Goal: Contribute content: Contribute content

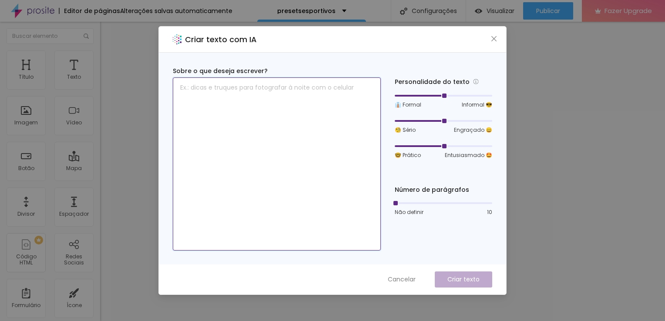
click at [330, 104] on textarea at bounding box center [277, 163] width 208 height 173
paste textarea "Esse pack contém 18 presets que eu criei e utilizo nas mais variadas modalidade…"
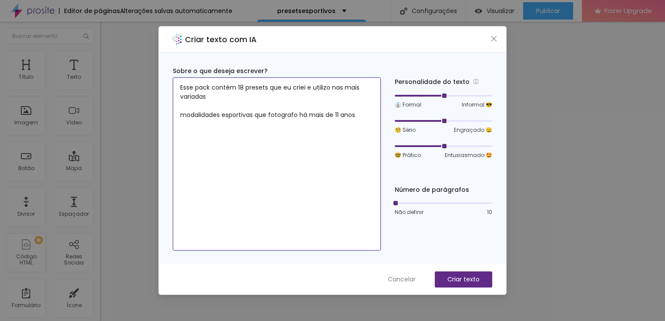
click at [245, 85] on textarea "Esse pack contém 18 presets que eu criei e utilizo nas mais variadas modalidade…" at bounding box center [277, 163] width 208 height 173
click at [340, 113] on textarea "Esse pack contém 40 presets que eu criei e utilizo nas mais variadas modalidade…" at bounding box center [277, 163] width 208 height 173
type textarea "Esse pack contém 40 presets que eu criei e utilizo nas mais variadas modalidade…"
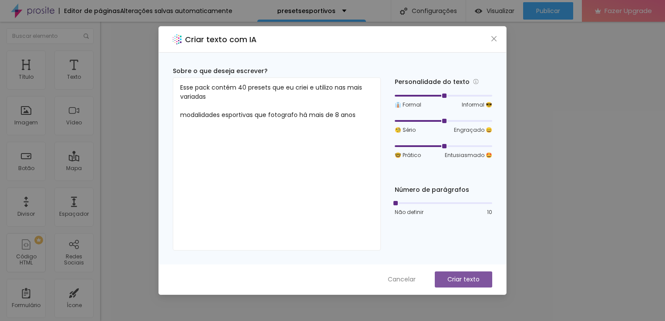
click at [475, 288] on div "Cancelar Criar texto" at bounding box center [332, 280] width 347 height 30
click at [470, 274] on button "Criar texto" at bounding box center [463, 280] width 57 height 16
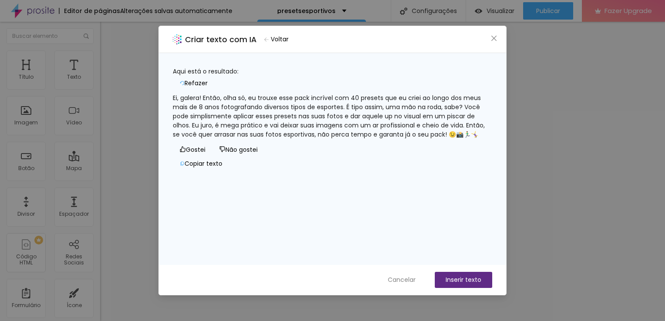
click at [335, 94] on div "Ei, galera! Então, olha só, eu trouxe esse pack incrível com 40 presets que eu …" at bounding box center [332, 117] width 319 height 46
click at [198, 103] on div "Ei, galera! Então, olha só, eu trouxe esse pack incrível com 40 presets que eu …" at bounding box center [332, 117] width 319 height 46
click at [467, 283] on button "Inserir texto" at bounding box center [463, 280] width 57 height 16
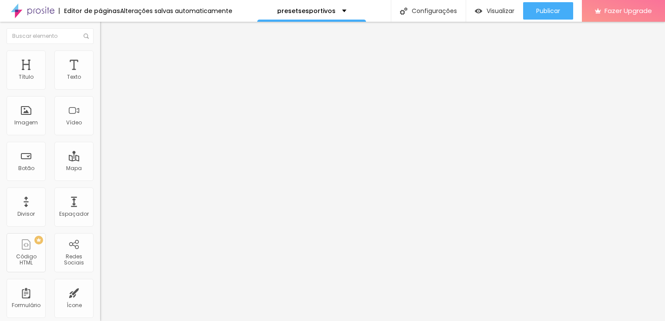
click at [100, 56] on li "Estilo" at bounding box center [150, 54] width 100 height 9
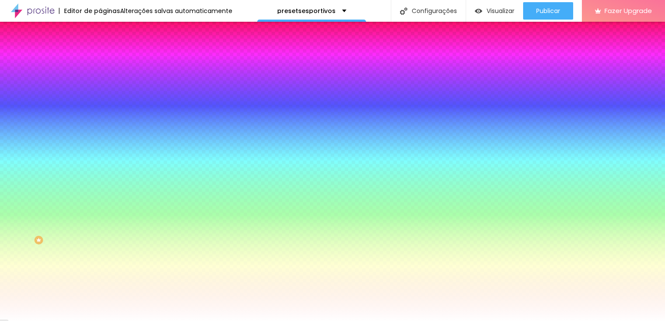
click at [100, 59] on li "Avançado" at bounding box center [150, 63] width 100 height 9
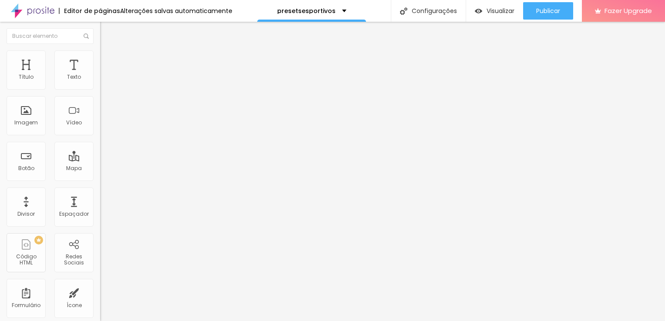
click at [100, 50] on li "Conteúdo" at bounding box center [150, 46] width 100 height 9
click at [100, 79] on img at bounding box center [103, 76] width 6 height 6
click at [100, 76] on div "Alinhamento" at bounding box center [150, 81] width 100 height 26
click at [100, 73] on div "Alinhamento" at bounding box center [150, 70] width 100 height 5
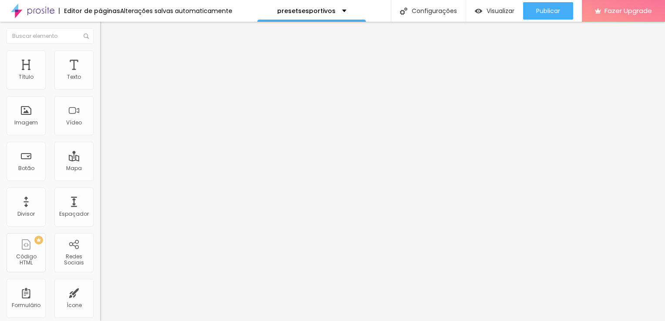
click at [107, 28] on img "button" at bounding box center [110, 31] width 7 height 7
click at [38, 205] on div "Divisor" at bounding box center [26, 207] width 39 height 39
click at [31, 127] on div "Imagem" at bounding box center [26, 115] width 39 height 39
click at [37, 110] on div "Imagem" at bounding box center [26, 115] width 39 height 39
click at [34, 109] on div "Imagem" at bounding box center [26, 115] width 39 height 39
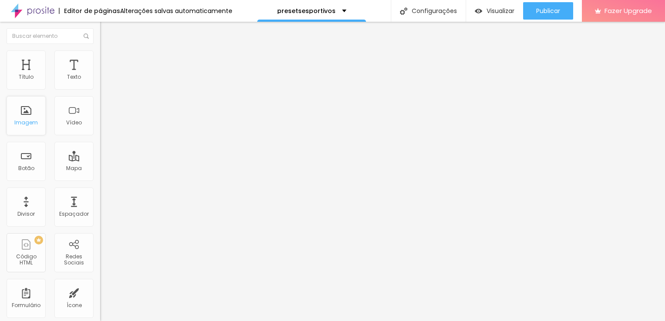
click at [33, 109] on div "Imagem" at bounding box center [26, 115] width 39 height 39
click at [31, 109] on div "Imagem" at bounding box center [26, 115] width 39 height 39
click at [100, 27] on button "Editar Coluna" at bounding box center [150, 32] width 100 height 20
click at [100, 75] on span "Adicionar imagem" at bounding box center [128, 70] width 56 height 7
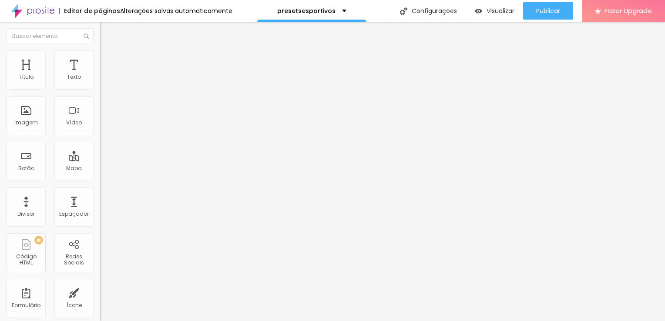
click at [100, 165] on div "Link" at bounding box center [150, 161] width 100 height 5
click at [100, 136] on span "Original" at bounding box center [110, 132] width 21 height 7
click at [100, 141] on span "Cinema" at bounding box center [111, 137] width 22 height 7
click at [100, 150] on span "Padrão" at bounding box center [110, 145] width 20 height 7
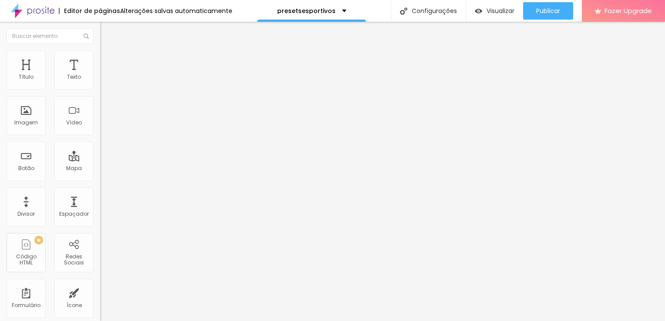
click at [100, 154] on div "Quadrado 1:1" at bounding box center [150, 151] width 100 height 5
click at [108, 155] on span "Quadrado" at bounding box center [122, 151] width 28 height 7
click at [100, 159] on div "Original" at bounding box center [150, 156] width 100 height 5
click at [100, 165] on div "Link" at bounding box center [150, 161] width 100 height 5
click at [100, 53] on ul "Conteúdo Estilo Avançado" at bounding box center [150, 55] width 100 height 26
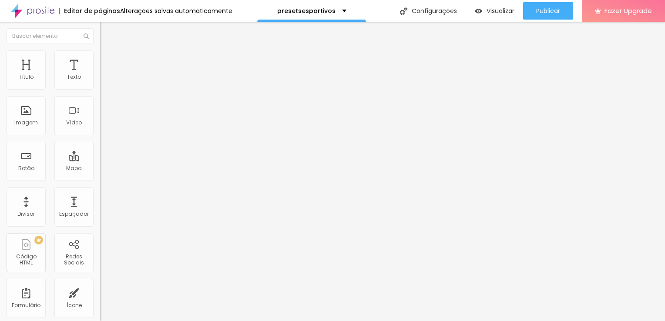
click at [100, 59] on li "Avançado" at bounding box center [150, 63] width 100 height 9
click at [100, 49] on ul "Conteúdo Estilo Avançado" at bounding box center [150, 55] width 100 height 26
click at [100, 55] on li "Estilo" at bounding box center [150, 54] width 100 height 9
type input "95"
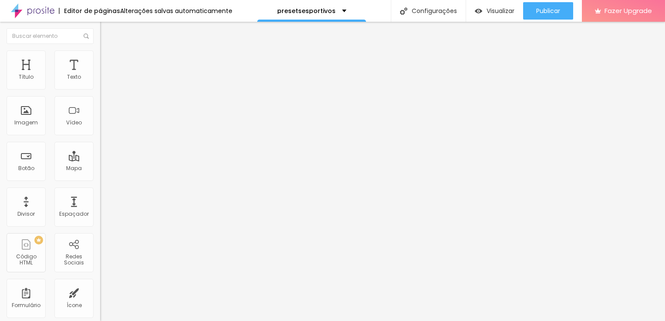
type input "85"
type input "80"
type input "75"
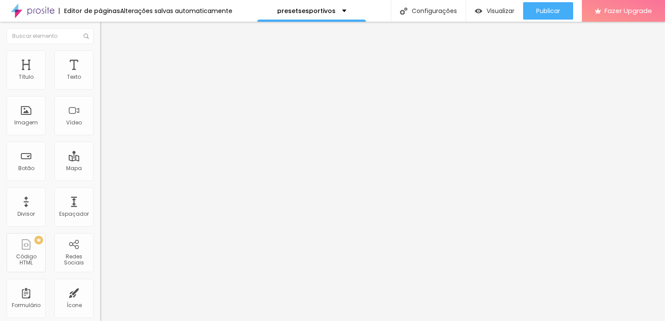
type input "75"
type input "70"
type input "65"
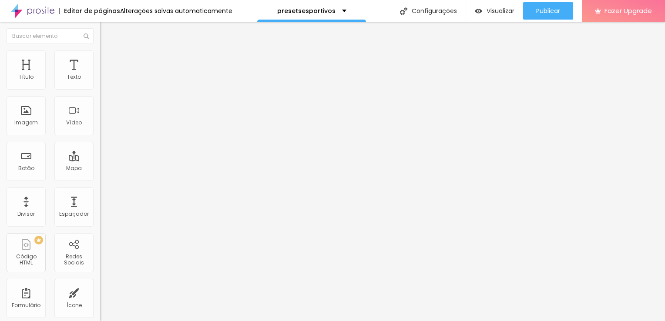
type input "60"
type input "65"
type input "70"
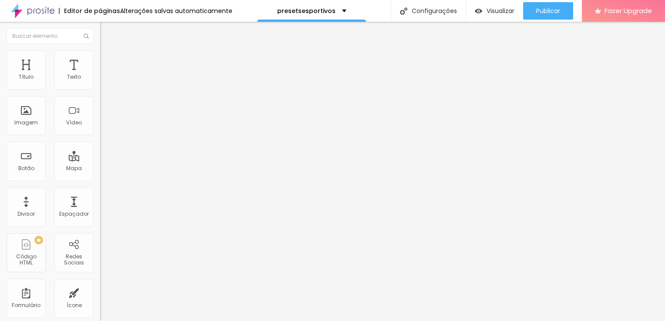
type input "70"
type input "75"
type input "80"
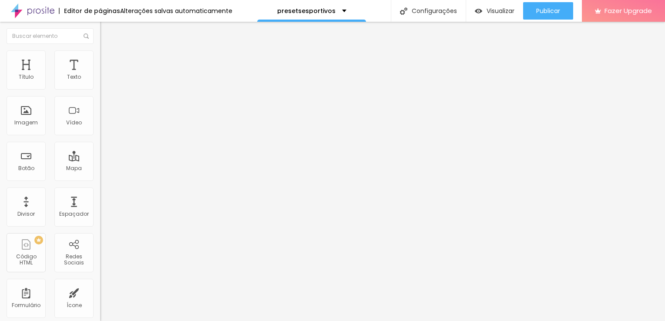
type input "85"
type input "80"
type input "75"
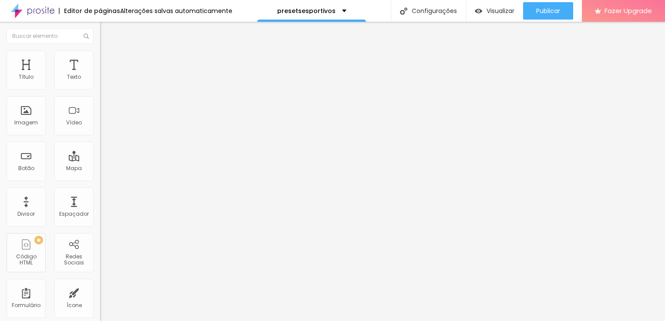
drag, startPoint x: 89, startPoint y: 93, endPoint x: 66, endPoint y: 94, distance: 22.7
type input "75"
click at [100, 89] on input "range" at bounding box center [128, 85] width 56 height 7
click at [107, 28] on img "button" at bounding box center [110, 31] width 7 height 7
click at [100, 75] on span "Adicionar imagem" at bounding box center [128, 70] width 56 height 7
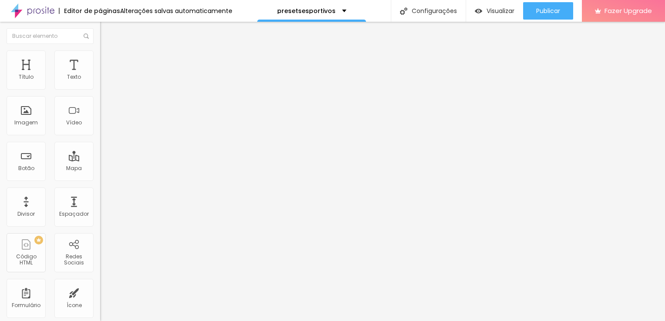
click at [100, 50] on img at bounding box center [104, 54] width 8 height 8
click at [100, 54] on ul "Conteúdo Estilo Avançado" at bounding box center [150, 55] width 100 height 26
drag, startPoint x: 51, startPoint y: 90, endPoint x: 56, endPoint y: 91, distance: 5.4
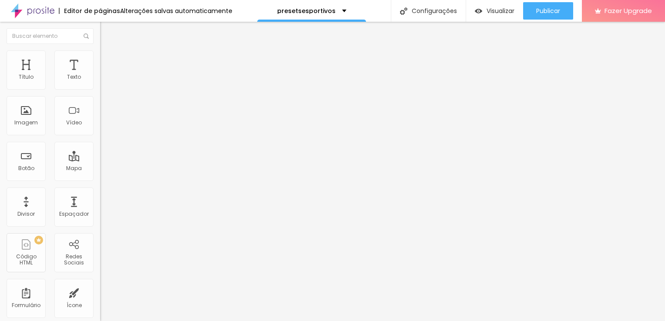
click at [100, 90] on div at bounding box center [150, 86] width 100 height 8
type input "60"
type input "65"
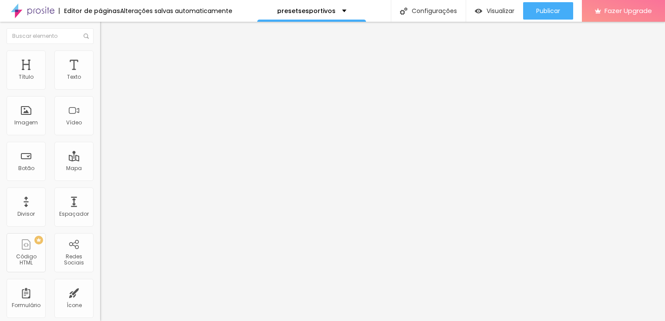
type input "70"
type input "75"
type input "80"
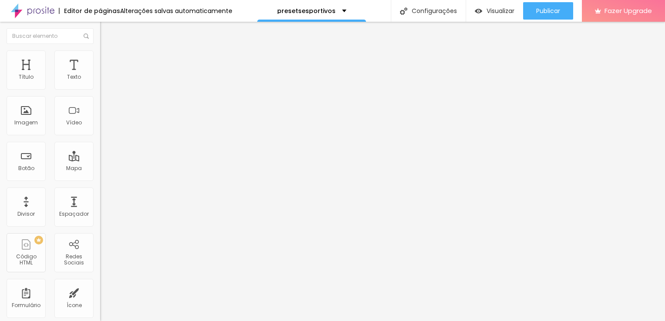
type input "80"
type input "75"
drag, startPoint x: 56, startPoint y: 91, endPoint x: 66, endPoint y: 96, distance: 10.9
type input "75"
click at [100, 89] on input "range" at bounding box center [128, 85] width 56 height 7
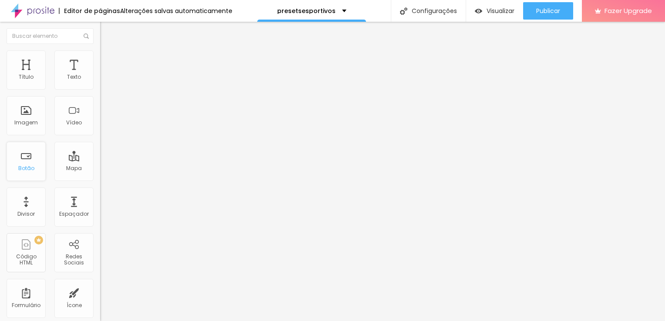
click at [23, 165] on div "Botão" at bounding box center [26, 168] width 16 height 6
click at [107, 32] on img "button" at bounding box center [110, 31] width 7 height 7
click at [20, 164] on div "Botão" at bounding box center [26, 161] width 39 height 39
click at [29, 116] on div "Imagem" at bounding box center [26, 115] width 39 height 39
click at [28, 77] on div "Título" at bounding box center [26, 77] width 15 height 6
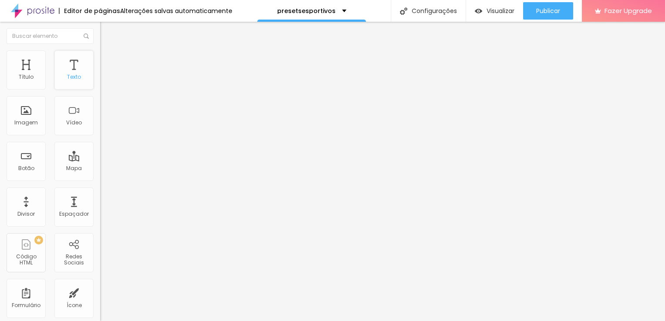
click at [79, 59] on div "Texto" at bounding box center [73, 69] width 39 height 39
click at [70, 109] on div "Vídeo" at bounding box center [73, 115] width 39 height 39
click at [100, 80] on span "Adicionar imagem" at bounding box center [128, 76] width 56 height 7
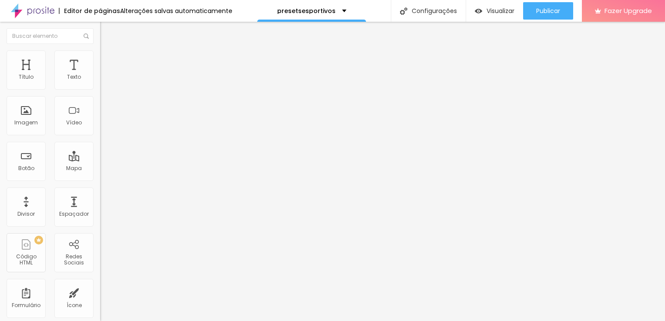
click at [100, 116] on span "Adicionar imagem" at bounding box center [128, 112] width 56 height 7
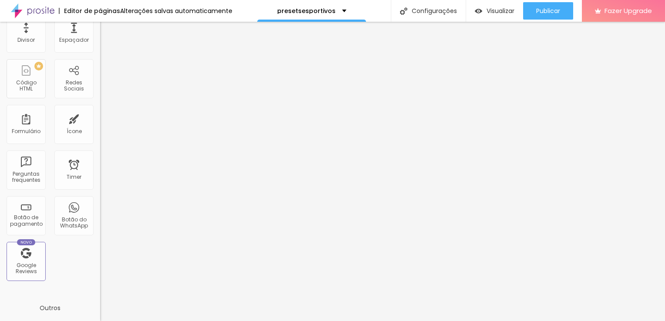
scroll to position [266, 0]
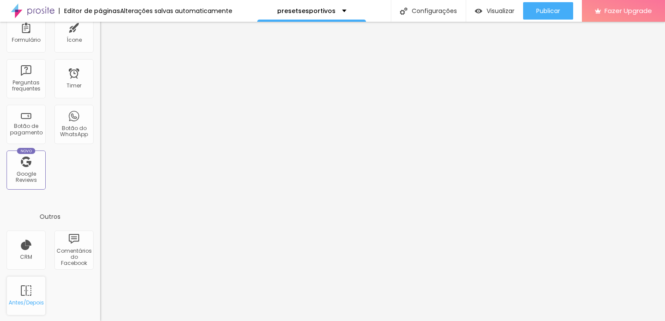
click at [31, 291] on div "Antes/Depois" at bounding box center [26, 295] width 39 height 39
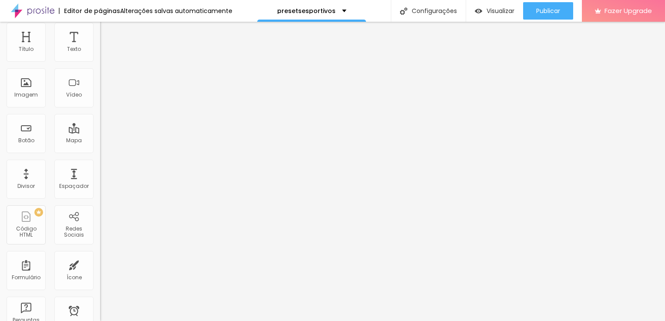
scroll to position [0, 0]
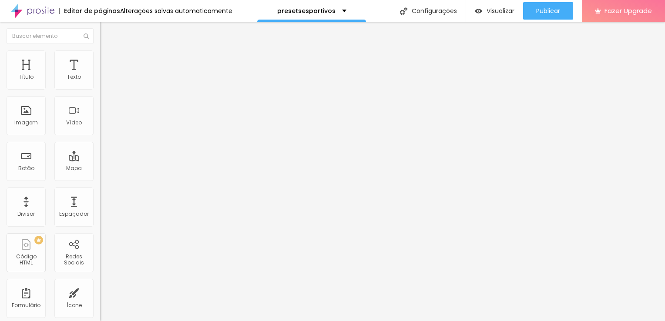
click at [100, 27] on button "Editar Coluna" at bounding box center [150, 32] width 100 height 20
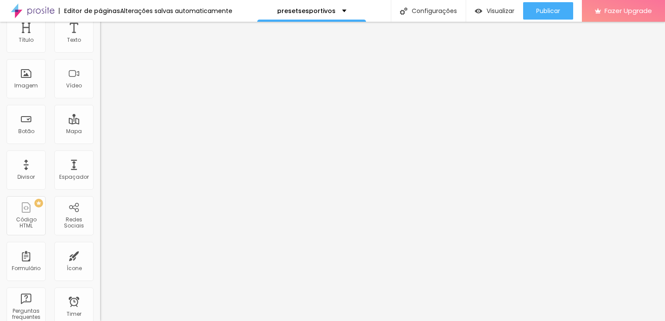
scroll to position [28, 0]
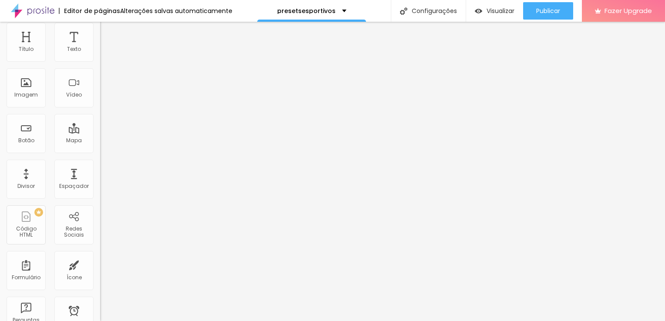
click at [100, 52] on span "Adicionar imagem" at bounding box center [128, 48] width 56 height 7
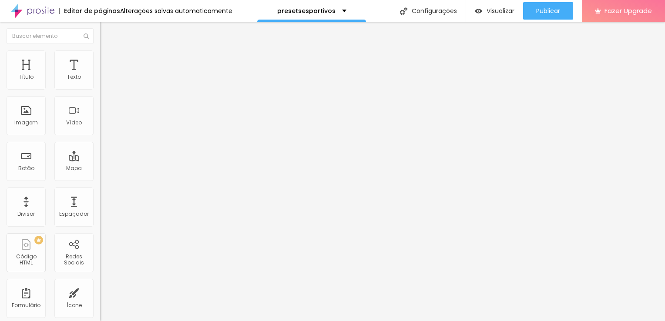
click at [100, 116] on span "Adicionar imagem" at bounding box center [128, 112] width 56 height 7
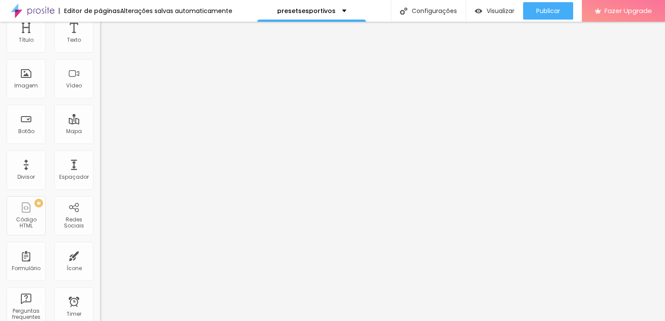
scroll to position [28, 0]
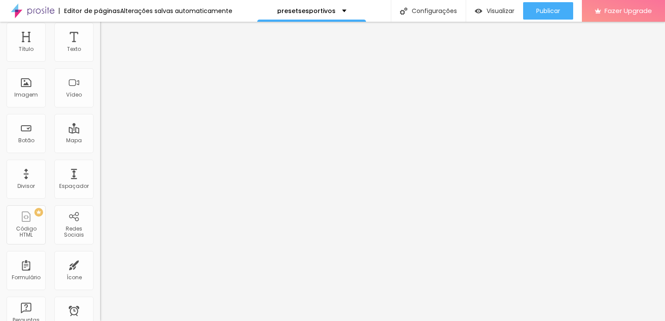
click at [100, 129] on span "Em baixo" at bounding box center [112, 124] width 24 height 7
click at [100, 134] on span "Em cima" at bounding box center [112, 130] width 24 height 7
drag, startPoint x: 47, startPoint y: 284, endPoint x: 23, endPoint y: 251, distance: 40.8
click at [100, 123] on div "Posição da descrição" at bounding box center [150, 120] width 100 height 5
click at [100, 158] on span "16:9 Cinema" at bounding box center [116, 154] width 33 height 7
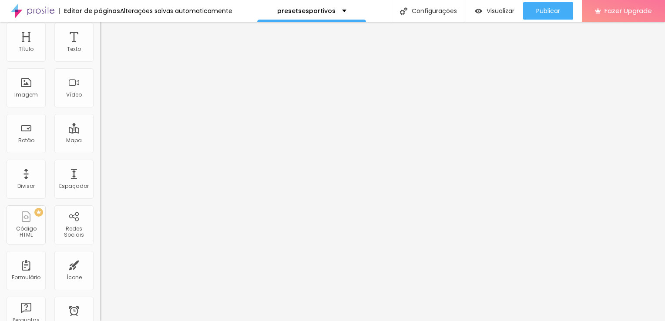
click at [100, 171] on span "Padrão" at bounding box center [110, 167] width 20 height 7
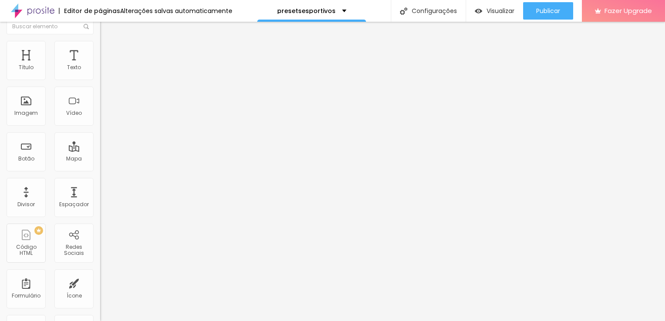
scroll to position [0, 0]
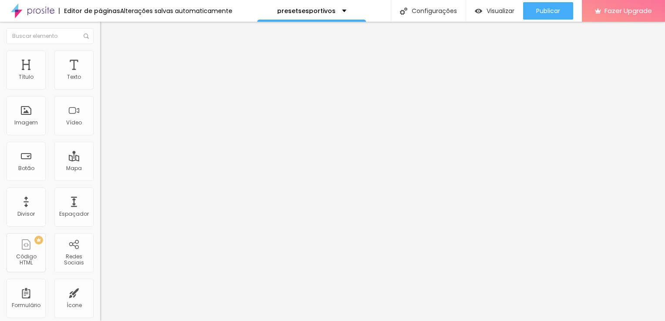
click at [100, 79] on div "Trocar imagem" at bounding box center [150, 76] width 100 height 6
click at [100, 72] on div "Imagem Antes Trocar imagem Descrição Antes Antes Imagem Depois Trocar imagem De…" at bounding box center [150, 161] width 100 height 187
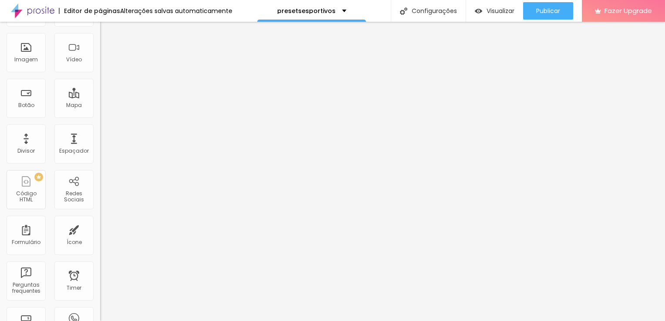
scroll to position [79, 0]
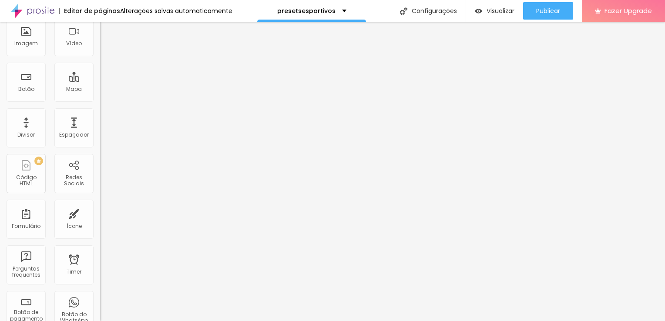
type input "44"
type input "43"
type input "42"
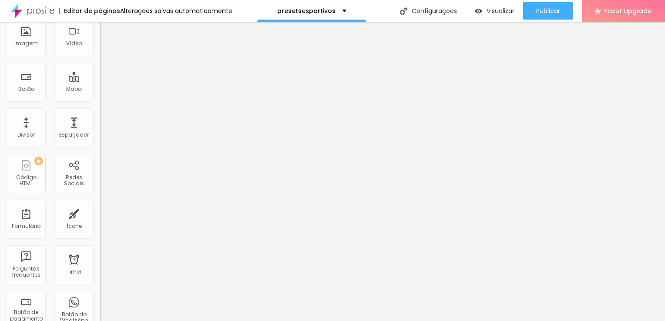
type input "42"
type input "41"
type input "40"
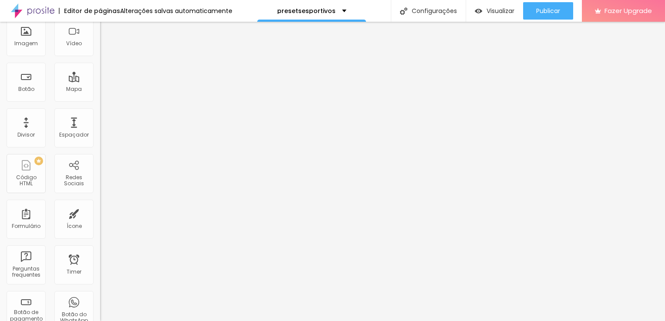
type input "39"
type input "38"
type input "40"
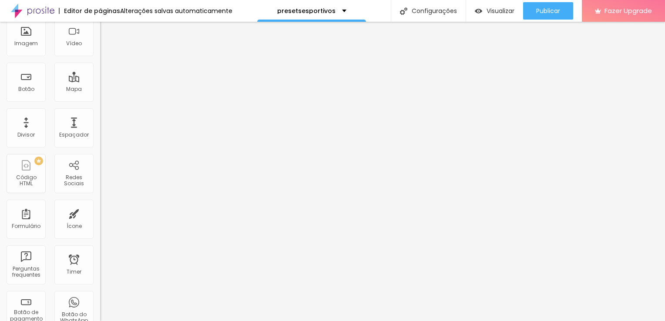
type input "40"
type input "43"
type input "44"
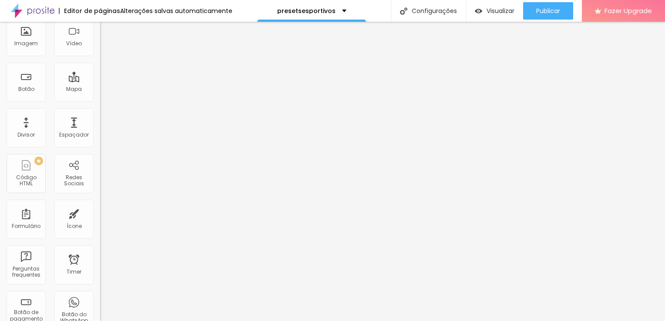
type input "46"
type input "47"
type input "48"
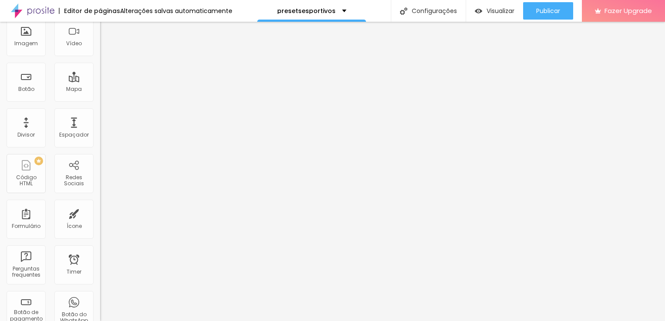
type input "48"
type input "52"
type input "53"
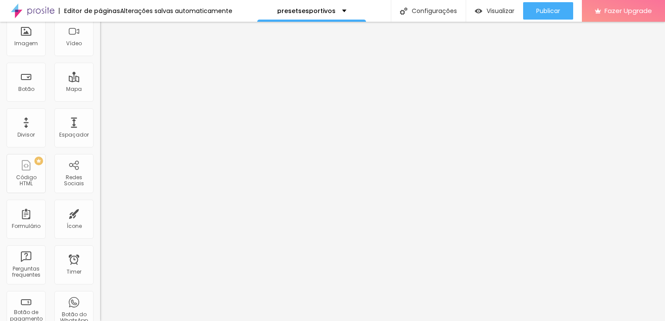
type input "54"
type input "55"
type input "57"
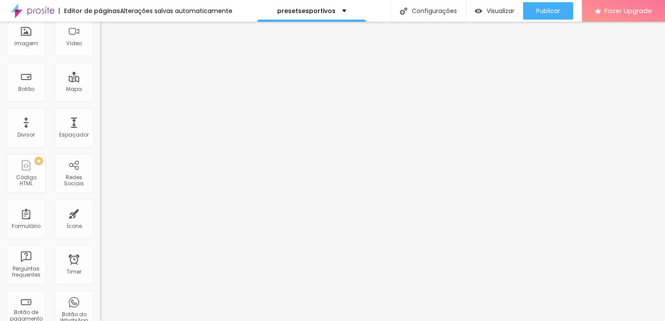
type input "57"
type input "58"
type input "59"
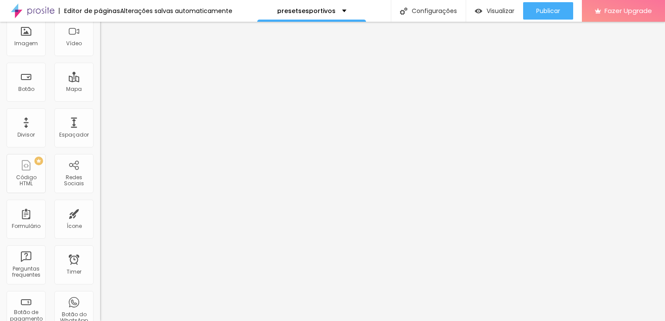
type input "58"
type input "57"
type input "56"
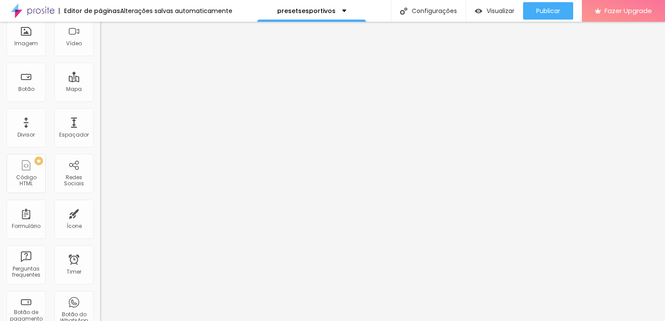
type input "56"
type input "55"
type input "53"
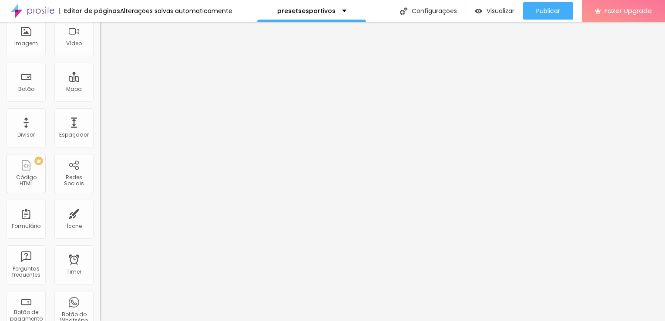
type input "52"
type input "51"
type input "50"
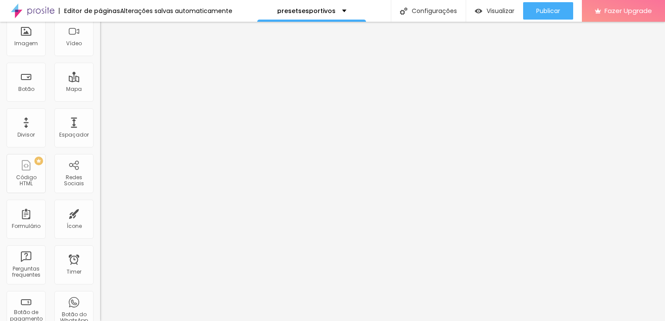
type input "50"
type input "51"
type input "52"
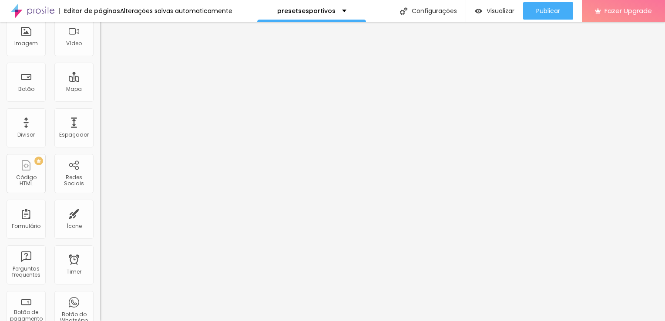
type input "51"
drag, startPoint x: 42, startPoint y: 306, endPoint x: 47, endPoint y: 300, distance: 7.4
type input "51"
click at [100, 175] on input "range" at bounding box center [128, 171] width 56 height 7
click at [100, 131] on span "Original" at bounding box center [110, 126] width 21 height 7
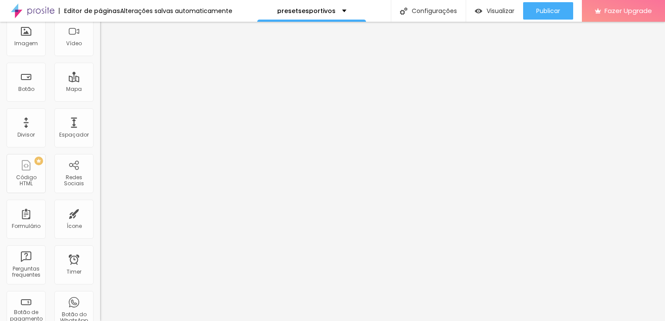
scroll to position [0, 0]
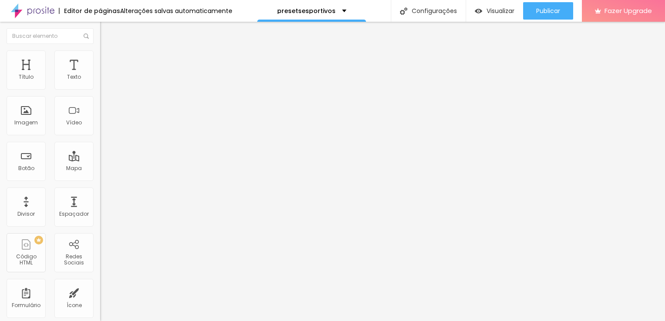
click at [100, 129] on input "Depois" at bounding box center [152, 125] width 104 height 9
click at [100, 145] on div at bounding box center [150, 145] width 100 height 0
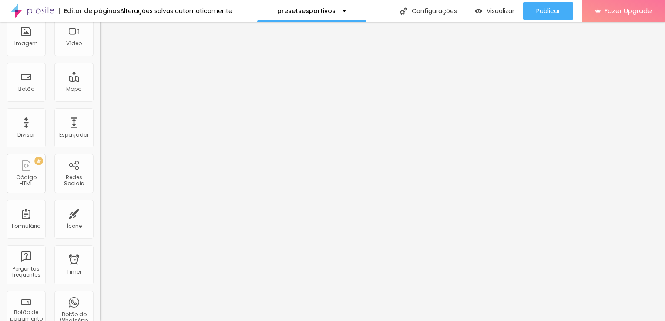
click at [100, 66] on div at bounding box center [150, 66] width 100 height 0
click at [100, 77] on span "Em cima" at bounding box center [112, 73] width 24 height 7
click at [100, 96] on span "Em baixo" at bounding box center [112, 92] width 24 height 7
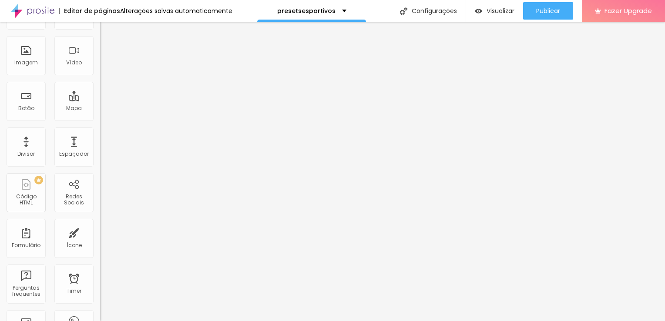
scroll to position [0, 0]
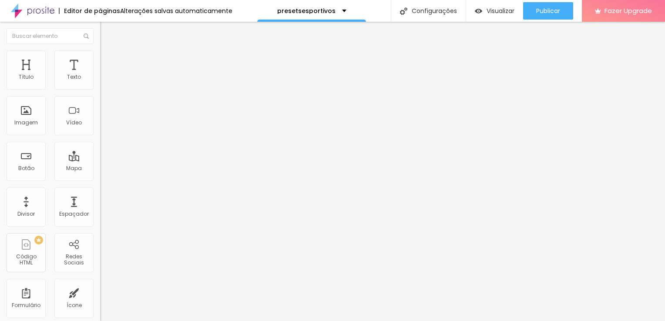
click at [100, 55] on img at bounding box center [104, 54] width 8 height 8
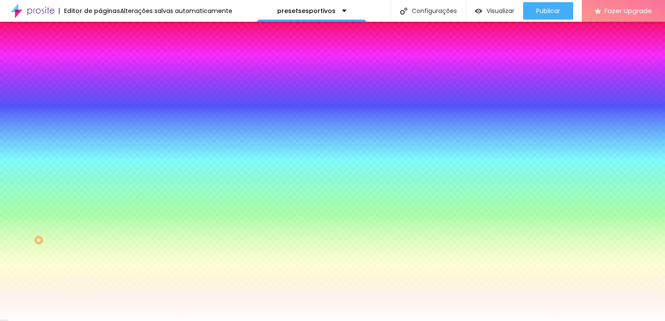
click at [100, 59] on img at bounding box center [104, 63] width 8 height 8
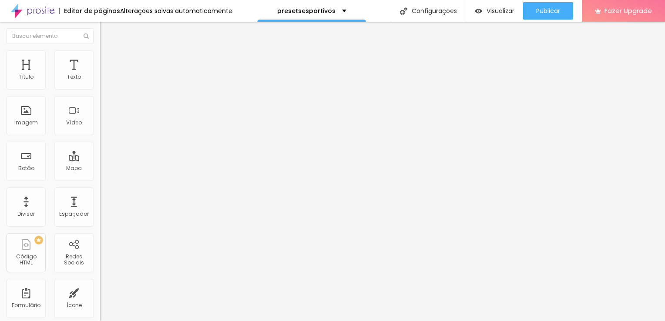
type input "1"
type input "3"
type input "5"
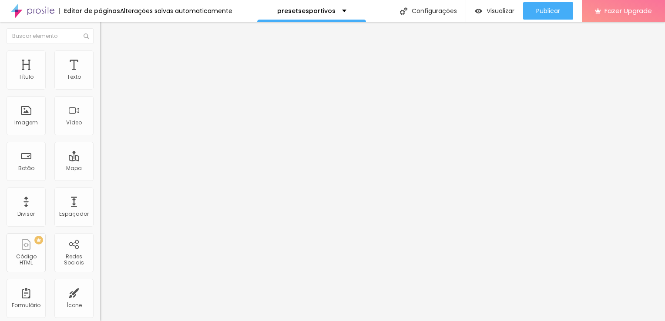
type input "5"
type input "7"
type input "9"
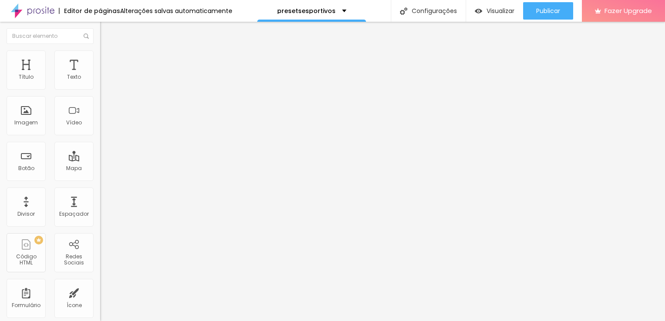
type input "11"
type input "16"
type input "17"
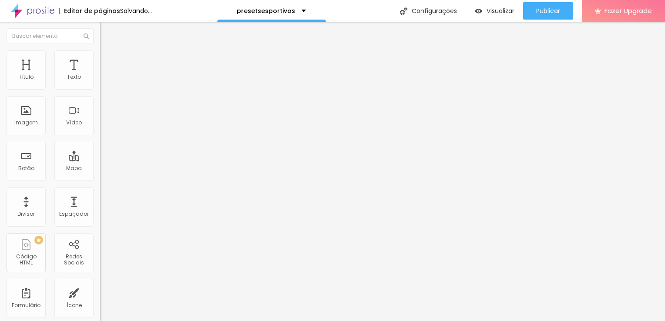
type input "17"
type input "18"
type input "20"
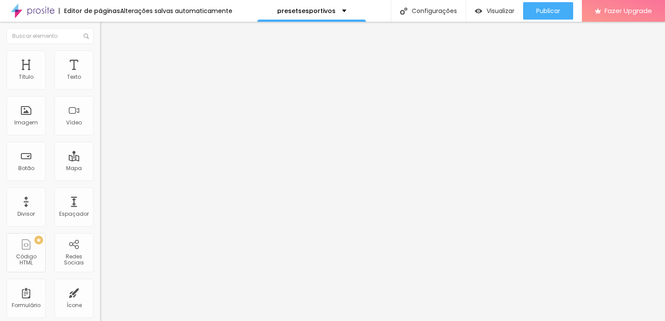
type input "21"
type input "22"
type input "26"
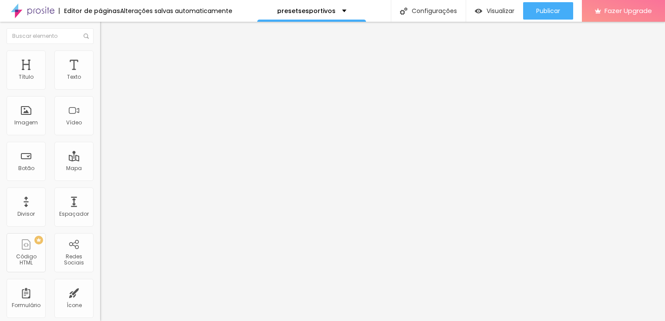
type input "26"
type input "31"
type input "36"
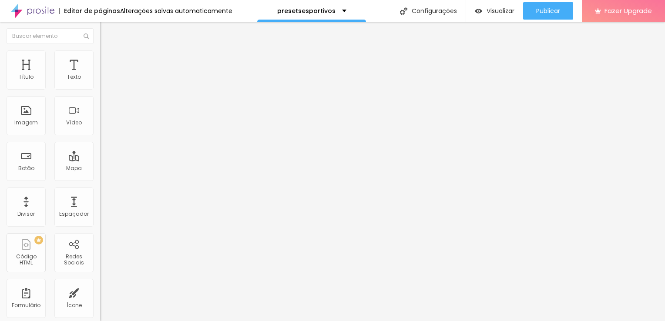
type input "38"
type input "42"
type input "45"
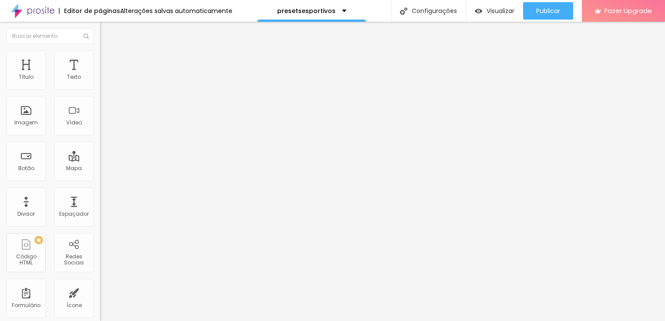
type input "45"
type input "47"
type input "50"
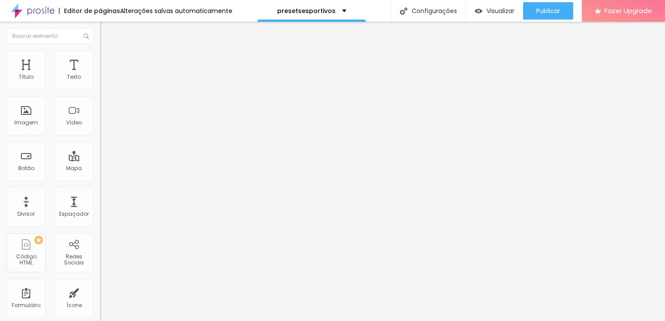
type input "53"
type input "54"
type input "56"
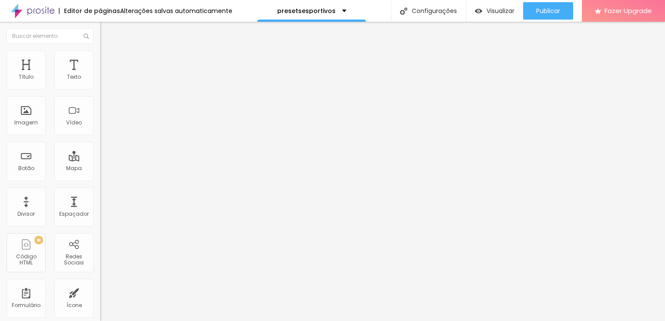
type input "56"
type input "57"
type input "60"
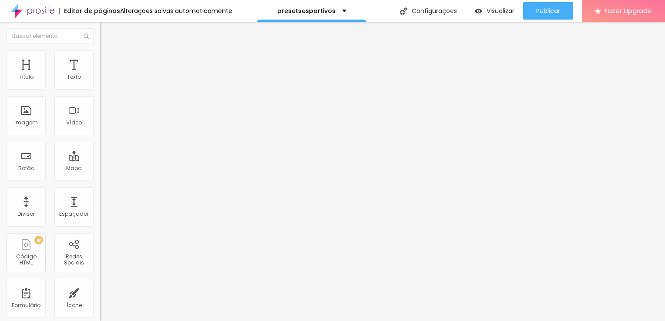
type input "61"
type input "62"
type input "63"
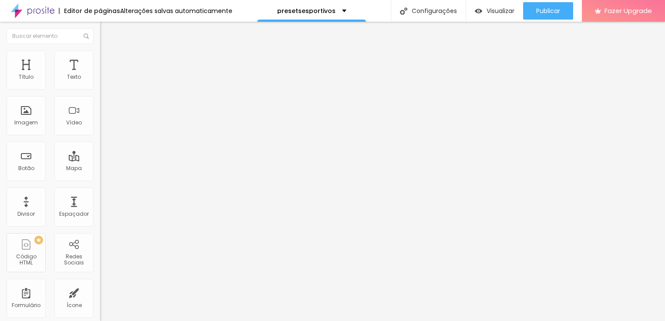
type input "63"
type input "64"
type input "62"
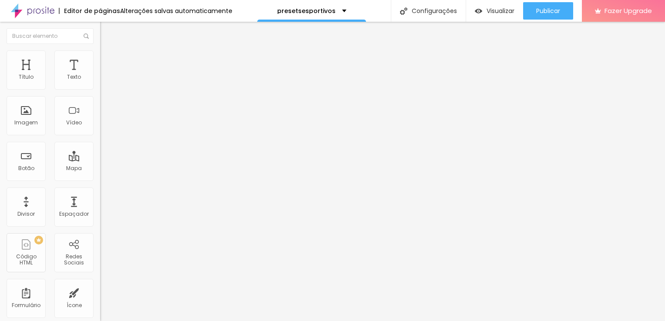
type input "57"
type input "52"
type input "46"
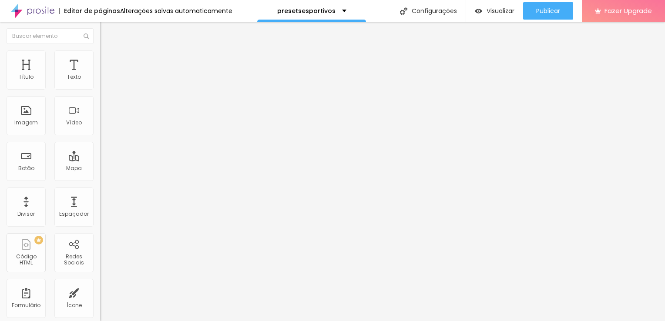
type input "46"
type input "39"
type input "35"
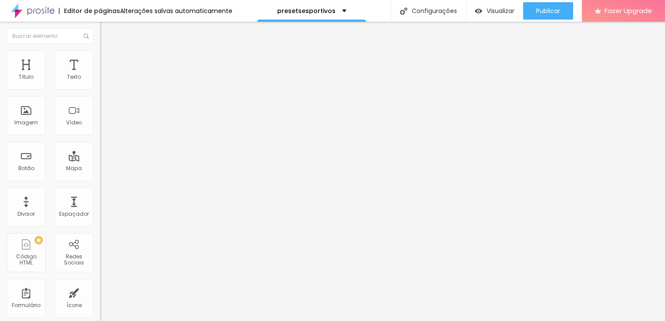
type input "34"
type input "33"
type input "32"
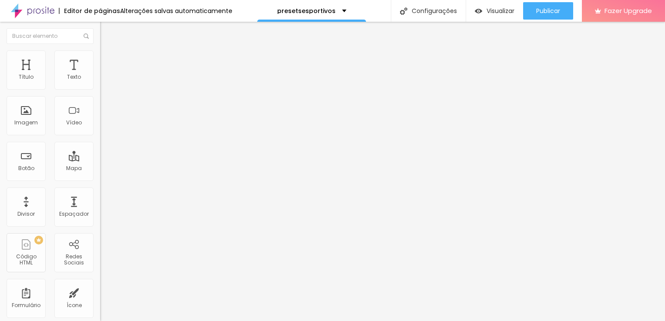
type input "32"
type input "29"
type input "28"
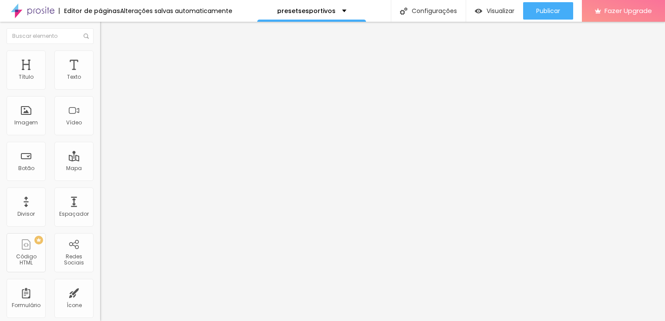
type input "27"
type input "24"
type input "23"
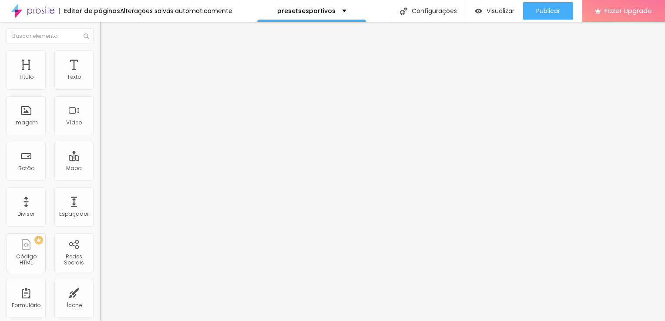
type input "23"
type input "20"
type input "19"
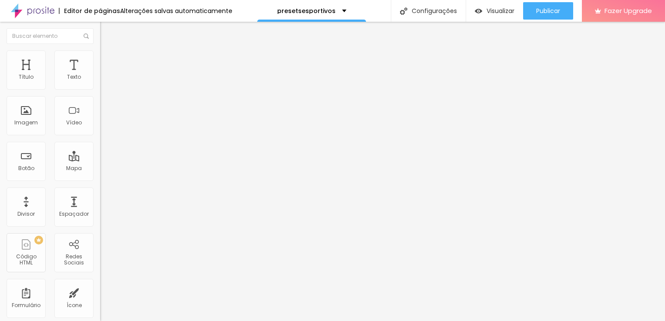
type input "17"
type input "15"
type input "13"
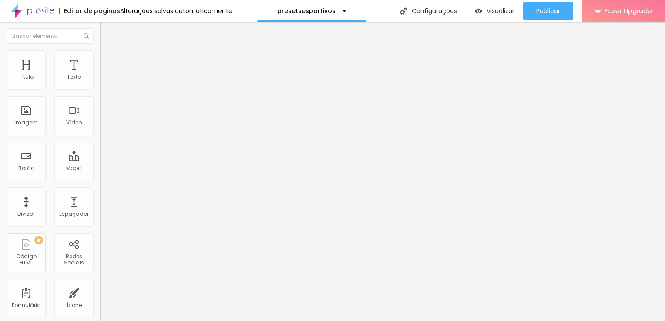
type input "13"
type input "11"
drag, startPoint x: 21, startPoint y: 84, endPoint x: 15, endPoint y: 90, distance: 8.9
click at [100, 169] on input "range" at bounding box center [128, 172] width 56 height 7
drag, startPoint x: 21, startPoint y: 101, endPoint x: -2, endPoint y: 111, distance: 25.0
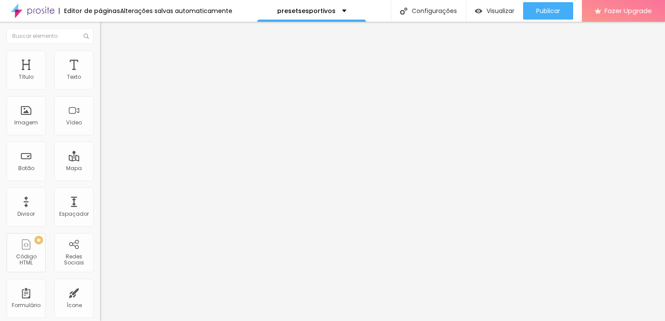
click at [100, 292] on input "range" at bounding box center [128, 295] width 56 height 7
click at [100, 54] on li "Estilo" at bounding box center [150, 54] width 100 height 9
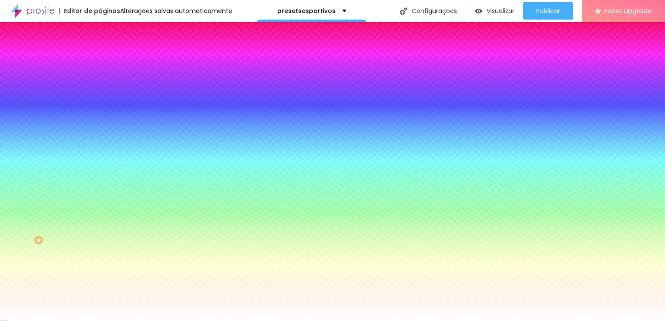
drag, startPoint x: 28, startPoint y: 85, endPoint x: 49, endPoint y: 86, distance: 20.5
click at [100, 169] on input "range" at bounding box center [128, 172] width 56 height 7
click at [100, 220] on div at bounding box center [150, 220] width 100 height 0
click at [100, 59] on img at bounding box center [104, 63] width 8 height 8
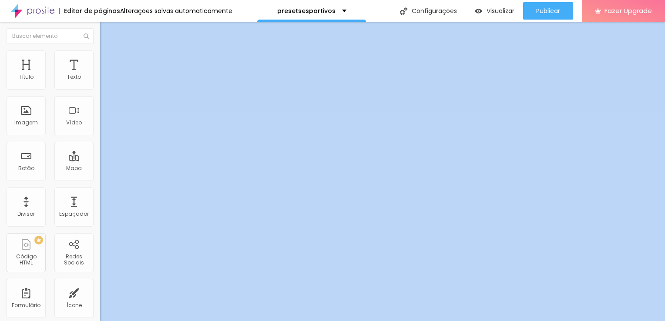
drag, startPoint x: 49, startPoint y: 87, endPoint x: 59, endPoint y: 87, distance: 10.5
click at [100, 169] on div at bounding box center [150, 173] width 100 height 8
click at [100, 169] on input "range" at bounding box center [128, 172] width 56 height 7
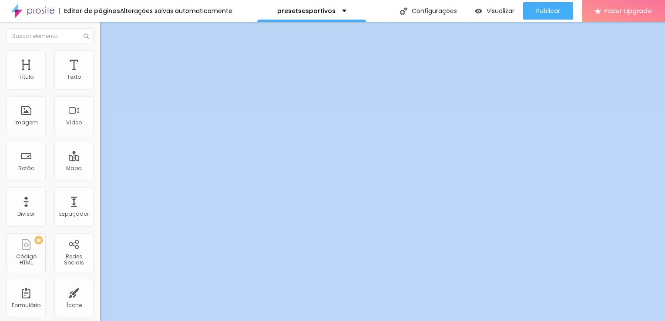
click at [100, 80] on div "30 Espaço de cima" at bounding box center [150, 129] width 100 height 123
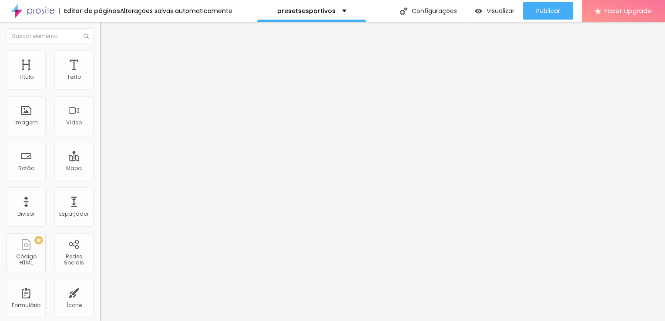
click at [100, 56] on li "Estilo" at bounding box center [150, 54] width 100 height 9
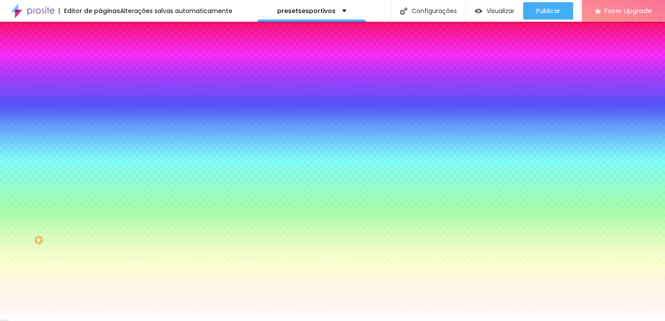
click at [100, 50] on li "Conteúdo" at bounding box center [150, 46] width 100 height 9
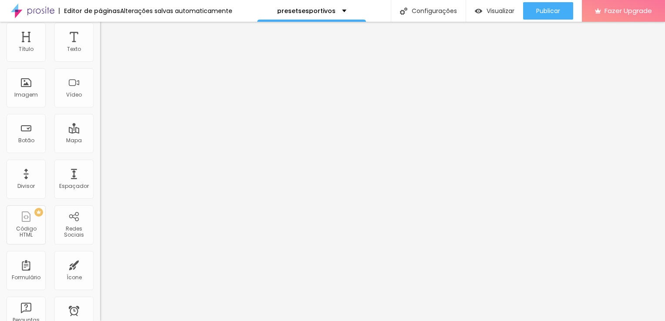
scroll to position [0, 0]
drag, startPoint x: 75, startPoint y: 182, endPoint x: 81, endPoint y: 159, distance: 23.6
click at [148, 87] on img at bounding box center [150, 83] width 5 height 5
click at [148, 52] on span at bounding box center [150, 48] width 5 height 7
click at [100, 52] on span "Adicionar imagem" at bounding box center [128, 48] width 56 height 7
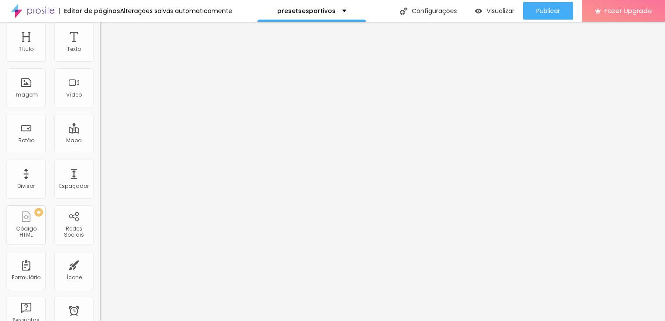
click at [100, 88] on span "Adicionar imagem" at bounding box center [128, 84] width 56 height 7
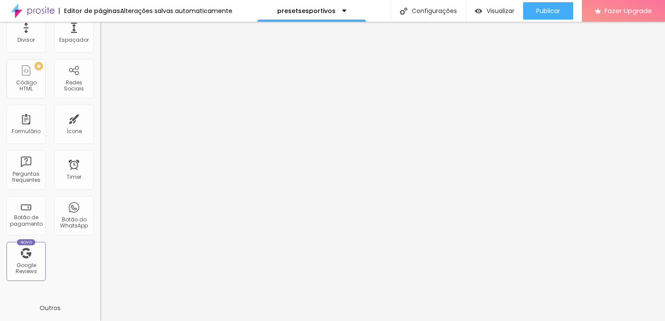
scroll to position [28, 0]
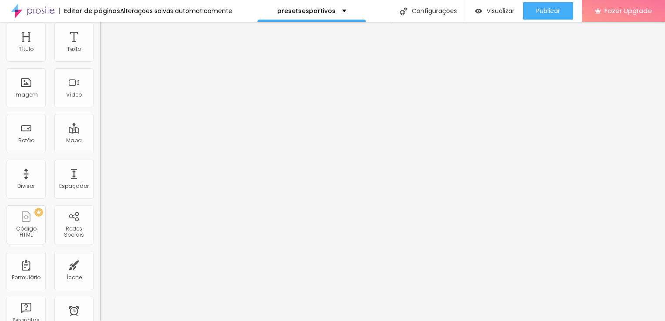
click at [108, 34] on span "Avançado" at bounding box center [122, 37] width 29 height 7
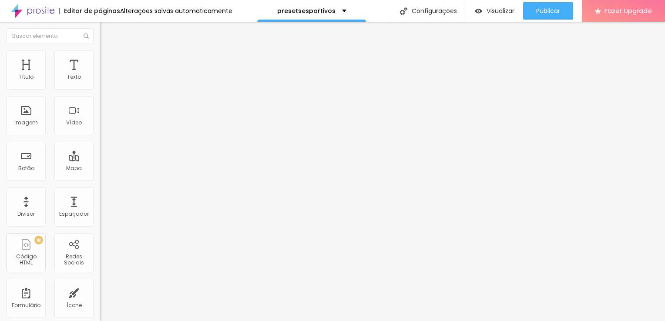
click at [108, 60] on span "Estilo" at bounding box center [114, 56] width 13 height 7
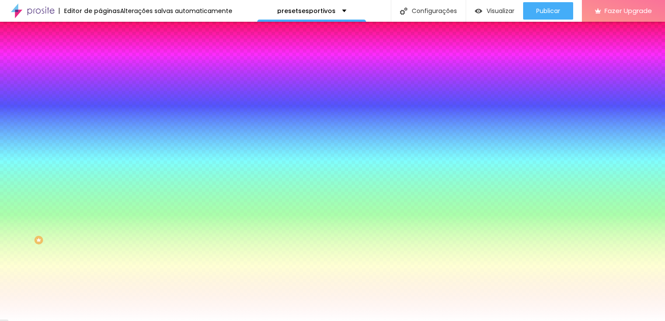
click at [100, 169] on input "range" at bounding box center [128, 172] width 56 height 7
click at [100, 58] on ul "Conteúdo Estilo Avançado" at bounding box center [150, 55] width 100 height 26
click at [100, 50] on li "Conteúdo" at bounding box center [150, 46] width 100 height 9
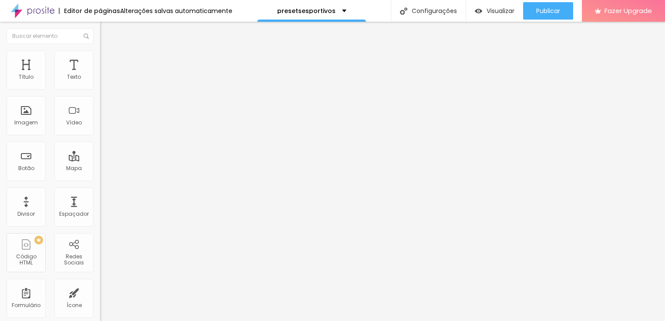
click at [100, 35] on button "Editar Antes/Depois" at bounding box center [150, 32] width 100 height 20
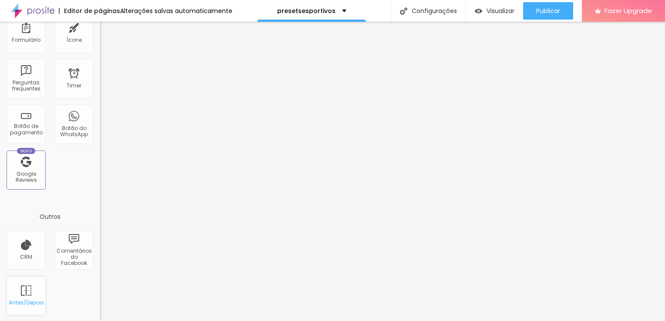
scroll to position [28, 0]
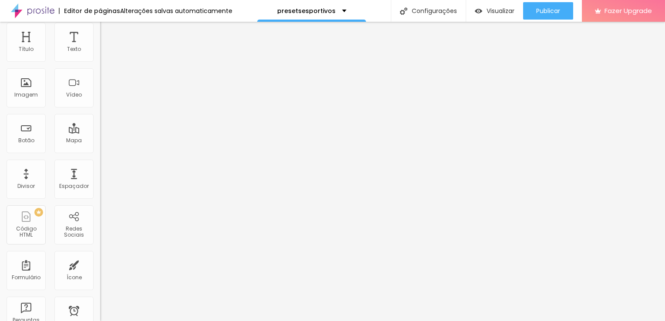
click at [100, 52] on span "Adicionar imagem" at bounding box center [128, 48] width 56 height 7
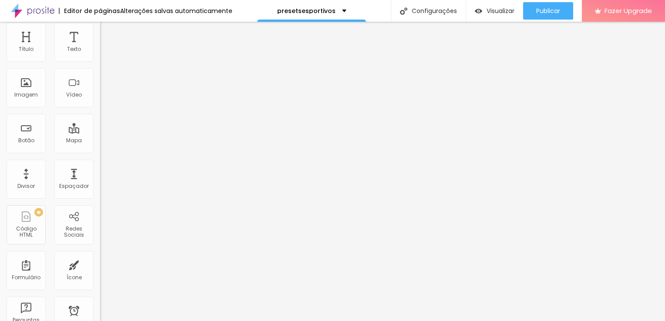
click at [100, 88] on span "Adicionar imagem" at bounding box center [128, 84] width 56 height 7
click at [100, 52] on span "Adicionar imagem" at bounding box center [128, 48] width 56 height 7
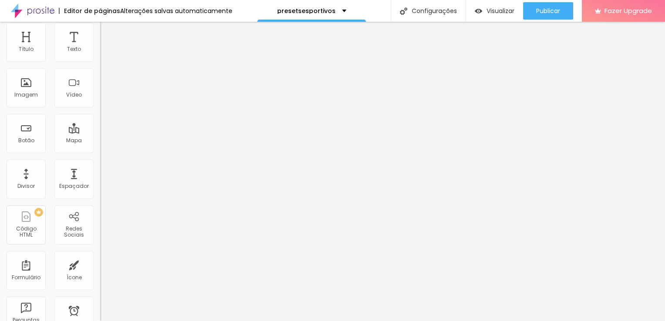
click at [100, 88] on span "Adicionar imagem" at bounding box center [128, 84] width 56 height 7
click at [100, 52] on span "Adicionar imagem" at bounding box center [128, 48] width 56 height 7
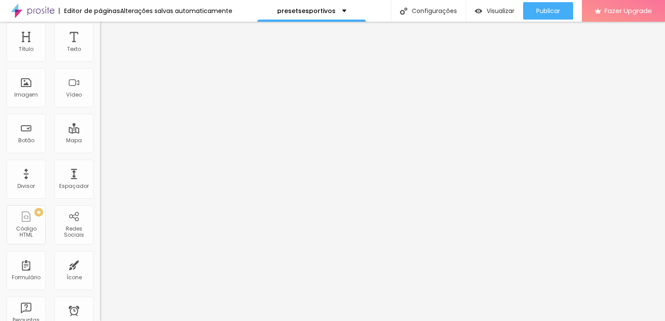
drag, startPoint x: 186, startPoint y: 118, endPoint x: 188, endPoint y: 126, distance: 8.1
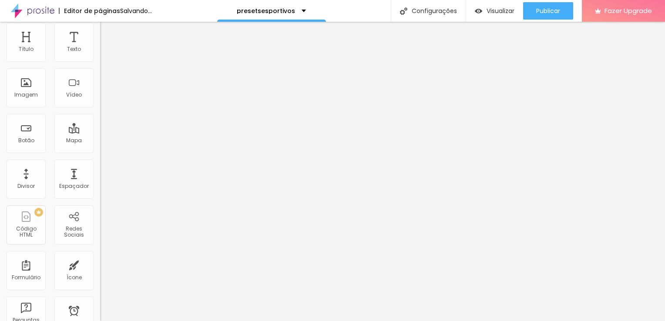
click at [100, 87] on div "Adicionar imagem" at bounding box center [150, 84] width 100 height 6
click at [100, 88] on span "Adicionar imagem" at bounding box center [128, 84] width 56 height 7
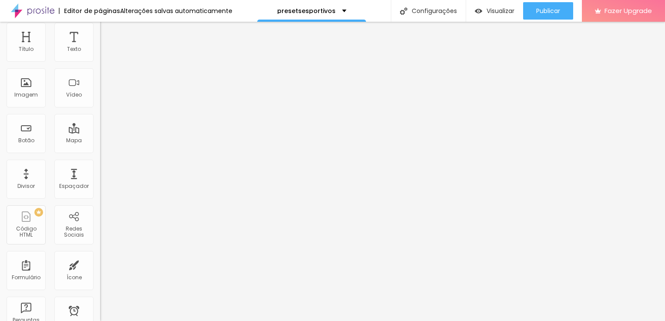
click at [148, 52] on span at bounding box center [150, 48] width 5 height 7
click at [100, 52] on span "Adicionar imagem" at bounding box center [128, 48] width 56 height 7
click at [100, 51] on div "Adicionar imagem" at bounding box center [150, 48] width 100 height 6
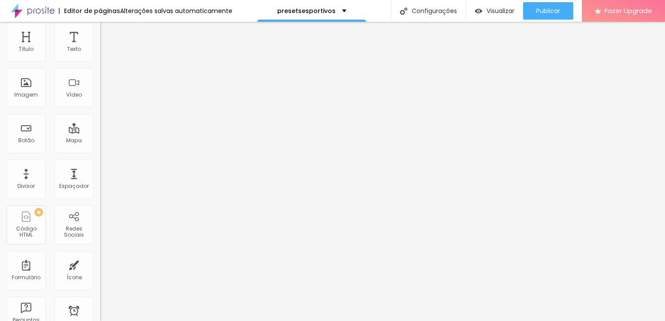
click at [100, 52] on span "Adicionar imagem" at bounding box center [128, 48] width 56 height 7
click at [100, 88] on span "Adicionar imagem" at bounding box center [128, 84] width 56 height 7
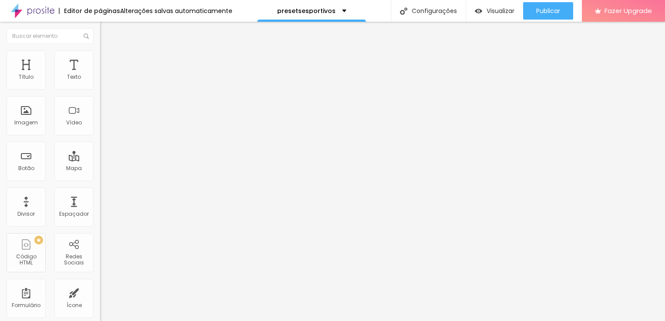
click at [100, 160] on input "range" at bounding box center [128, 163] width 56 height 7
drag, startPoint x: 25, startPoint y: 102, endPoint x: 33, endPoint y: 102, distance: 7.8
click at [100, 283] on input "range" at bounding box center [128, 286] width 56 height 7
drag, startPoint x: 42, startPoint y: 120, endPoint x: 47, endPoint y: 117, distance: 5.9
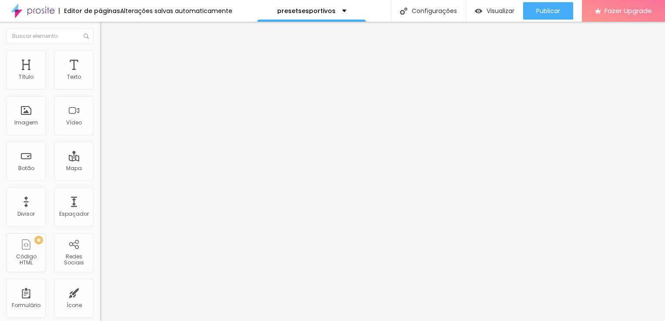
drag, startPoint x: 20, startPoint y: 138, endPoint x: 26, endPoint y: 138, distance: 5.2
click at [36, 166] on div "Botão" at bounding box center [26, 161] width 39 height 39
click at [100, 179] on input "https://" at bounding box center [152, 175] width 104 height 9
paste input "pay.kiwify.com.br/ICDnqD2"
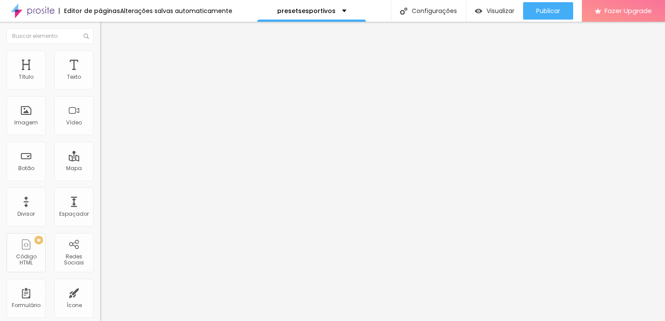
scroll to position [0, 12]
click at [100, 220] on div "Editar Botão Conteúdo Estilo Avançado Texto Click me Alinhamento Tamanho Normal…" at bounding box center [150, 171] width 100 height 299
click at [100, 82] on input "Click me" at bounding box center [152, 77] width 104 height 9
drag, startPoint x: 67, startPoint y: 95, endPoint x: 0, endPoint y: 95, distance: 67.0
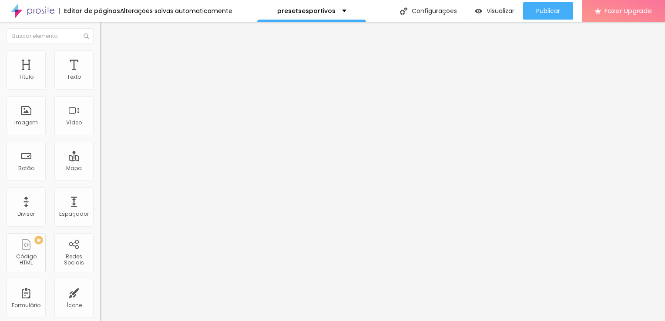
click at [0, 95] on html "Editor de páginas Alterações salvas automaticamente presetsesportivos Configura…" at bounding box center [332, 160] width 665 height 321
click at [100, 56] on li "Estilo" at bounding box center [150, 54] width 100 height 9
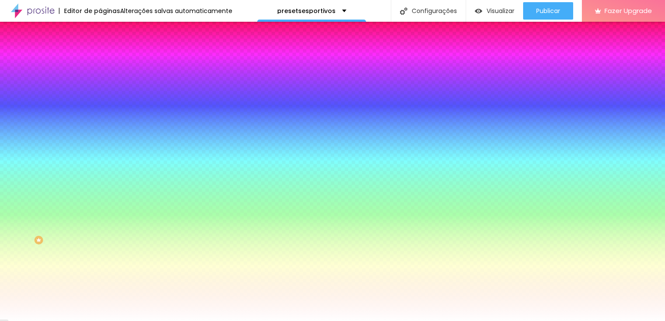
drag, startPoint x: 49, startPoint y: 55, endPoint x: 89, endPoint y: 109, distance: 67.2
click at [104, 109] on icon "button" at bounding box center [106, 110] width 5 height 5
drag, startPoint x: 134, startPoint y: 168, endPoint x: 143, endPoint y: 169, distance: 8.9
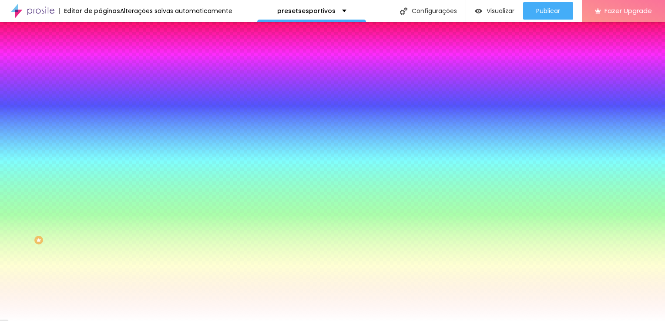
click at [63, 321] on div at bounding box center [332, 321] width 665 height 0
click at [100, 161] on button "button" at bounding box center [106, 165] width 12 height 9
click at [150, 321] on div at bounding box center [332, 326] width 665 height 0
click at [160, 321] on div at bounding box center [332, 326] width 665 height 0
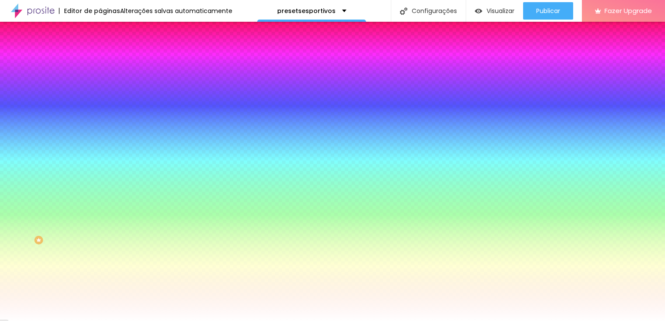
click at [62, 321] on div at bounding box center [332, 321] width 665 height 0
click at [104, 132] on icon "button" at bounding box center [106, 134] width 5 height 5
drag, startPoint x: 103, startPoint y: 159, endPoint x: 137, endPoint y: 165, distance: 34.4
click at [57, 321] on div at bounding box center [332, 321] width 665 height 0
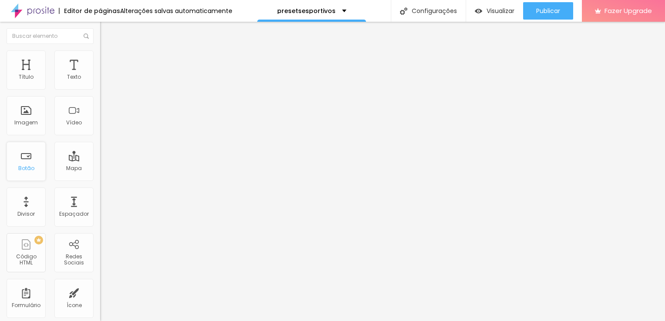
click at [20, 171] on div "Botão" at bounding box center [26, 168] width 16 height 6
click at [100, 179] on input "https://" at bounding box center [152, 175] width 104 height 9
paste input "pay.kiwify.com.br/ICDnqD2"
click at [100, 82] on input "Click me" at bounding box center [152, 77] width 104 height 9
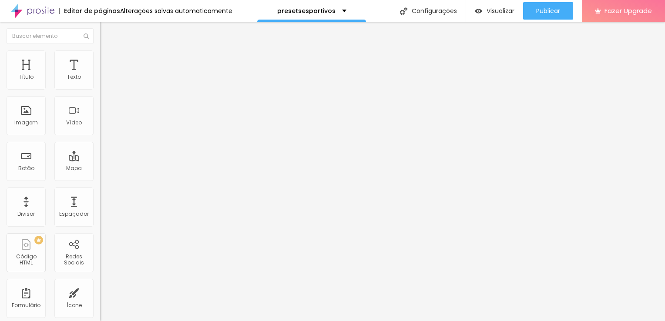
scroll to position [0, 0]
drag, startPoint x: 54, startPoint y: 95, endPoint x: -2, endPoint y: 93, distance: 55.7
click at [0, 93] on html "Editor de páginas Alterações salvas automaticamente presetsesportivos Configura…" at bounding box center [332, 160] width 665 height 321
click at [100, 50] on li "Estilo" at bounding box center [150, 54] width 100 height 9
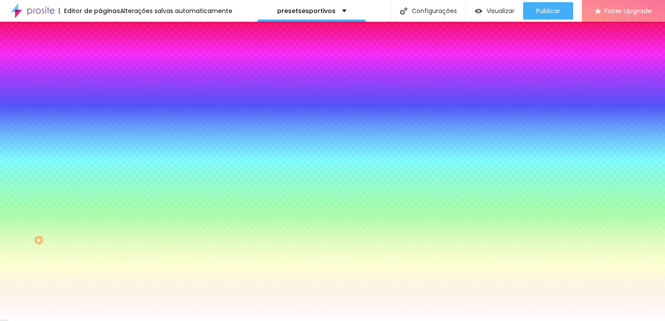
click at [100, 83] on div at bounding box center [150, 83] width 100 height 0
drag, startPoint x: 62, startPoint y: 121, endPoint x: 69, endPoint y: 94, distance: 28.0
click at [100, 92] on div "Cor de fundo Voltar ao padrão #FF0A0A" at bounding box center [150, 80] width 100 height 24
click at [100, 296] on div at bounding box center [150, 296] width 100 height 0
drag, startPoint x: 57, startPoint y: 202, endPoint x: 63, endPoint y: 198, distance: 6.8
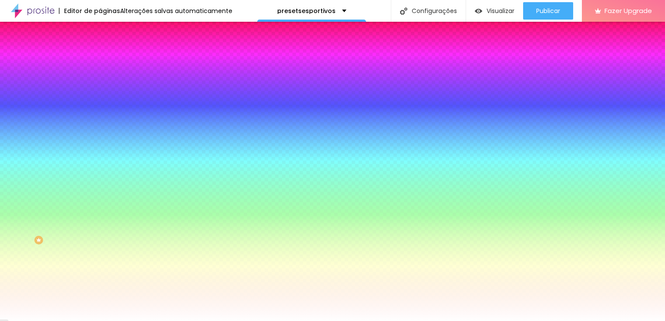
click at [63, 198] on div at bounding box center [332, 160] width 665 height 321
click at [100, 281] on div "Cor de fundo Voltar ao padrão #F52525" at bounding box center [150, 293] width 100 height 24
click at [100, 296] on div at bounding box center [150, 296] width 100 height 0
drag, startPoint x: 80, startPoint y: 231, endPoint x: 73, endPoint y: 255, distance: 24.8
click at [73, 255] on div at bounding box center [332, 160] width 665 height 321
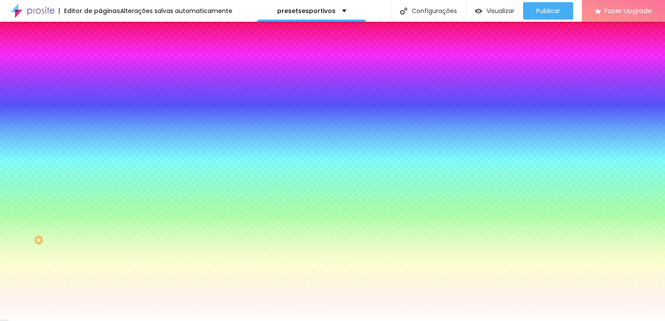
drag, startPoint x: 60, startPoint y: 205, endPoint x: 85, endPoint y: 187, distance: 31.0
click at [100, 281] on div "Cor de fundo Voltar ao padrão #FF8E00" at bounding box center [150, 293] width 100 height 24
click at [100, 320] on div at bounding box center [150, 320] width 100 height 0
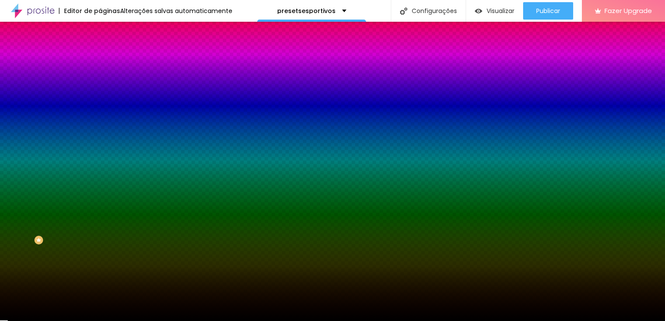
drag, startPoint x: 66, startPoint y: 232, endPoint x: -2, endPoint y: 301, distance: 96.0
click at [0, 301] on html "Editor de páginas Alterações salvas automaticamente presetsesportivos Configura…" at bounding box center [332, 160] width 665 height 321
click at [100, 118] on div "Borda Voltar ao padrão" at bounding box center [150, 128] width 100 height 24
click at [100, 107] on button "button" at bounding box center [106, 111] width 12 height 9
drag, startPoint x: 115, startPoint y: 188, endPoint x: 151, endPoint y: 190, distance: 36.2
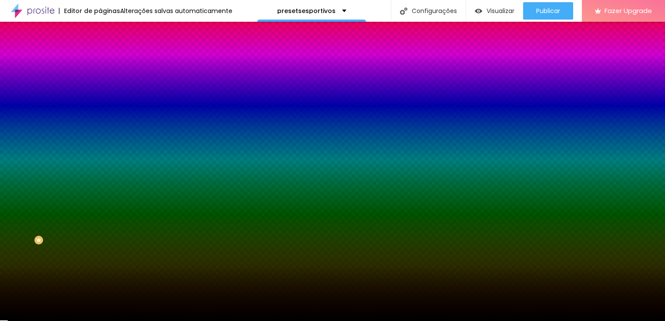
click at [180, 321] on p "Fonte" at bounding box center [332, 323] width 665 height 5
click at [92, 321] on div at bounding box center [332, 321] width 665 height 0
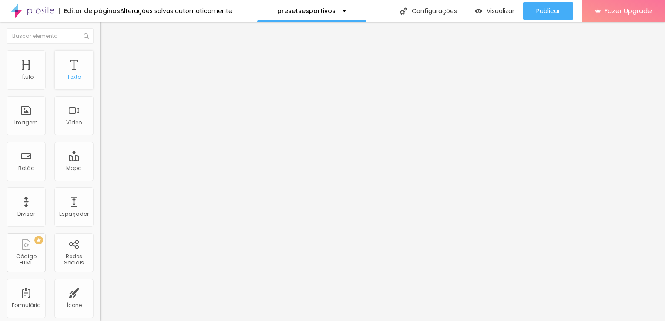
click at [61, 68] on div "Texto" at bounding box center [73, 69] width 39 height 39
click at [108, 60] on span "Avançado" at bounding box center [122, 56] width 29 height 7
click at [100, 50] on li "Estilo" at bounding box center [150, 46] width 100 height 9
click at [100, 64] on div "Tipografia" at bounding box center [150, 61] width 100 height 5
click at [104, 81] on icon "button" at bounding box center [106, 78] width 5 height 5
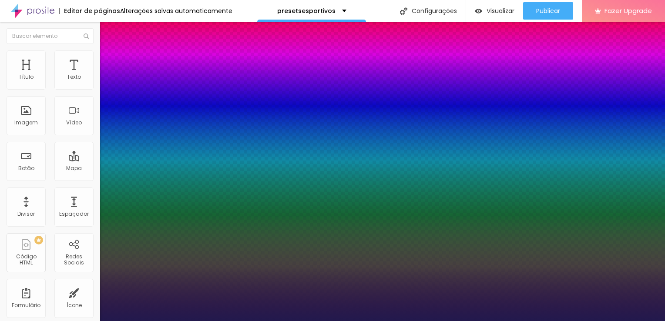
drag, startPoint x: 115, startPoint y: 166, endPoint x: 205, endPoint y: 163, distance: 90.1
click at [354, 321] on div at bounding box center [332, 321] width 665 height 0
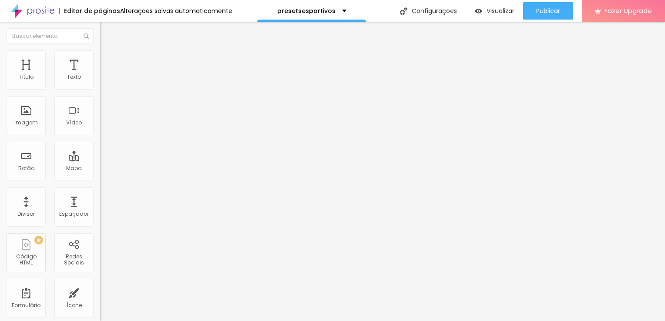
click at [100, 59] on ul "Estilo Avançado" at bounding box center [150, 50] width 100 height 17
click at [100, 57] on li "Avançado" at bounding box center [150, 54] width 100 height 9
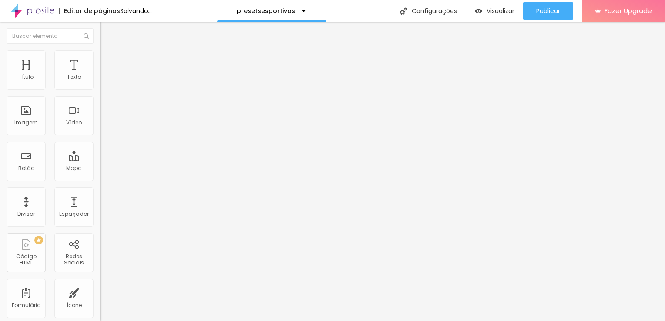
click at [100, 50] on li "Conteúdo" at bounding box center [150, 46] width 100 height 9
click at [100, 81] on div "Titulo 2 H2" at bounding box center [150, 77] width 100 height 8
click at [100, 74] on span "Titulo 1" at bounding box center [114, 69] width 28 height 7
click at [100, 110] on div "Tipografia" at bounding box center [150, 106] width 100 height 5
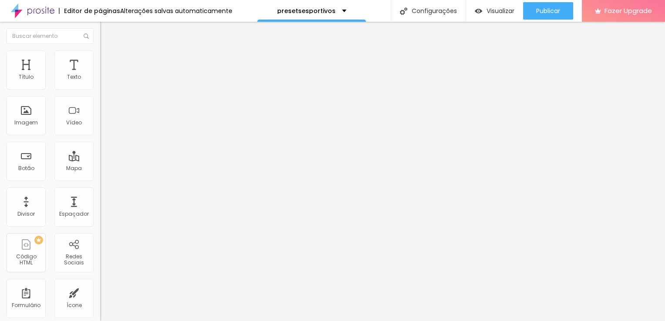
click at [100, 129] on button "button" at bounding box center [106, 124] width 12 height 9
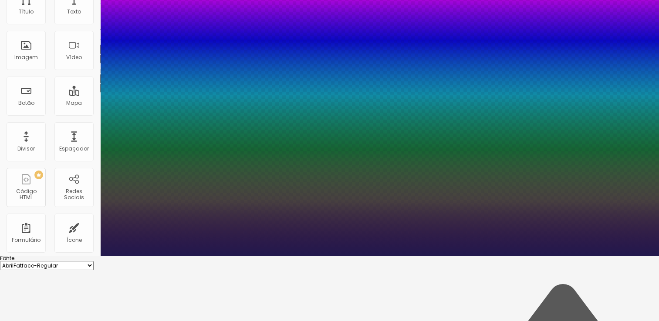
scroll to position [81, 0]
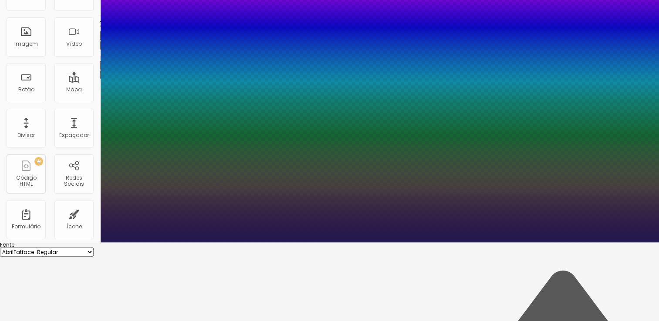
scroll to position [78, 0]
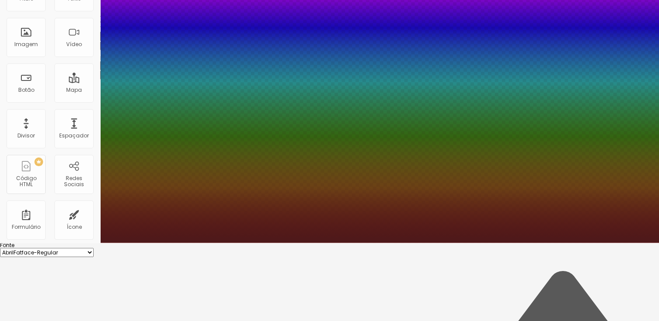
drag, startPoint x: 186, startPoint y: 259, endPoint x: 186, endPoint y: 254, distance: 4.8
click at [186, 243] on div at bounding box center [329, 82] width 659 height 321
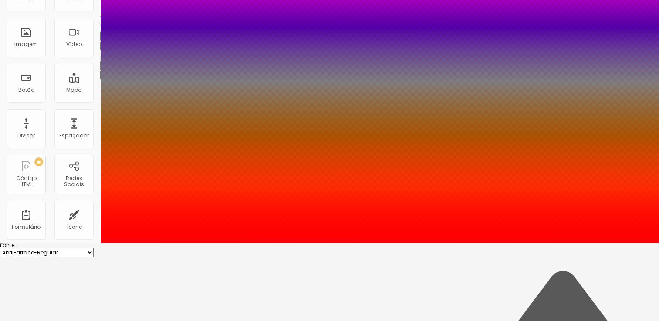
drag, startPoint x: 172, startPoint y: 258, endPoint x: 183, endPoint y: 252, distance: 12.3
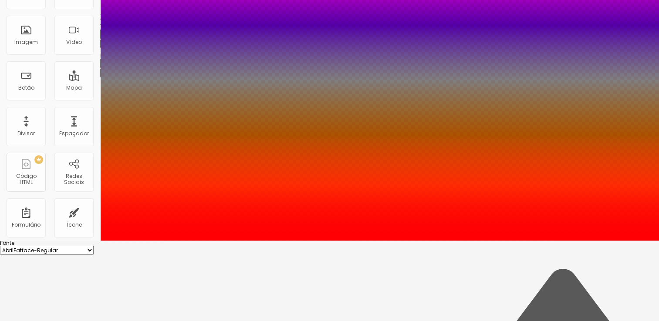
scroll to position [81, 0]
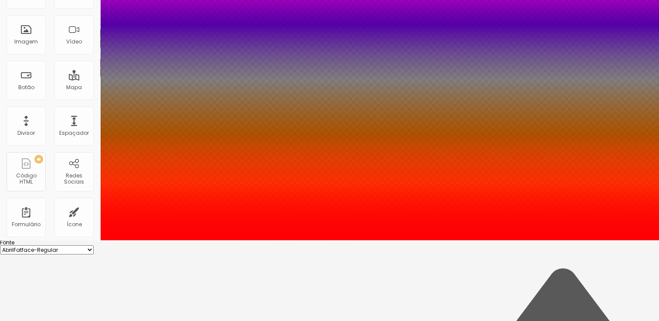
click at [308, 240] on div at bounding box center [329, 240] width 659 height 0
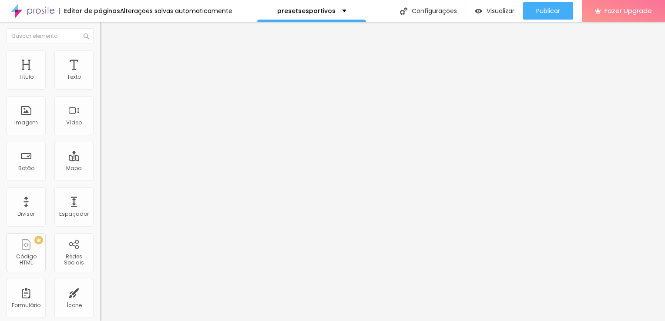
click at [104, 126] on icon "button" at bounding box center [106, 123] width 5 height 5
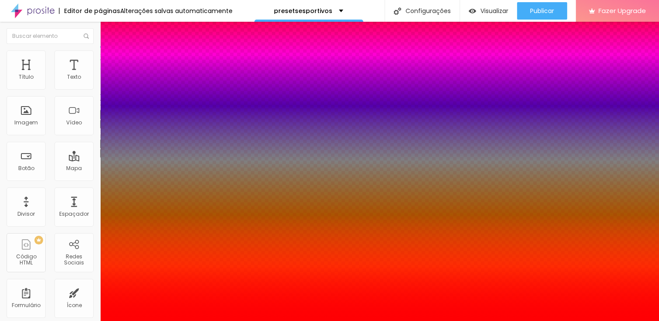
scroll to position [81, 0]
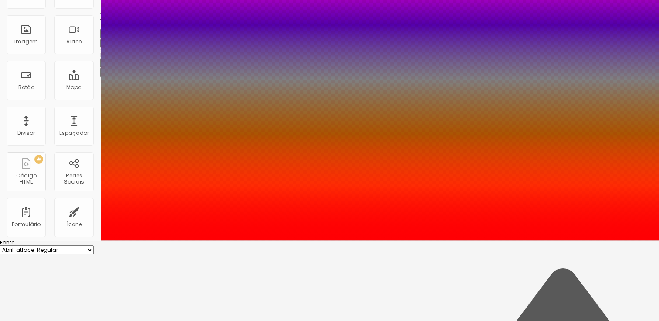
drag, startPoint x: 117, startPoint y: 202, endPoint x: 94, endPoint y: 202, distance: 22.6
drag, startPoint x: 144, startPoint y: 222, endPoint x: 160, endPoint y: 149, distance: 74.5
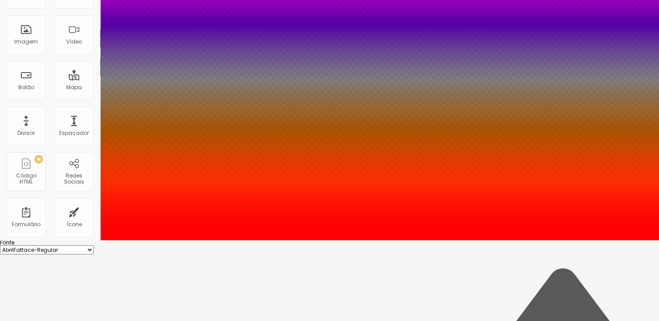
click at [94, 245] on select "AbrilFatface-Regular Actor-Regular Alegreya AlegreyaBlack Alice Allan-Bold Alla…" at bounding box center [47, 249] width 94 height 9
click at [93, 245] on select "AbrilFatface-Regular Actor-Regular Alegreya AlegreyaBlack Alice Allan-Bold Alla…" at bounding box center [47, 249] width 94 height 9
drag, startPoint x: 175, startPoint y: 137, endPoint x: 175, endPoint y: 147, distance: 10.0
click at [94, 245] on select "AbrilFatface-Regular Actor-Regular Alegreya AlegreyaBlack Alice Allan-Bold Alla…" at bounding box center [47, 249] width 94 height 9
click at [93, 245] on select "AbrilFatface-Regular Actor-Regular Alegreya AlegreyaBlack Alice Allan-Bold Alla…" at bounding box center [47, 249] width 94 height 9
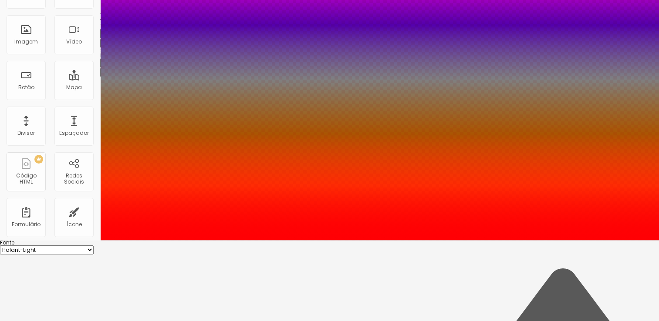
drag, startPoint x: 160, startPoint y: 140, endPoint x: 160, endPoint y: 146, distance: 6.5
click at [94, 245] on select "AbrilFatface-Regular Actor-Regular Alegreya AlegreyaBlack Alice Allan-Bold Alla…" at bounding box center [47, 249] width 94 height 9
click at [93, 245] on select "AbrilFatface-Regular Actor-Regular Alegreya AlegreyaBlack Alice Allan-Bold Alla…" at bounding box center [47, 249] width 94 height 9
click at [94, 245] on select "AbrilFatface-Regular Actor-Regular Alegreya AlegreyaBlack Alice Allan-Bold Alla…" at bounding box center [47, 249] width 94 height 9
click at [93, 245] on select "AbrilFatface-Regular Actor-Regular Alegreya AlegreyaBlack Alice Allan-Bold Alla…" at bounding box center [47, 249] width 94 height 9
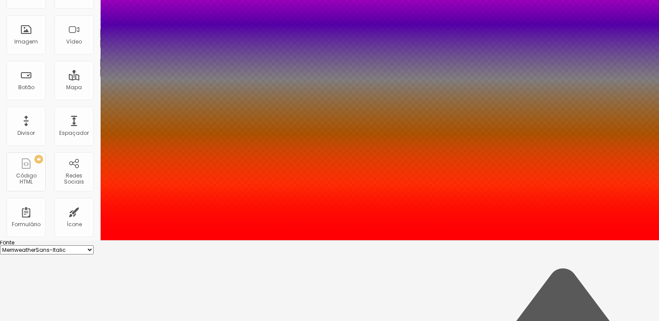
drag, startPoint x: 168, startPoint y: 138, endPoint x: 167, endPoint y: 147, distance: 8.3
click at [94, 245] on select "AbrilFatface-Regular Actor-Regular Alegreya AlegreyaBlack Alice Allan-Bold Alla…" at bounding box center [47, 249] width 94 height 9
click at [93, 245] on select "AbrilFatface-Regular Actor-Regular Alegreya AlegreyaBlack Alice Allan-Bold Alla…" at bounding box center [47, 249] width 94 height 9
click at [94, 245] on select "AbrilFatface-Regular Actor-Regular Alegreya AlegreyaBlack Alice Allan-Bold Alla…" at bounding box center [47, 249] width 94 height 9
click at [285, 240] on div at bounding box center [329, 240] width 659 height 0
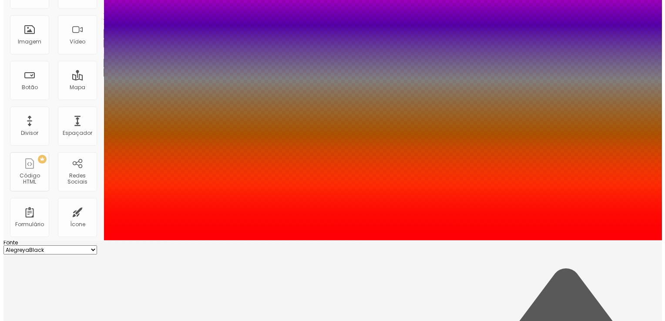
scroll to position [0, 0]
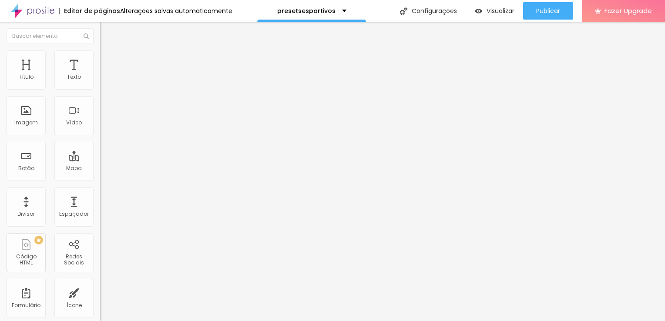
click at [100, 56] on li "Avançado" at bounding box center [150, 54] width 100 height 9
click at [100, 44] on li "Estilo" at bounding box center [150, 46] width 100 height 9
click at [100, 84] on button "button" at bounding box center [106, 78] width 12 height 9
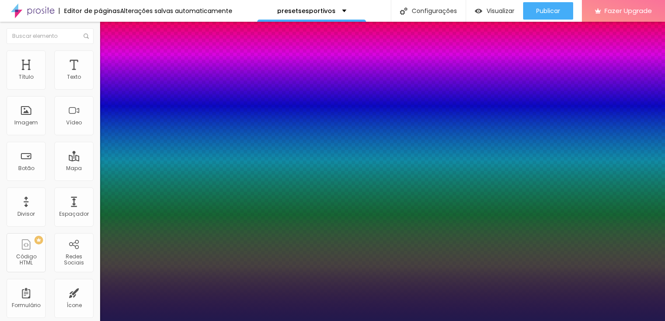
click at [243, 321] on div at bounding box center [332, 321] width 665 height 0
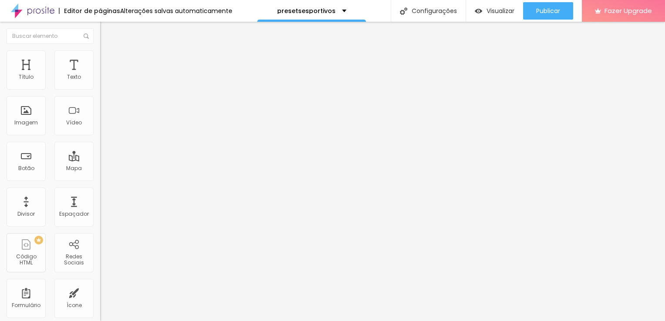
click at [100, 110] on div "Tipografia" at bounding box center [150, 106] width 100 height 5
click at [100, 158] on div "Tamanho Titulo 1 H1 Titulo 2 H2 Titulo 3 H3 Titulo 4 H4 Titulo 5 H5 Titulo 6 H6…" at bounding box center [150, 108] width 100 height 99
click at [104, 125] on icon "button" at bounding box center [105, 123] width 3 height 3
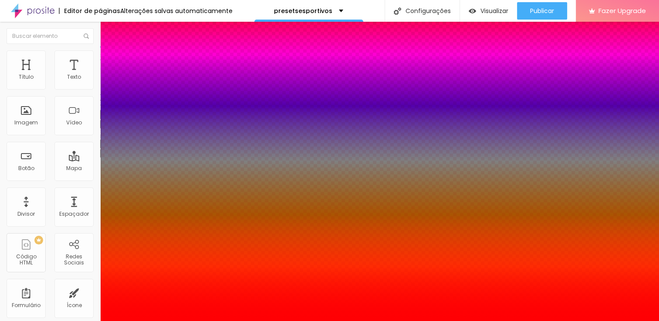
click at [117, 321] on div at bounding box center [329, 321] width 659 height 0
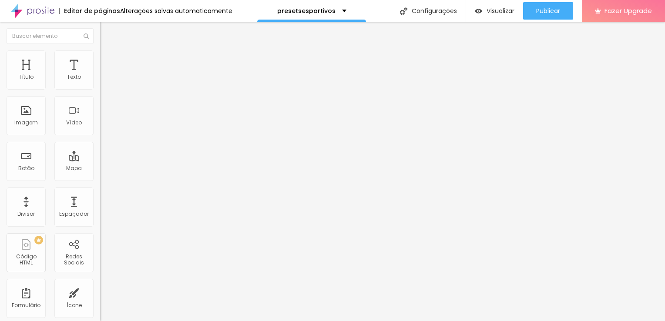
click at [104, 81] on icon "button" at bounding box center [106, 78] width 5 height 5
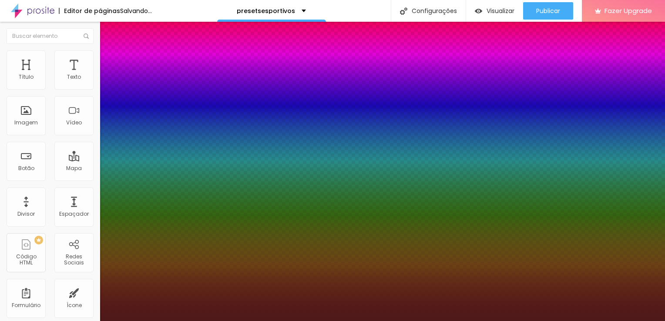
drag, startPoint x: 185, startPoint y: 237, endPoint x: 185, endPoint y: 229, distance: 7.8
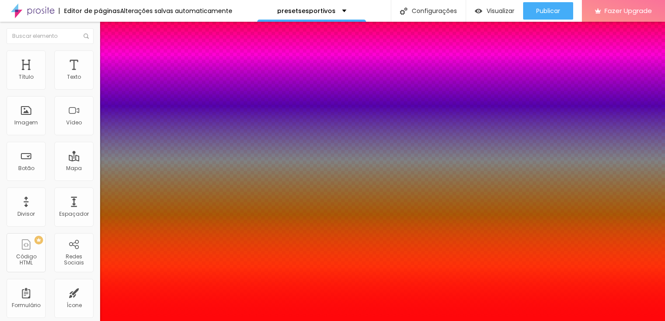
drag, startPoint x: 171, startPoint y: 242, endPoint x: 178, endPoint y: 232, distance: 11.8
click at [235, 321] on div at bounding box center [332, 321] width 665 height 0
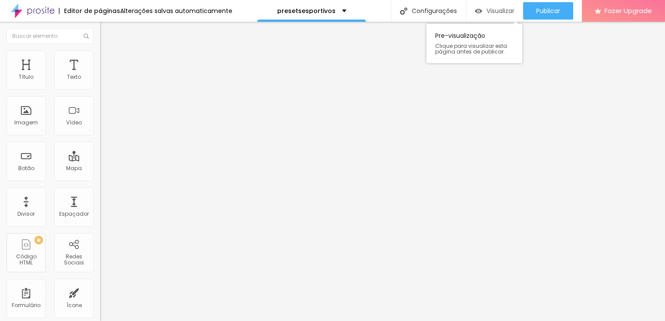
click at [508, 14] on span "Visualizar" at bounding box center [501, 10] width 28 height 7
drag, startPoint x: 60, startPoint y: 48, endPoint x: 48, endPoint y: 53, distance: 12.3
click at [100, 48] on ul "Conteúdo Estilo Avançado" at bounding box center [150, 55] width 100 height 26
click at [100, 53] on img at bounding box center [104, 54] width 8 height 8
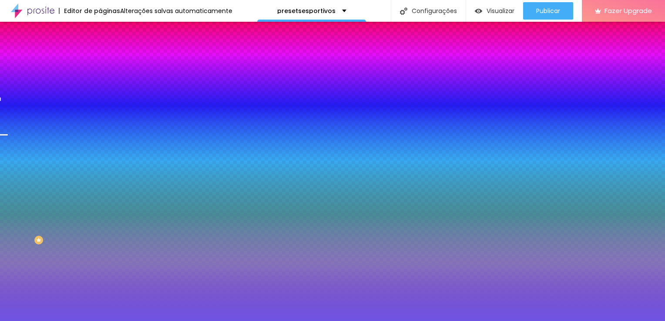
click at [100, 83] on div at bounding box center [150, 83] width 100 height 0
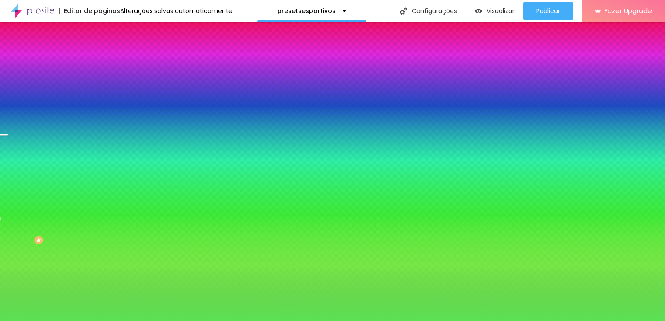
drag, startPoint x: 78, startPoint y: 116, endPoint x: 76, endPoint y: 142, distance: 26.6
click at [76, 142] on div at bounding box center [332, 160] width 665 height 321
click at [100, 68] on li "Avançado" at bounding box center [150, 63] width 100 height 9
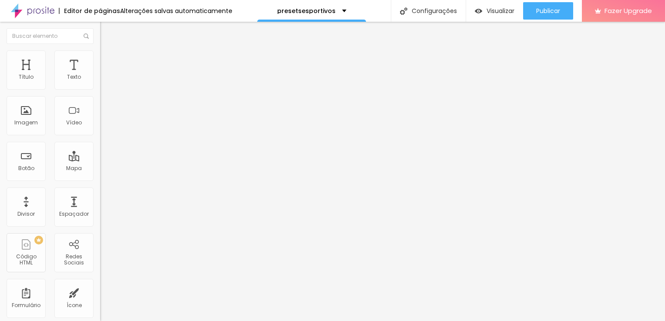
click at [108, 61] on span "Avançado" at bounding box center [122, 64] width 29 height 7
click at [100, 50] on li "Conteúdo" at bounding box center [150, 46] width 100 height 9
click at [100, 135] on div "Editar Coluna Conteúdo Estilo Avançado Alinhamento" at bounding box center [150, 171] width 100 height 299
click at [107, 28] on img "button" at bounding box center [110, 31] width 7 height 7
click at [38, 112] on div "Imagem" at bounding box center [26, 115] width 39 height 39
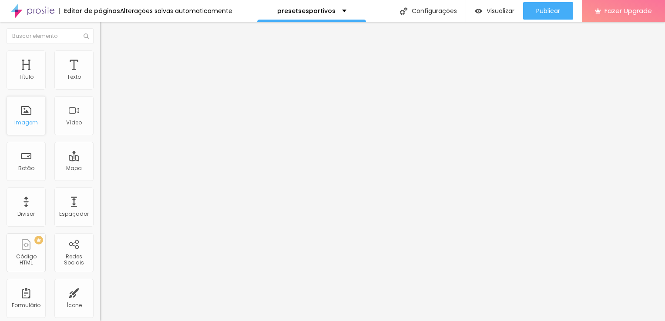
click at [32, 114] on div "Imagem" at bounding box center [26, 115] width 39 height 39
click at [22, 118] on div "Imagem" at bounding box center [26, 115] width 39 height 39
click at [100, 74] on div "Adicionar imagem" at bounding box center [150, 71] width 100 height 6
drag, startPoint x: 51, startPoint y: 113, endPoint x: 53, endPoint y: 126, distance: 12.7
click at [100, 75] on span "Adicionar imagem" at bounding box center [128, 70] width 56 height 7
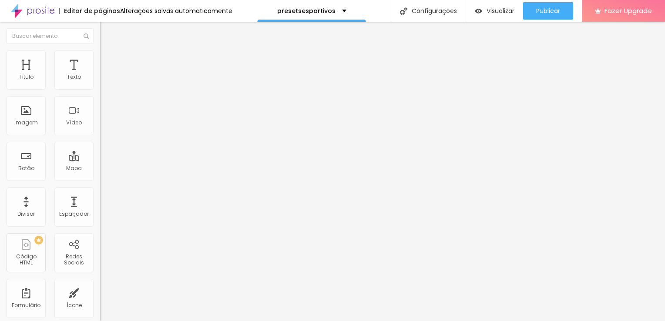
click at [100, 74] on div "Adicionar imagem" at bounding box center [150, 71] width 100 height 6
click at [100, 75] on span "Adicionar imagem" at bounding box center [128, 70] width 56 height 7
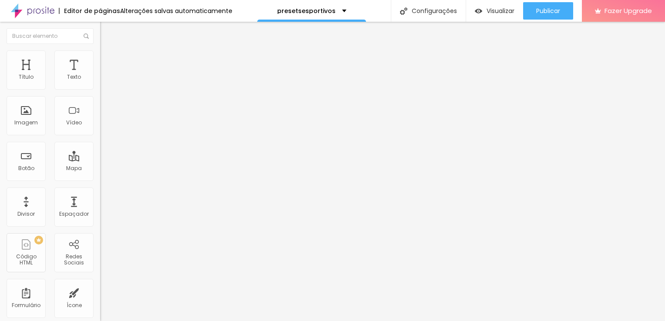
click at [108, 59] on span "Estilo" at bounding box center [114, 56] width 13 height 7
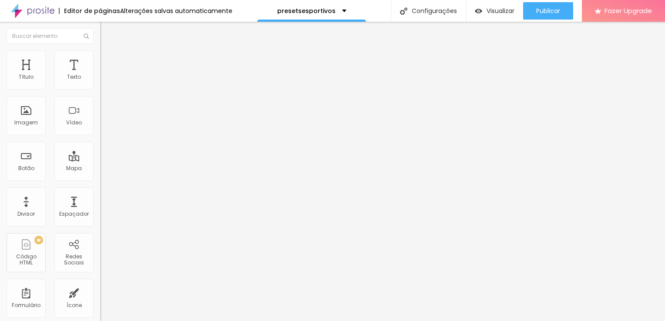
drag, startPoint x: 54, startPoint y: 91, endPoint x: 41, endPoint y: 90, distance: 12.7
click at [100, 89] on input "range" at bounding box center [128, 85] width 56 height 7
click at [59, 86] on div "Texto" at bounding box center [73, 69] width 39 height 39
drag, startPoint x: 95, startPoint y: 86, endPoint x: 81, endPoint y: 86, distance: 13.5
click at [100, 86] on div "Tipografia Voltar ao padrão Sombra DESATIVADO Voltar ao padrão" at bounding box center [150, 86] width 100 height 54
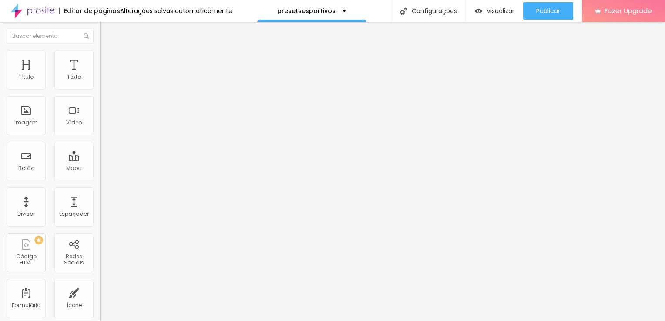
click at [100, 84] on button "button" at bounding box center [106, 78] width 12 height 9
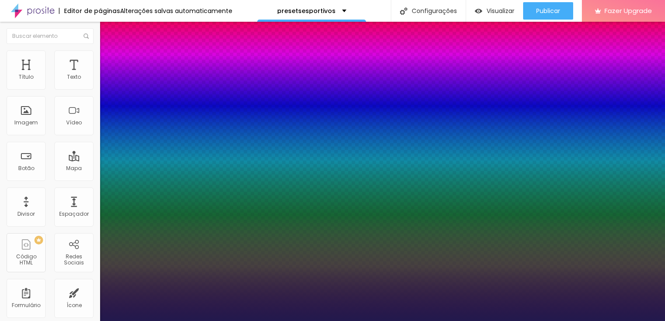
drag, startPoint x: 143, startPoint y: 206, endPoint x: 145, endPoint y: 199, distance: 7.2
click at [504, 321] on div at bounding box center [332, 321] width 665 height 0
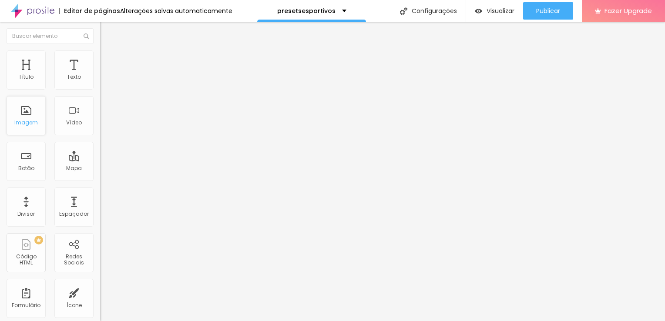
click at [30, 122] on div "Imagem" at bounding box center [26, 123] width 24 height 6
click at [66, 71] on div "Texto" at bounding box center [73, 69] width 39 height 39
click at [100, 84] on button "button" at bounding box center [106, 78] width 12 height 9
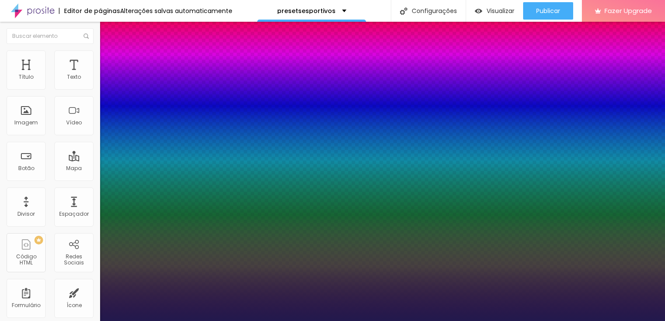
drag, startPoint x: 120, startPoint y: 147, endPoint x: 127, endPoint y: 147, distance: 6.5
click at [304, 321] on div at bounding box center [332, 321] width 665 height 0
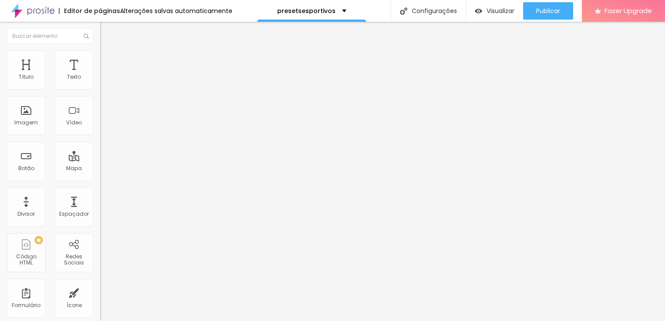
click at [100, 75] on span "Adicionar imagem" at bounding box center [128, 70] width 56 height 7
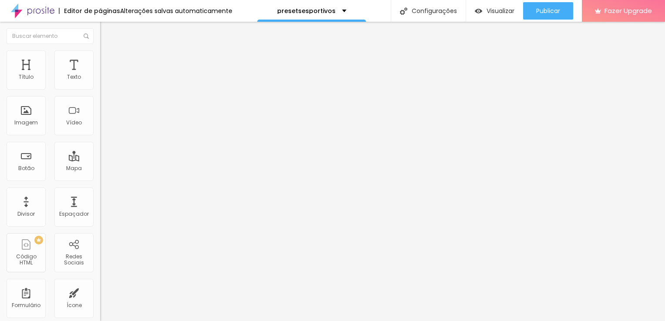
click at [100, 57] on ul "Conteúdo Estilo Avançado" at bounding box center [150, 55] width 100 height 26
click at [100, 56] on li "Estilo" at bounding box center [150, 54] width 100 height 9
drag, startPoint x: 71, startPoint y: 89, endPoint x: 59, endPoint y: 90, distance: 12.2
click at [100, 90] on div "Tamanho 100 px %" at bounding box center [150, 79] width 100 height 22
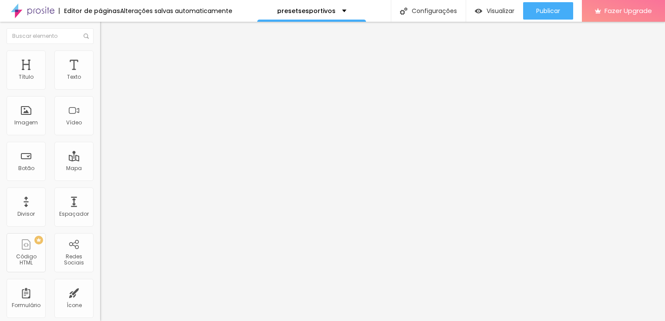
drag, startPoint x: 59, startPoint y: 90, endPoint x: 17, endPoint y: 91, distance: 42.7
click at [100, 89] on input "range" at bounding box center [128, 85] width 56 height 7
click at [100, 24] on button "Editar Imagem" at bounding box center [150, 32] width 100 height 20
click at [100, 75] on span "Adicionar imagem" at bounding box center [128, 70] width 56 height 7
drag, startPoint x: 77, startPoint y: 123, endPoint x: 157, endPoint y: 124, distance: 79.2
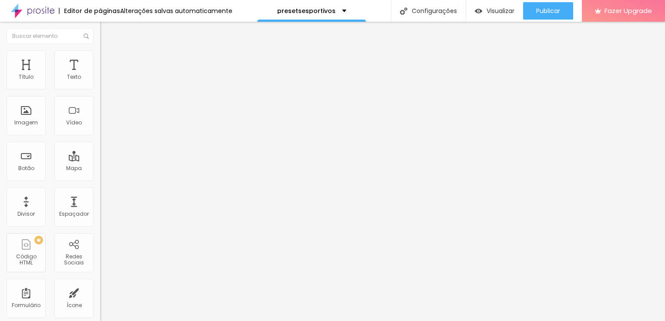
click at [108, 60] on span "Estilo" at bounding box center [114, 56] width 13 height 7
click at [100, 89] on input "range" at bounding box center [128, 85] width 56 height 7
drag, startPoint x: 40, startPoint y: 93, endPoint x: 20, endPoint y: 89, distance: 20.4
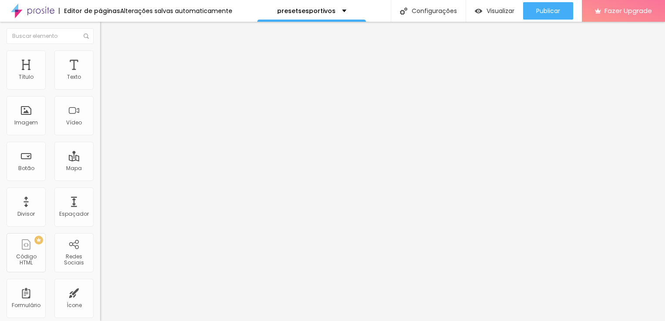
click at [100, 89] on input "range" at bounding box center [128, 85] width 56 height 7
click at [100, 59] on li "Estilo" at bounding box center [150, 54] width 100 height 9
click at [100, 90] on div at bounding box center [150, 86] width 100 height 8
drag, startPoint x: 24, startPoint y: 93, endPoint x: 37, endPoint y: 100, distance: 14.6
click at [100, 89] on input "range" at bounding box center [128, 85] width 56 height 7
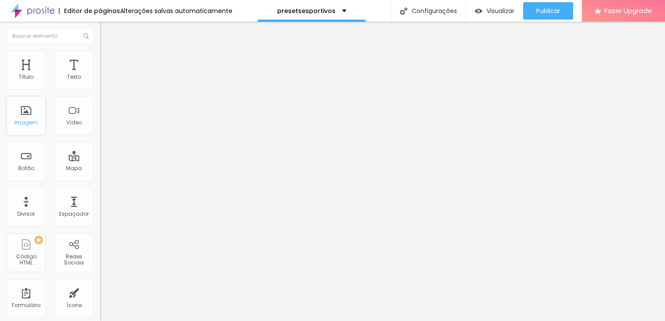
click at [26, 114] on div "Imagem" at bounding box center [26, 115] width 39 height 39
click at [100, 75] on span "Adicionar imagem" at bounding box center [128, 70] width 56 height 7
click at [100, 54] on img at bounding box center [104, 54] width 8 height 8
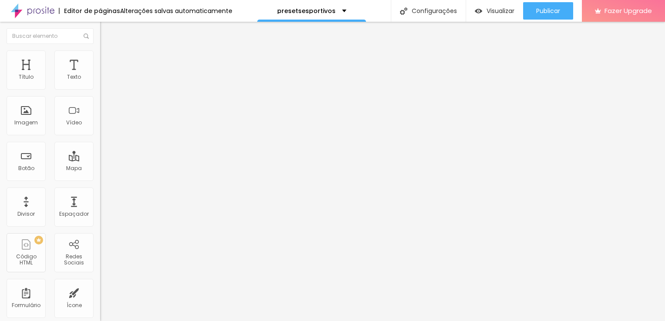
drag, startPoint x: 58, startPoint y: 90, endPoint x: 98, endPoint y: 93, distance: 39.3
click at [100, 93] on div "Tamanho 40 px % 0 Borda arredondada Sombra DESATIVADO Voltar ao padrão" at bounding box center [150, 155] width 100 height 175
drag, startPoint x: 98, startPoint y: 93, endPoint x: 92, endPoint y: 93, distance: 5.7
click at [100, 93] on div "Tamanho 40 px % 0 Borda arredondada Sombra DESATIVADO Voltar ao padrão" at bounding box center [150, 155] width 100 height 175
click at [100, 89] on input "range" at bounding box center [128, 85] width 56 height 7
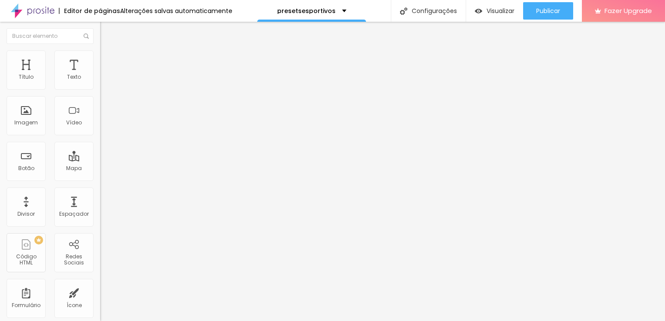
click at [4, 111] on div "Título Texto Imagem Vídeo Botão Mapa Divisor Espaçador PREMIUM Código HTML Rede…" at bounding box center [50, 255] width 100 height 411
click at [17, 120] on div "Imagem" at bounding box center [26, 123] width 24 height 6
click at [100, 75] on span "Adicionar imagem" at bounding box center [128, 70] width 56 height 7
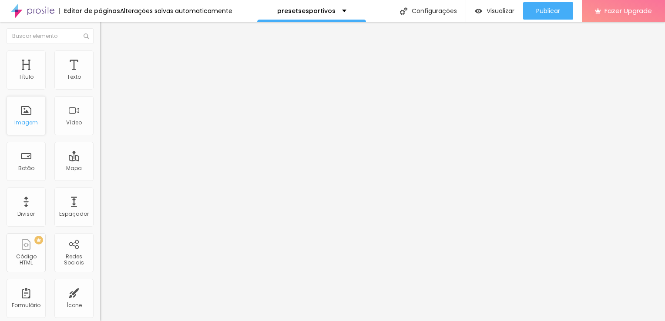
click at [21, 120] on div "Imagem" at bounding box center [26, 123] width 24 height 6
click at [100, 75] on span "Adicionar imagem" at bounding box center [128, 70] width 56 height 7
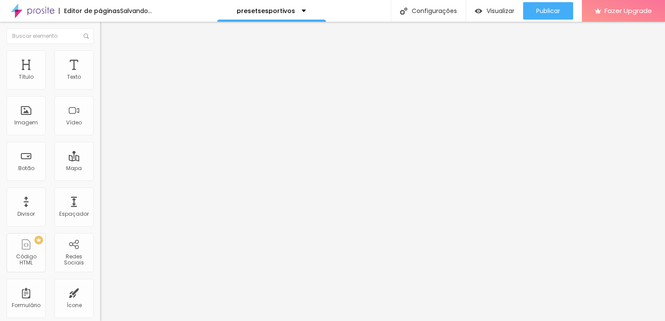
click at [100, 23] on button "Editar Coluna" at bounding box center [150, 32] width 100 height 20
click at [100, 75] on span "Adicionar imagem" at bounding box center [128, 70] width 56 height 7
click at [107, 29] on div "Editar Coluna" at bounding box center [134, 31] width 54 height 7
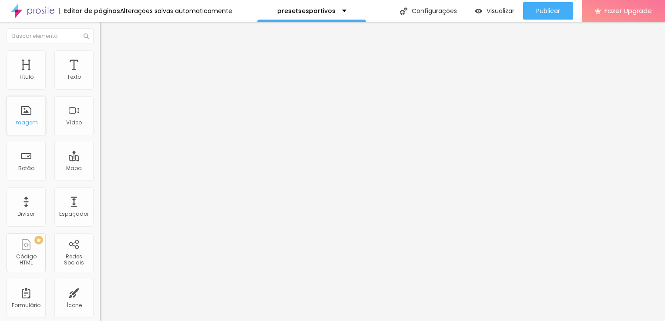
click at [28, 122] on div "Imagem" at bounding box center [26, 123] width 24 height 6
click at [100, 75] on span "Adicionar imagem" at bounding box center [128, 70] width 56 height 7
drag, startPoint x: 336, startPoint y: 118, endPoint x: 342, endPoint y: 128, distance: 11.9
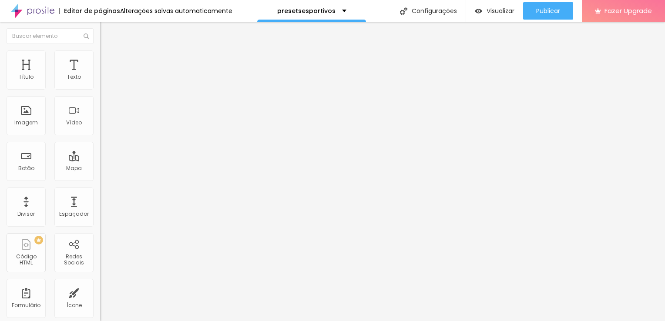
click at [100, 56] on img at bounding box center [104, 54] width 8 height 8
drag, startPoint x: 62, startPoint y: 91, endPoint x: 42, endPoint y: 90, distance: 20.5
click at [100, 89] on input "range" at bounding box center [128, 85] width 56 height 7
click at [107, 29] on div "Editar Coluna" at bounding box center [134, 31] width 54 height 7
click at [20, 111] on div "Imagem" at bounding box center [26, 115] width 39 height 39
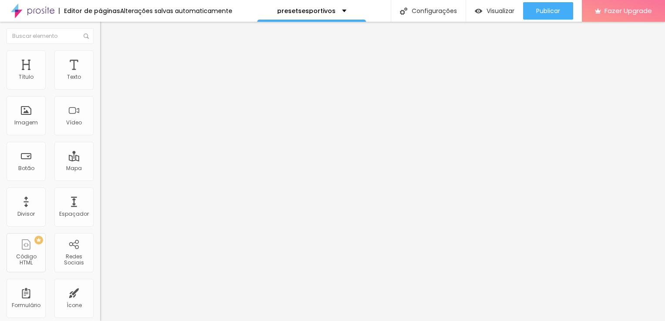
click at [100, 75] on span "Adicionar imagem" at bounding box center [128, 70] width 56 height 7
click at [100, 35] on button "Editar Coluna" at bounding box center [150, 32] width 100 height 20
click at [38, 109] on div "Imagem" at bounding box center [26, 115] width 39 height 39
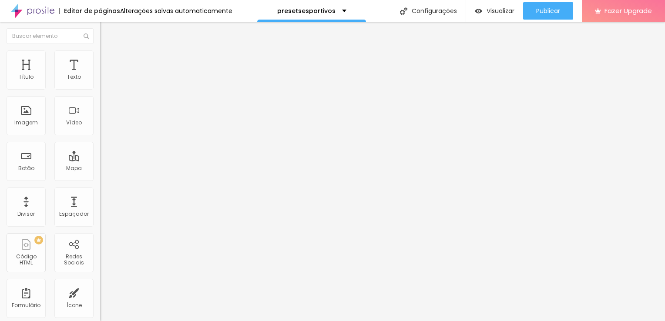
click at [100, 75] on span "Adicionar imagem" at bounding box center [128, 70] width 56 height 7
click at [107, 33] on div "Editar Coluna" at bounding box center [134, 31] width 54 height 7
drag, startPoint x: 66, startPoint y: 113, endPoint x: 64, endPoint y: 121, distance: 8.4
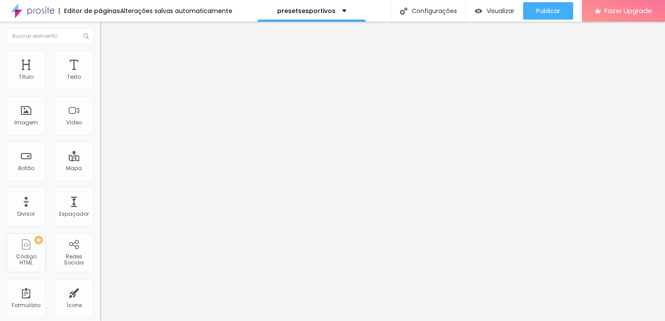
click at [100, 74] on div "Adicionar imagem" at bounding box center [150, 71] width 100 height 6
click at [100, 75] on span "Adicionar imagem" at bounding box center [128, 70] width 56 height 7
click at [15, 123] on div "Imagem" at bounding box center [26, 123] width 24 height 6
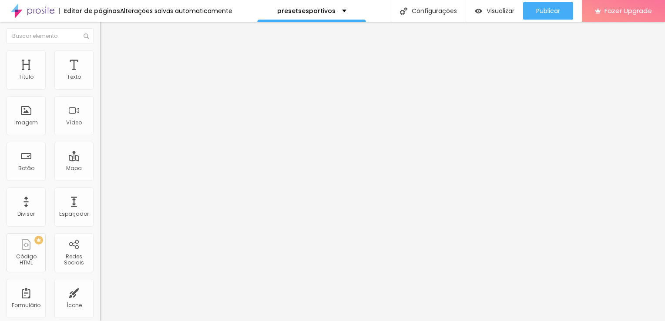
click at [100, 75] on span "Adicionar imagem" at bounding box center [128, 70] width 56 height 7
click at [100, 35] on button "Editar Coluna" at bounding box center [150, 32] width 100 height 20
click at [31, 114] on div "Imagem" at bounding box center [26, 115] width 39 height 39
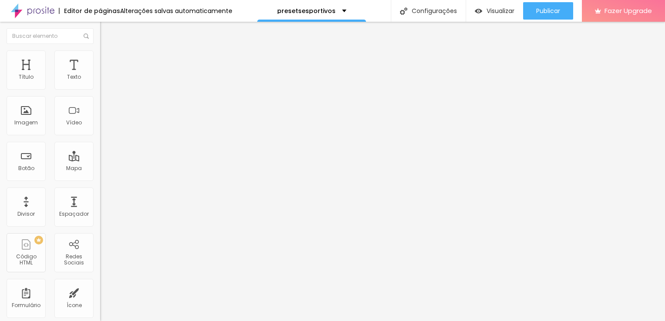
drag, startPoint x: 54, startPoint y: 116, endPoint x: 53, endPoint y: 124, distance: 7.9
click at [100, 74] on div "Adicionar imagem" at bounding box center [150, 71] width 100 height 6
click at [100, 75] on span "Adicionar imagem" at bounding box center [128, 70] width 56 height 7
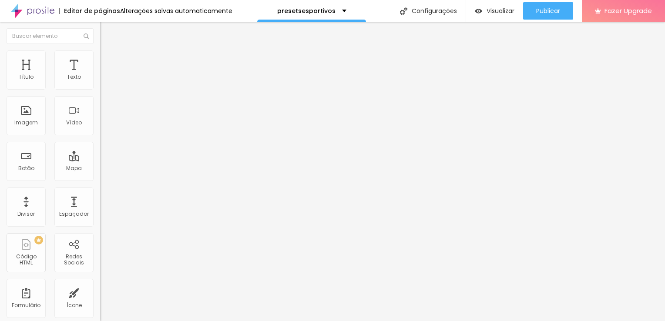
click at [107, 29] on div "Editar Coluna" at bounding box center [134, 31] width 54 height 7
drag, startPoint x: 42, startPoint y: 107, endPoint x: 41, endPoint y: 122, distance: 15.2
click at [100, 74] on div "Adicionar imagem" at bounding box center [150, 71] width 100 height 6
click at [100, 75] on span "Adicionar imagem" at bounding box center [128, 70] width 56 height 7
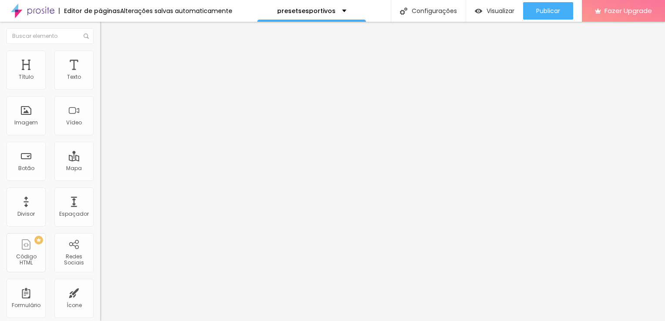
drag, startPoint x: 28, startPoint y: 123, endPoint x: 29, endPoint y: 128, distance: 5.3
click at [28, 123] on div "Imagem" at bounding box center [26, 123] width 24 height 6
click at [100, 75] on span "Adicionar imagem" at bounding box center [128, 70] width 56 height 7
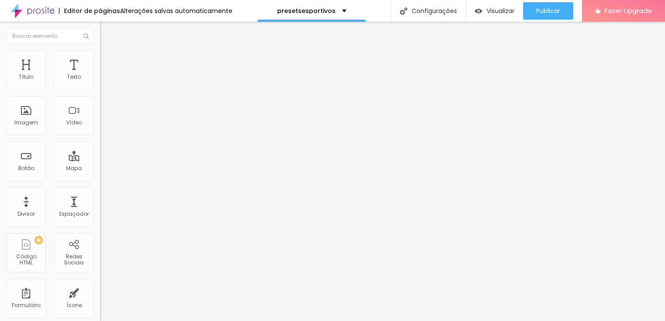
click at [13, 118] on div "Imagem" at bounding box center [26, 115] width 39 height 39
click at [100, 75] on span "Adicionar imagem" at bounding box center [128, 70] width 56 height 7
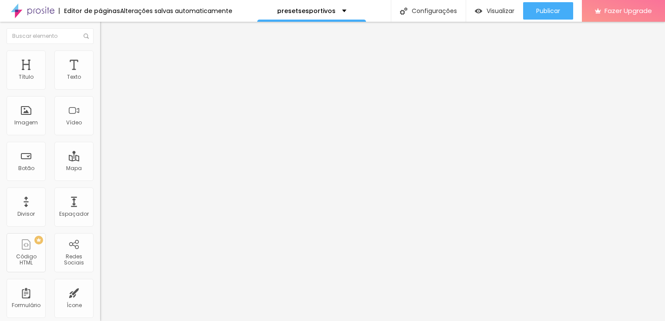
click at [100, 75] on span "Adicionar imagem" at bounding box center [128, 70] width 56 height 7
click at [100, 74] on div "Trocar imagem" at bounding box center [150, 71] width 100 height 6
click at [100, 75] on span "Trocar imagem" at bounding box center [123, 70] width 47 height 7
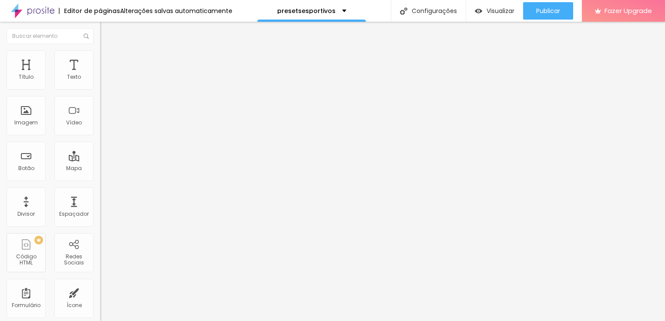
scroll to position [121, 0]
click at [100, 75] on span "Adicionar imagem" at bounding box center [128, 70] width 56 height 7
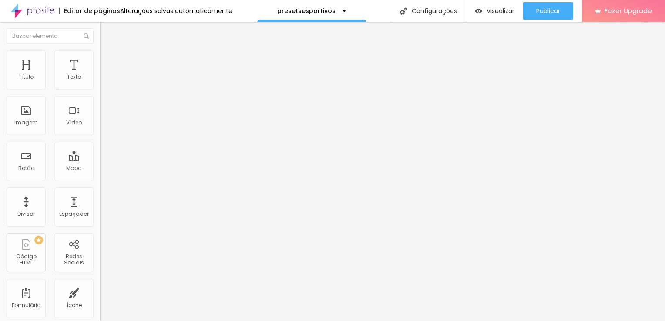
click at [100, 75] on span "Adicionar imagem" at bounding box center [128, 70] width 56 height 7
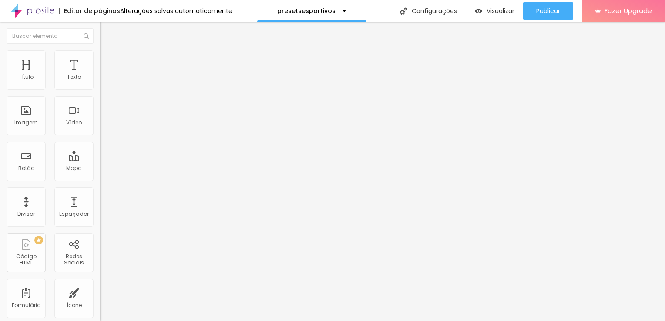
click at [42, 123] on div "Imagem" at bounding box center [26, 115] width 39 height 39
click at [100, 75] on span "Adicionar imagem" at bounding box center [128, 70] width 56 height 7
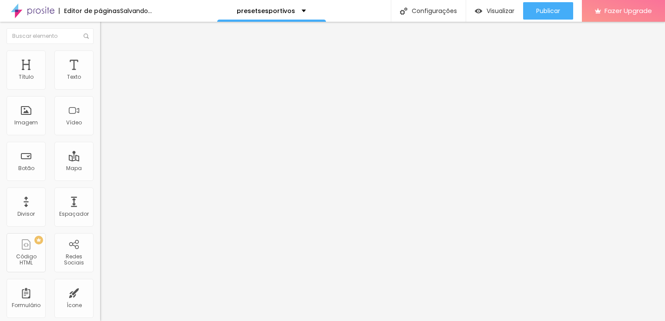
click at [24, 120] on div "Imagem" at bounding box center [26, 123] width 24 height 6
click at [100, 75] on span "Adicionar imagem" at bounding box center [128, 70] width 56 height 7
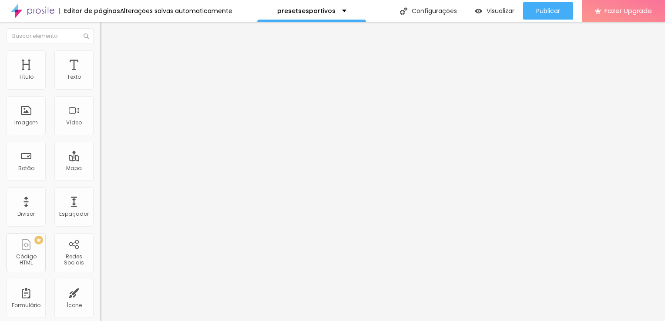
click at [100, 75] on span "Adicionar imagem" at bounding box center [128, 70] width 56 height 7
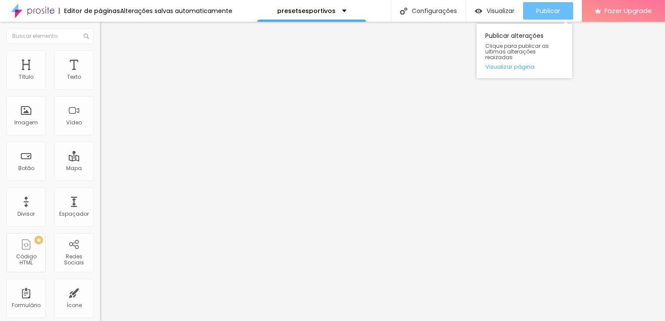
click at [552, 5] on div "Publicar" at bounding box center [548, 10] width 24 height 17
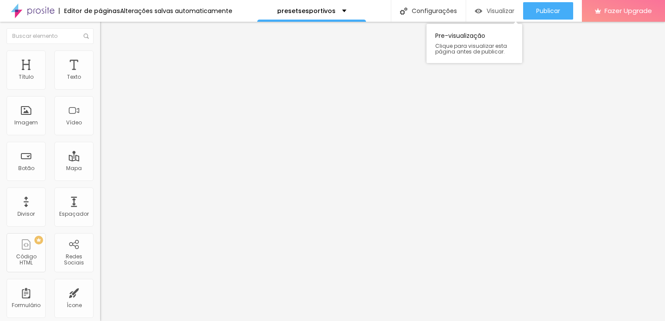
click at [493, 16] on div "Visualizar" at bounding box center [495, 10] width 40 height 17
click at [100, 52] on li "Estilo" at bounding box center [150, 54] width 100 height 9
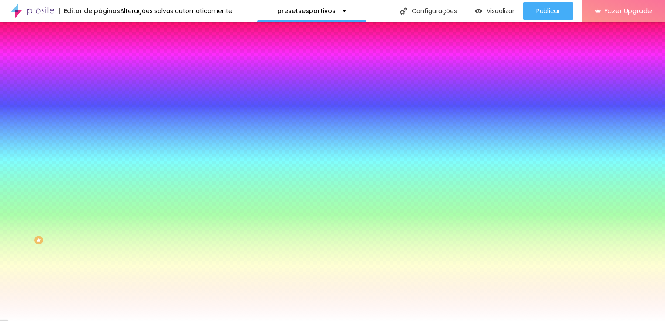
click at [100, 296] on div at bounding box center [150, 296] width 100 height 0
drag, startPoint x: 59, startPoint y: 212, endPoint x: 72, endPoint y: 199, distance: 17.9
click at [100, 305] on div at bounding box center [150, 305] width 100 height 0
click at [100, 171] on div "Ao passar o mouse Editar estilo do campo" at bounding box center [150, 224] width 100 height 111
click at [100, 320] on div at bounding box center [150, 320] width 100 height 0
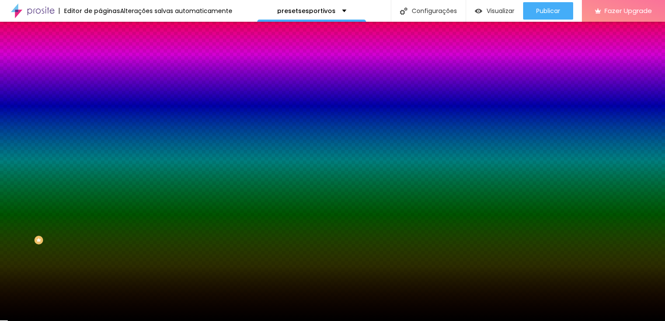
drag, startPoint x: 24, startPoint y: 278, endPoint x: -2, endPoint y: 293, distance: 29.5
click at [0, 293] on html "Editor de páginas Alterações salvas automaticamente presetsesportivos Configura…" at bounding box center [332, 160] width 665 height 321
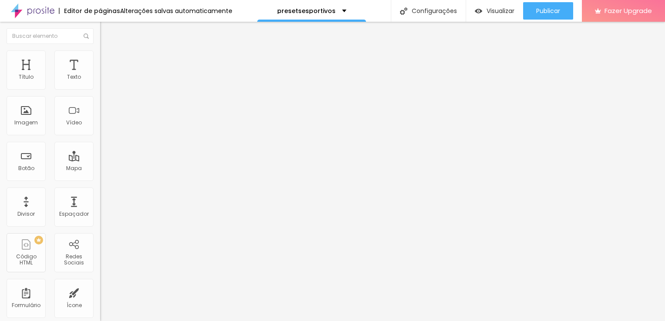
click at [100, 57] on li "Estilo" at bounding box center [150, 54] width 100 height 9
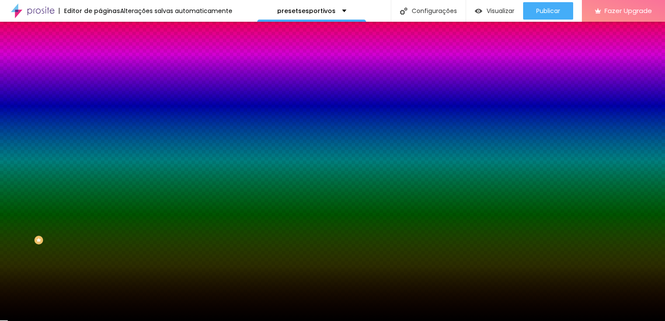
click at [100, 296] on div at bounding box center [150, 296] width 100 height 0
drag, startPoint x: 74, startPoint y: 247, endPoint x: 80, endPoint y: 257, distance: 11.6
click at [80, 257] on div at bounding box center [332, 160] width 665 height 321
click at [100, 169] on div "Ao passar o mouse Editar estilo do campo" at bounding box center [150, 224] width 100 height 111
click at [100, 83] on div at bounding box center [150, 83] width 100 height 0
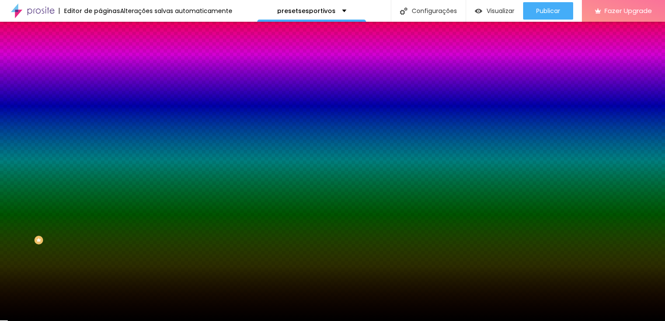
drag, startPoint x: 67, startPoint y: 117, endPoint x: 70, endPoint y: 97, distance: 20.6
click at [100, 92] on div at bounding box center [150, 92] width 100 height 0
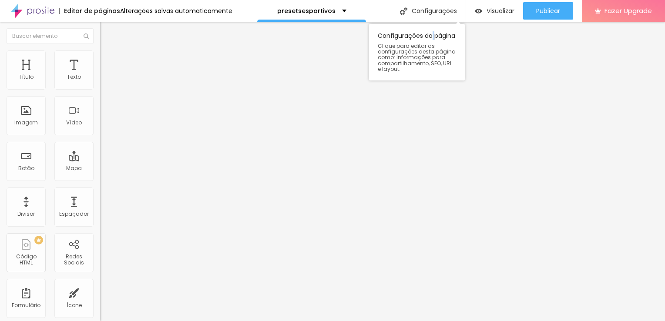
drag, startPoint x: 432, startPoint y: 24, endPoint x: 430, endPoint y: 35, distance: 11.4
click at [430, 35] on div "Configurações da página Clique para editar as configurações desta página como: …" at bounding box center [417, 52] width 96 height 57
click at [100, 136] on div "Texto GARANTIR O PACK Alinhamento Tamanho Normal Pequeno Normal Grande Link URL…" at bounding box center [150, 131] width 100 height 127
click at [100, 137] on span "Normal" at bounding box center [110, 133] width 20 height 7
click at [100, 156] on span "Grande" at bounding box center [110, 151] width 20 height 7
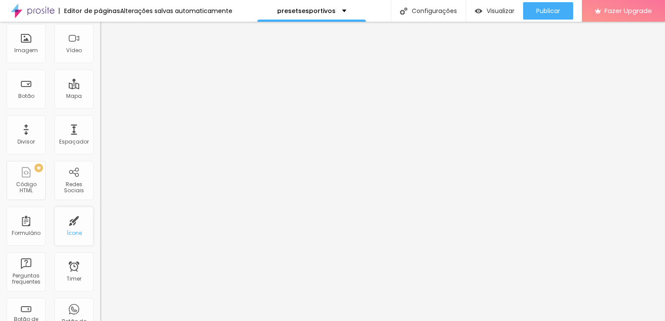
scroll to position [87, 0]
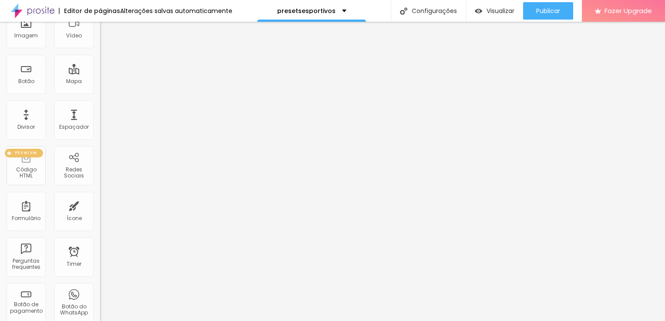
click at [38, 170] on div "Código HTML" at bounding box center [26, 173] width 34 height 13
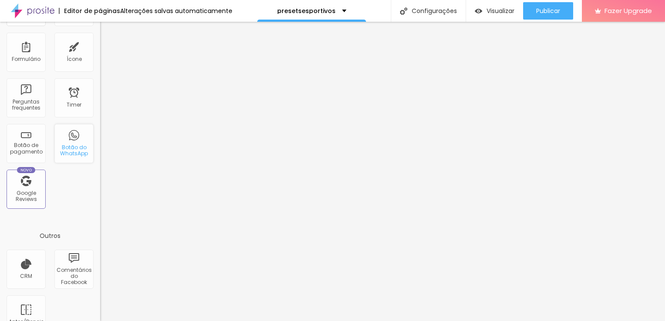
scroll to position [261, 0]
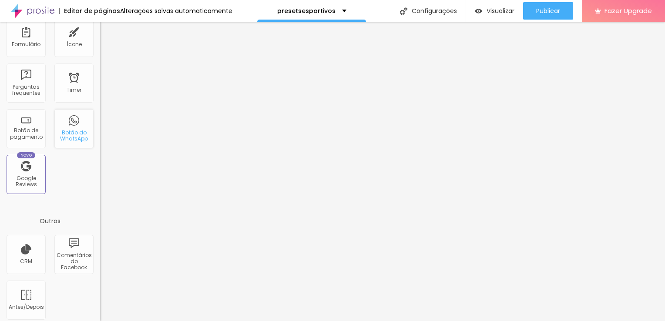
click at [67, 135] on div "Botão do WhatsApp" at bounding box center [74, 136] width 34 height 13
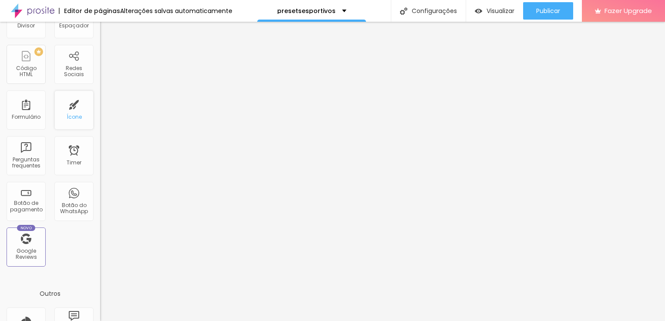
scroll to position [174, 0]
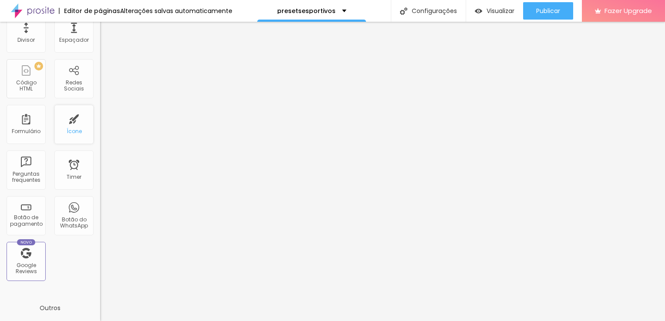
click at [80, 118] on div "Ícone" at bounding box center [73, 124] width 39 height 39
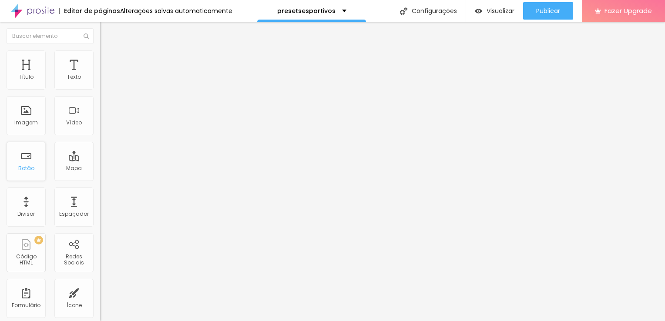
click at [31, 168] on div "Botão" at bounding box center [26, 168] width 16 height 6
click at [35, 202] on div "Divisor" at bounding box center [26, 207] width 39 height 39
click at [16, 120] on div "Imagem" at bounding box center [26, 123] width 24 height 6
click at [54, 60] on div "Texto" at bounding box center [73, 69] width 39 height 39
click at [34, 67] on div "Título" at bounding box center [26, 69] width 39 height 39
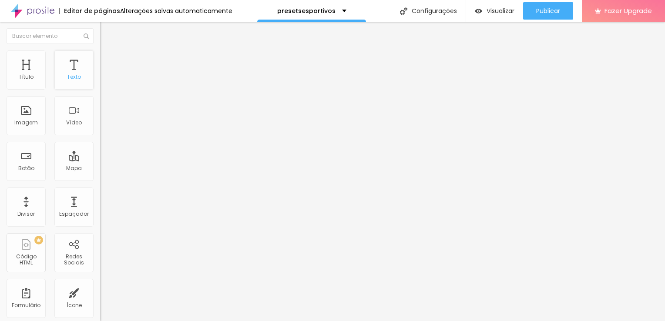
drag, startPoint x: 87, startPoint y: 84, endPoint x: 84, endPoint y: 81, distance: 4.6
click at [85, 83] on div "Título Texto Imagem Vídeo Botão Mapa Divisor Espaçador PREMIUM Código HTML Rede…" at bounding box center [50, 255] width 100 height 411
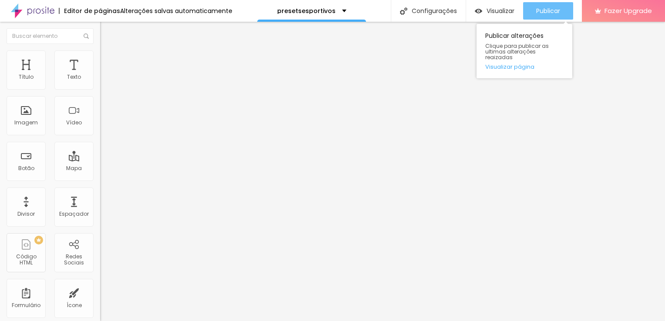
click at [543, 14] on span "Publicar" at bounding box center [548, 10] width 24 height 7
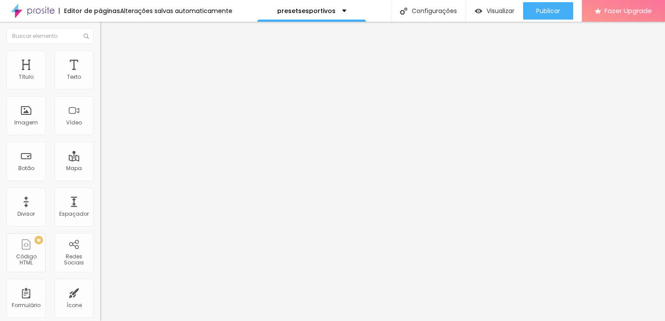
click at [100, 75] on span "Adicionar imagem" at bounding box center [128, 70] width 56 height 7
drag, startPoint x: 286, startPoint y: 46, endPoint x: 286, endPoint y: 51, distance: 5.2
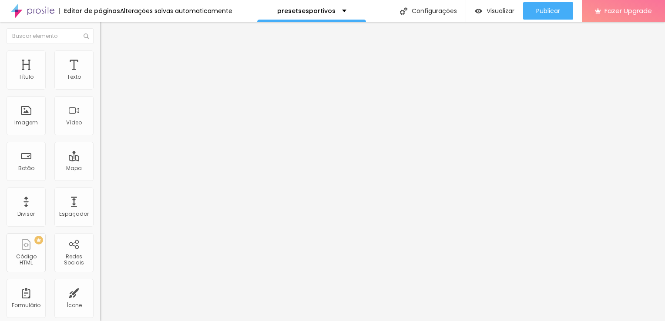
click at [100, 75] on span "Adicionar imagem" at bounding box center [128, 70] width 56 height 7
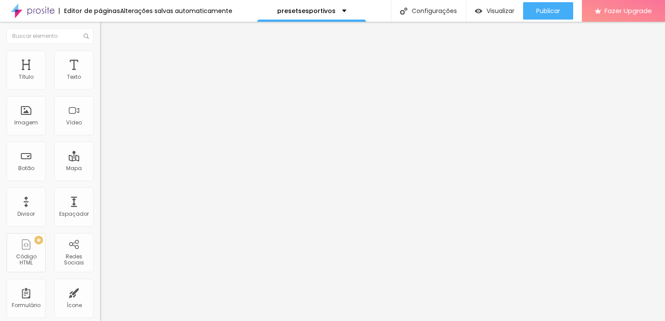
drag, startPoint x: 54, startPoint y: 46, endPoint x: 54, endPoint y: 53, distance: 6.5
click at [100, 50] on li "Estilo" at bounding box center [150, 54] width 100 height 9
type input "85"
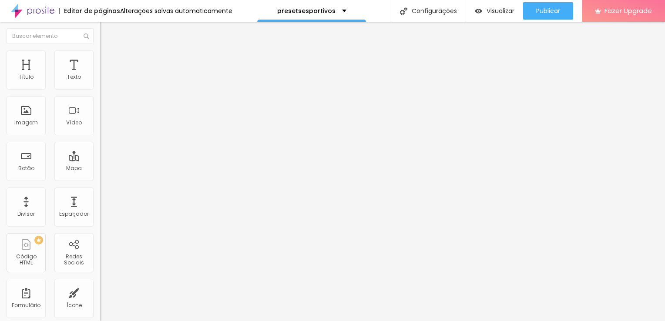
type input "75"
type input "60"
type input "55"
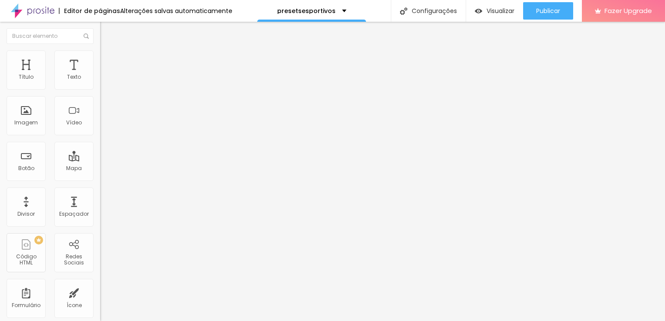
type input "55"
type input "50"
type input "45"
drag, startPoint x: 75, startPoint y: 91, endPoint x: 42, endPoint y: 94, distance: 33.6
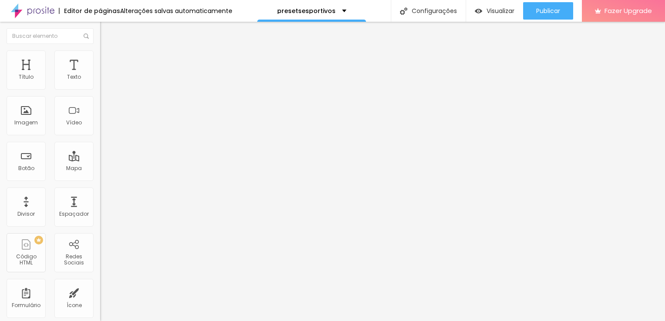
type input "45"
click at [100, 89] on input "range" at bounding box center [128, 85] width 56 height 7
click at [100, 75] on span "Adicionar imagem" at bounding box center [128, 70] width 56 height 7
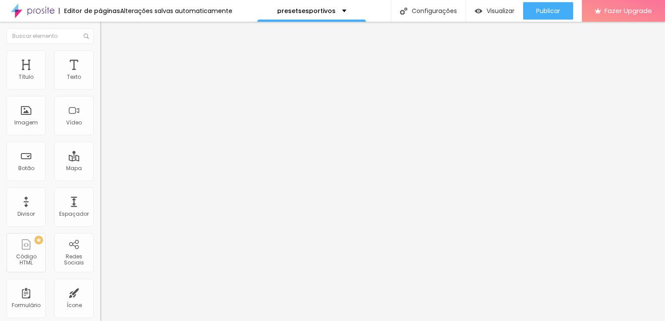
click at [100, 75] on span "Adicionar imagem" at bounding box center [128, 70] width 56 height 7
click at [100, 57] on li "Estilo" at bounding box center [150, 54] width 100 height 9
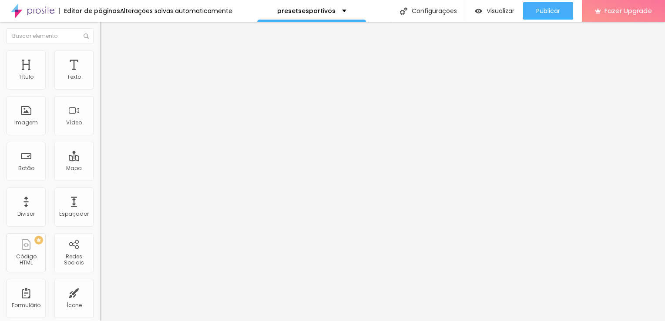
click at [100, 90] on div at bounding box center [150, 86] width 100 height 8
type input "50"
click at [100, 89] on input "range" at bounding box center [128, 85] width 56 height 7
click at [100, 75] on span "Adicionar imagem" at bounding box center [128, 70] width 56 height 7
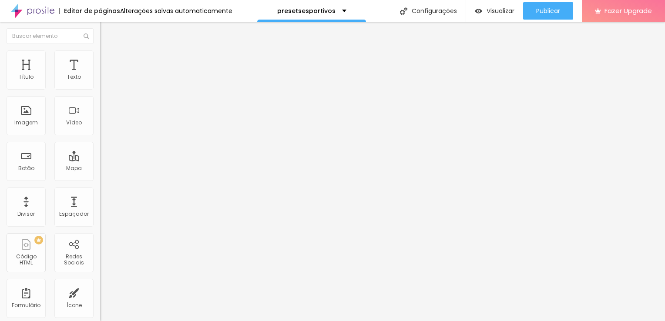
click at [100, 55] on img at bounding box center [104, 54] width 8 height 8
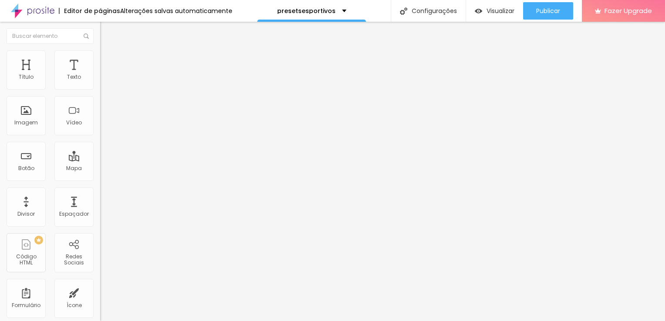
type input "55"
type input "60"
type input "65"
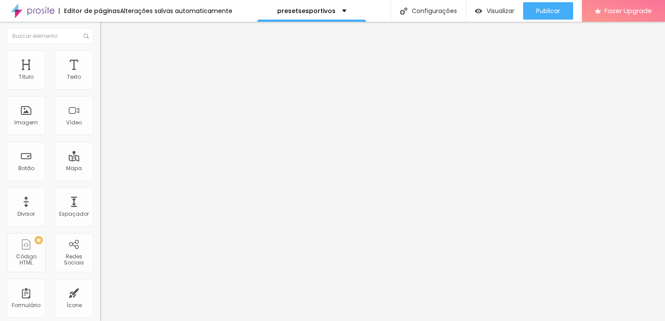
type input "65"
type input "75"
type input "85"
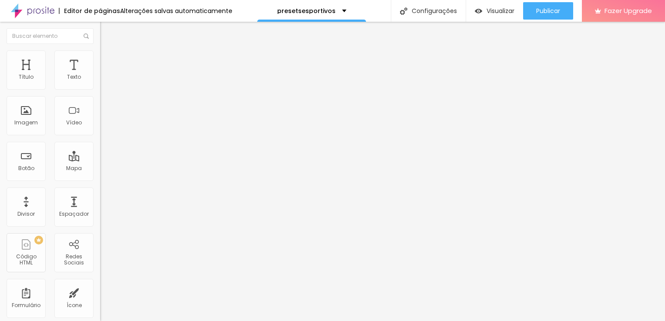
type input "90"
type input "85"
type input "80"
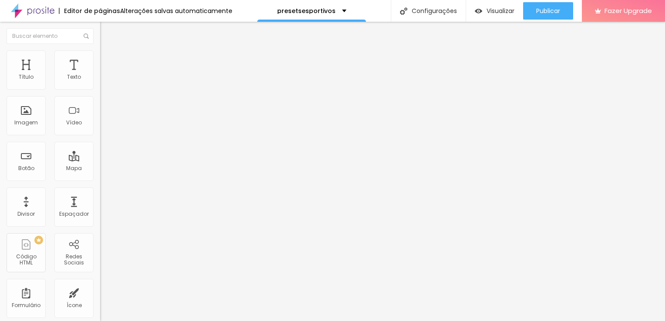
drag, startPoint x: 49, startPoint y: 93, endPoint x: 74, endPoint y: 91, distance: 24.5
type input "80"
click at [100, 89] on input "range" at bounding box center [128, 85] width 56 height 7
click at [108, 60] on span "Estilo" at bounding box center [114, 56] width 13 height 7
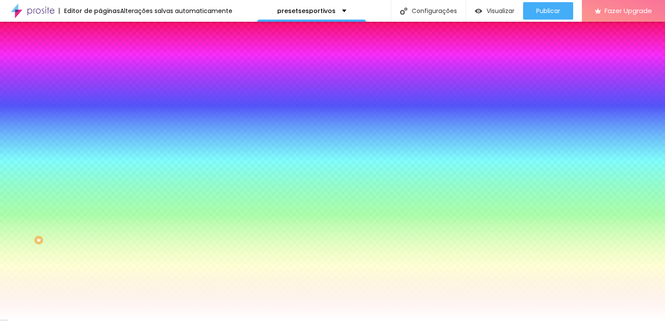
type input "2"
type input "0"
drag, startPoint x: 47, startPoint y: 83, endPoint x: -2, endPoint y: 90, distance: 48.9
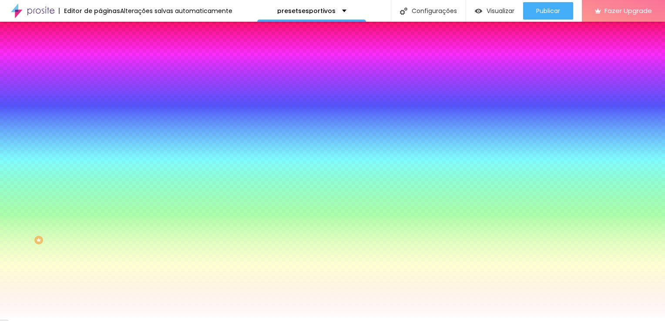
type input "0"
click at [100, 169] on input "range" at bounding box center [128, 172] width 56 height 7
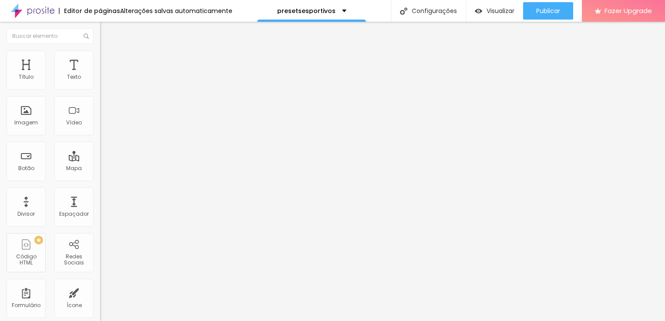
click at [108, 59] on span "Estilo" at bounding box center [114, 56] width 13 height 7
click at [108, 60] on span "Estilo" at bounding box center [114, 56] width 13 height 7
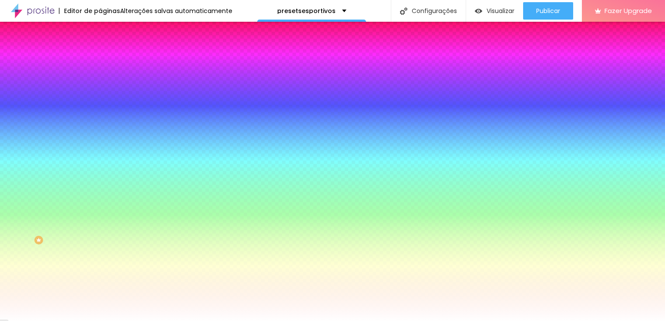
click at [100, 177] on input "0" at bounding box center [116, 181] width 33 height 9
type input "10"
type input "3"
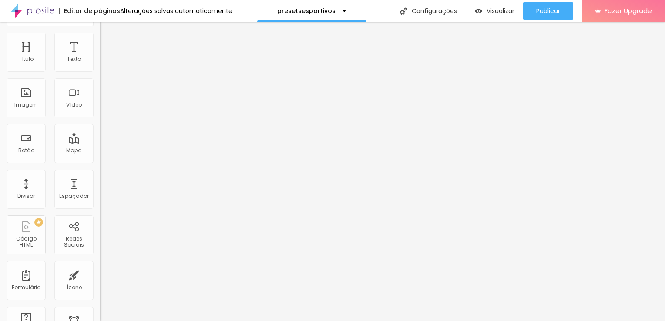
scroll to position [28, 0]
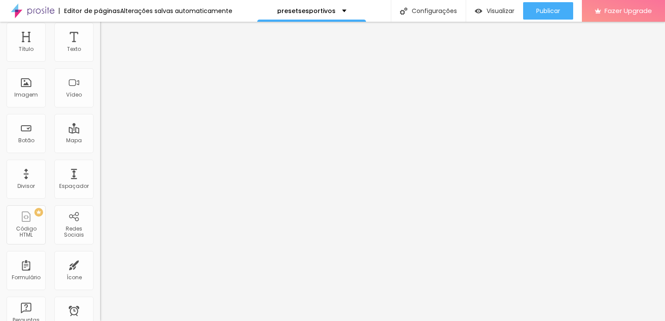
click at [100, 158] on span "16:9 Cinema" at bounding box center [116, 154] width 33 height 7
click at [100, 181] on div "Original" at bounding box center [150, 178] width 100 height 5
click at [100, 158] on span "16:9 Cinema" at bounding box center [116, 154] width 33 height 7
click at [100, 182] on span "Original" at bounding box center [110, 178] width 21 height 7
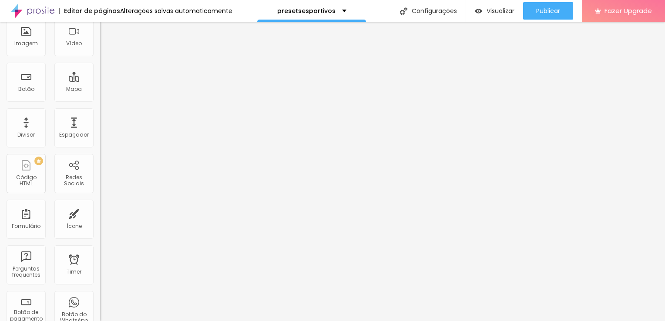
scroll to position [0, 0]
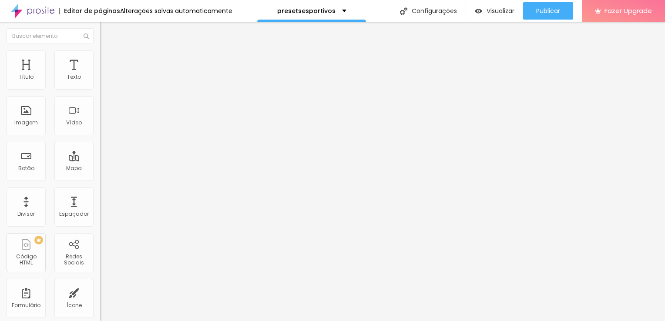
click at [100, 186] on span "16:9 Cinema" at bounding box center [116, 181] width 33 height 7
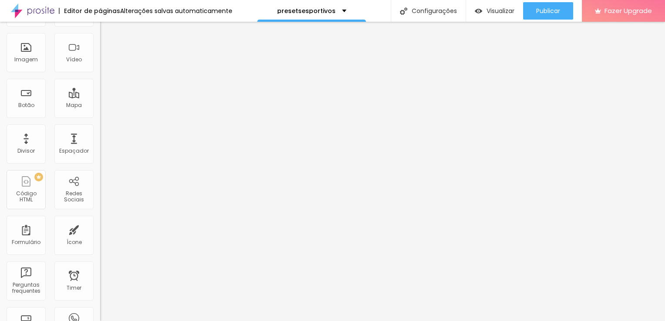
scroll to position [79, 0]
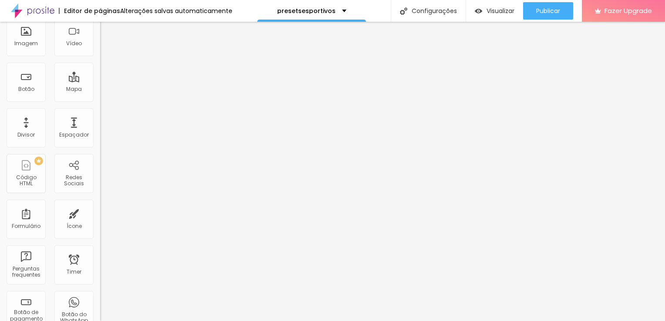
click at [100, 131] on span "Original" at bounding box center [110, 126] width 21 height 7
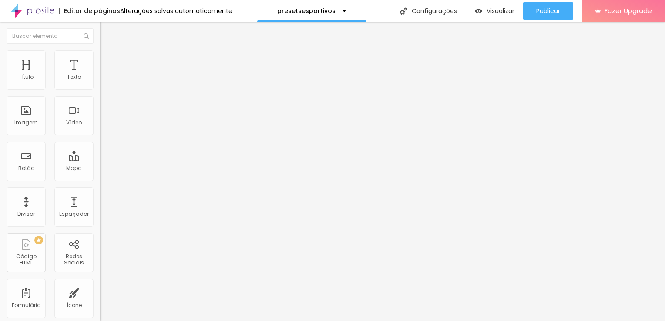
click at [100, 186] on span "16:9 Cinema" at bounding box center [116, 181] width 33 height 7
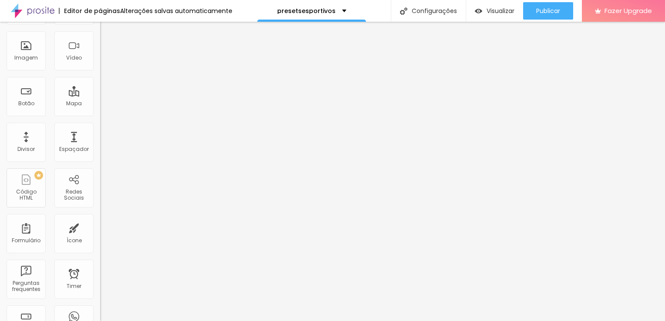
scroll to position [79, 0]
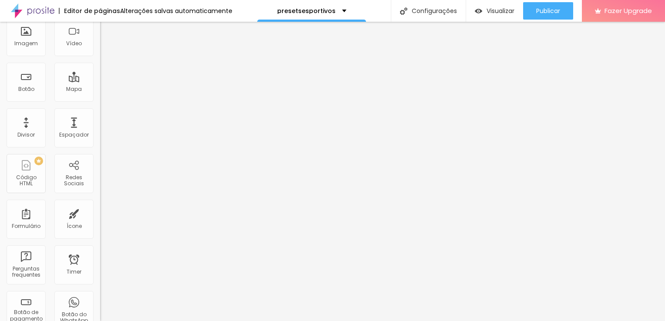
click at [100, 131] on span "Original" at bounding box center [110, 126] width 21 height 7
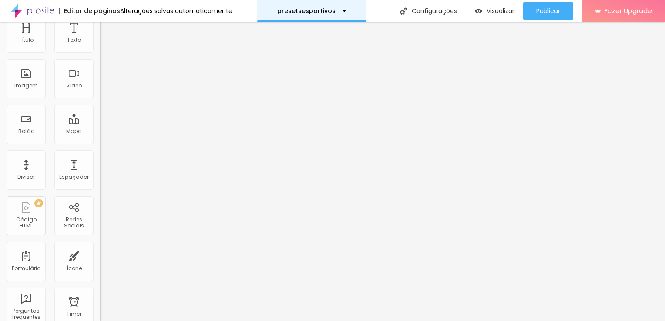
scroll to position [0, 0]
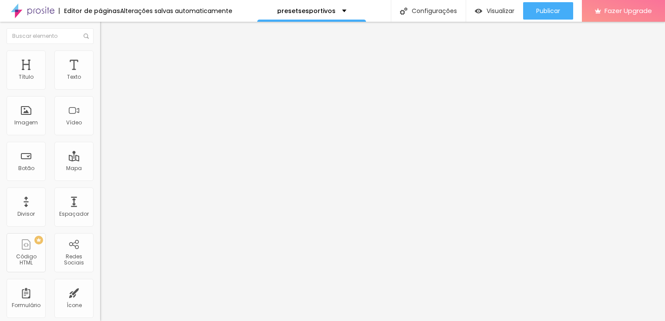
click at [107, 32] on div "Editar Coluna" at bounding box center [134, 31] width 54 height 7
click at [24, 138] on div "Título Texto Imagem Vídeo Botão Mapa Divisor Espaçador PREMIUM Código HTML Rede…" at bounding box center [50, 255] width 100 height 411
click at [31, 123] on div "Imagem" at bounding box center [26, 123] width 24 height 6
click at [30, 114] on div "Imagem" at bounding box center [26, 115] width 39 height 39
click at [100, 75] on span "Adicionar imagem" at bounding box center [128, 70] width 56 height 7
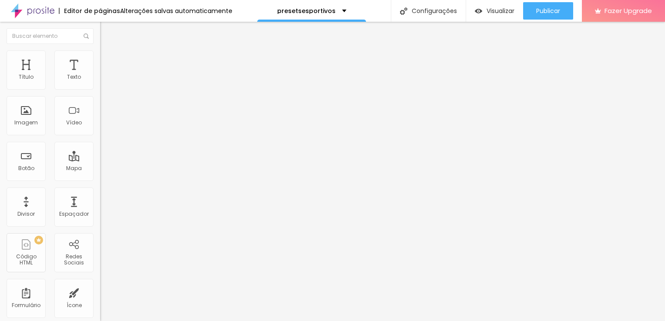
click at [100, 27] on button "Editar Coluna" at bounding box center [150, 32] width 100 height 20
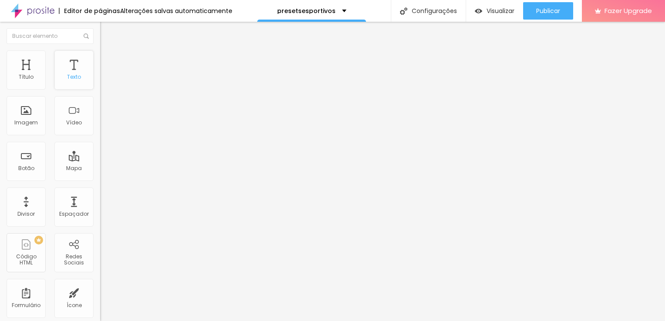
click at [67, 79] on div "Texto" at bounding box center [74, 77] width 14 height 6
click at [100, 179] on input "https://" at bounding box center [152, 175] width 104 height 9
drag, startPoint x: 7, startPoint y: 174, endPoint x: 0, endPoint y: 170, distance: 8.0
click at [0, 170] on html "Editor de páginas Salvando... presetsesportivos Configurações Configurações da …" at bounding box center [332, 160] width 665 height 321
paste input "pay.kiwify.com.br/BQOYDxB"
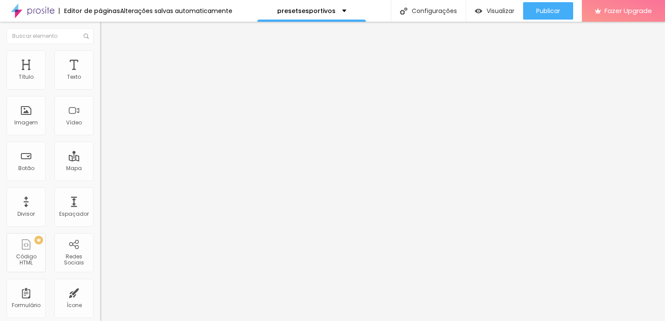
scroll to position [0, 13]
type input "https://pay.kiwify.com.br/BQOYDxB"
click at [100, 82] on input "Click me" at bounding box center [152, 77] width 104 height 9
drag, startPoint x: 51, startPoint y: 101, endPoint x: -2, endPoint y: 100, distance: 53.1
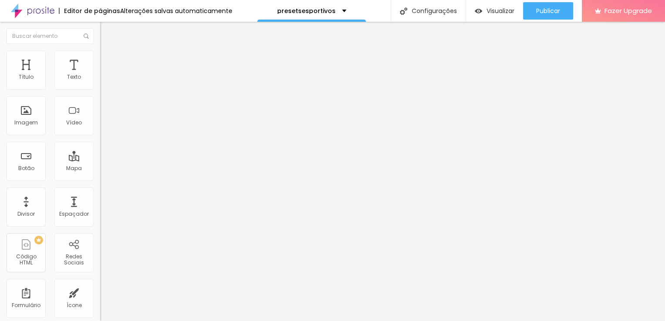
click at [0, 100] on html "Editor de páginas Alterações salvas automaticamente presetsesportivos Configura…" at bounding box center [332, 160] width 665 height 321
type input "g"
type input "GARANTIR O EBOOK"
click at [100, 73] on div "Texto" at bounding box center [150, 70] width 100 height 5
click at [108, 60] on span "Estilo" at bounding box center [114, 56] width 13 height 7
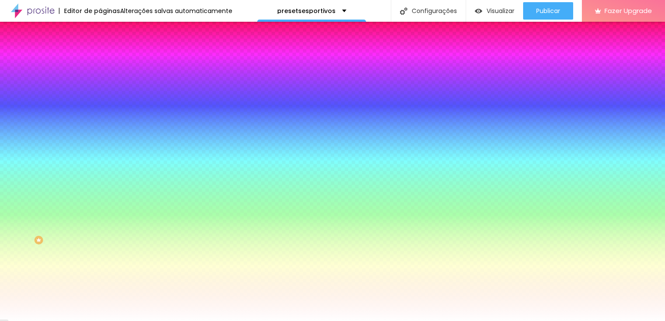
click at [100, 296] on div at bounding box center [150, 296] width 100 height 0
type input "#FF0000"
drag, startPoint x: 57, startPoint y: 213, endPoint x: 72, endPoint y: 195, distance: 23.2
click at [100, 305] on div at bounding box center [150, 305] width 100 height 0
click at [100, 320] on div at bounding box center [150, 320] width 100 height 0
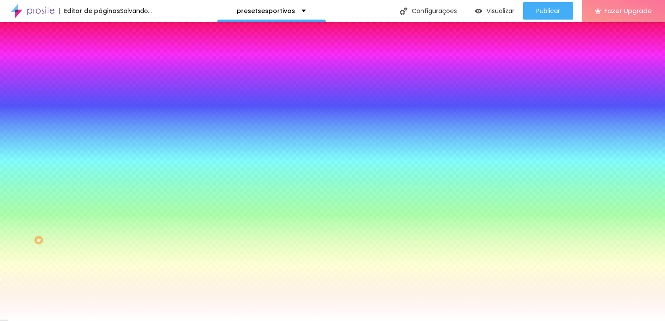
click at [77, 272] on div at bounding box center [332, 160] width 665 height 321
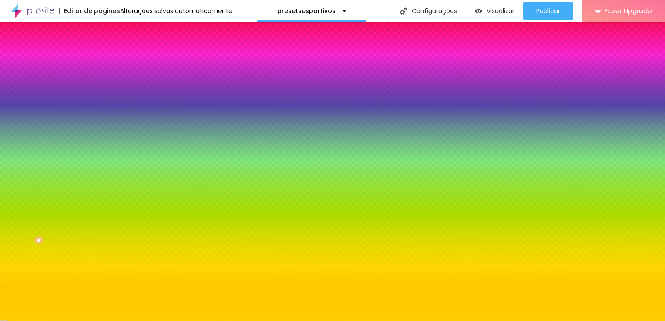
type input "#FFD000"
drag, startPoint x: 73, startPoint y: 216, endPoint x: 78, endPoint y: 208, distance: 9.8
click at [100, 305] on div "Cor do texto Voltar ao padrão #FFD000" at bounding box center [150, 317] width 100 height 24
click at [100, 83] on div at bounding box center [150, 83] width 100 height 0
type input "#FF0000"
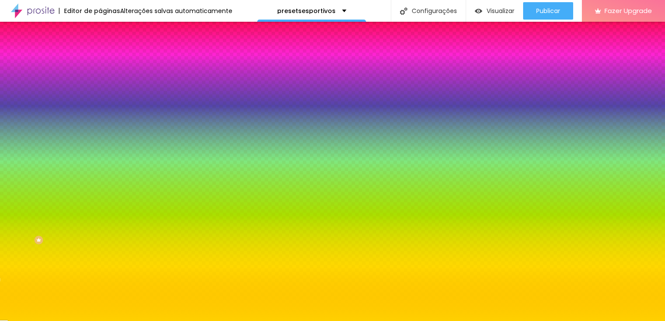
drag, startPoint x: 65, startPoint y: 113, endPoint x: 76, endPoint y: 90, distance: 25.3
click at [100, 90] on div "Cor de fundo Voltar ao padrão #FF0000" at bounding box center [150, 80] width 100 height 24
click at [100, 296] on div at bounding box center [150, 296] width 100 height 0
type input "#0015FF"
click at [77, 215] on div at bounding box center [332, 160] width 665 height 321
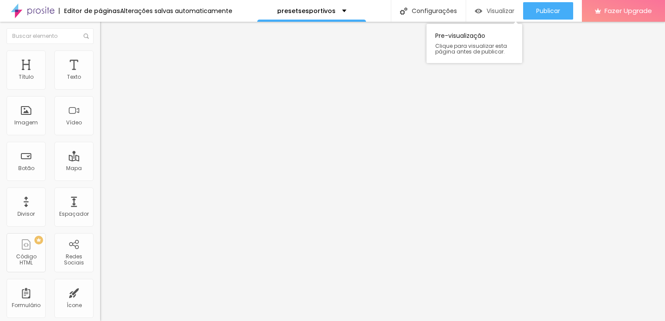
click at [493, 17] on div "Visualizar" at bounding box center [495, 10] width 40 height 17
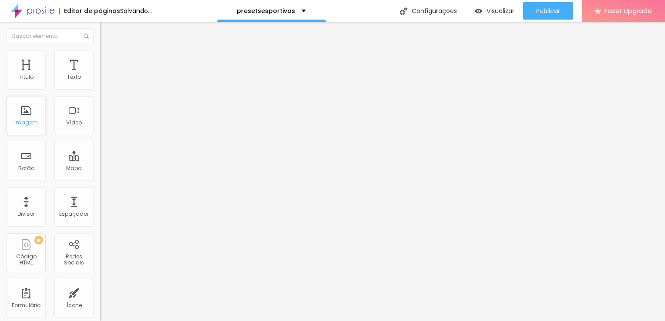
click at [23, 112] on div "Imagem" at bounding box center [26, 115] width 39 height 39
click at [100, 75] on span "Adicionar imagem" at bounding box center [128, 70] width 56 height 7
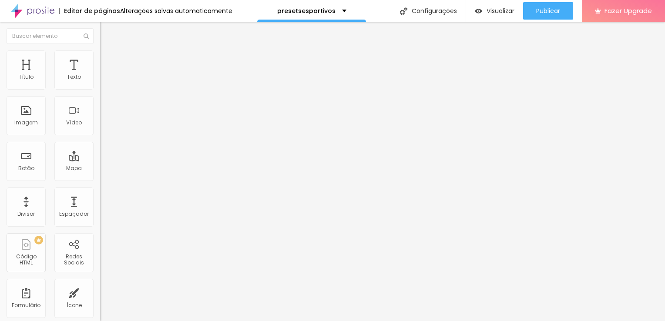
click at [100, 60] on ul "Conteúdo Estilo Avançado" at bounding box center [150, 55] width 100 height 26
click at [100, 50] on li "Estilo" at bounding box center [150, 54] width 100 height 9
type input "22"
type input "39"
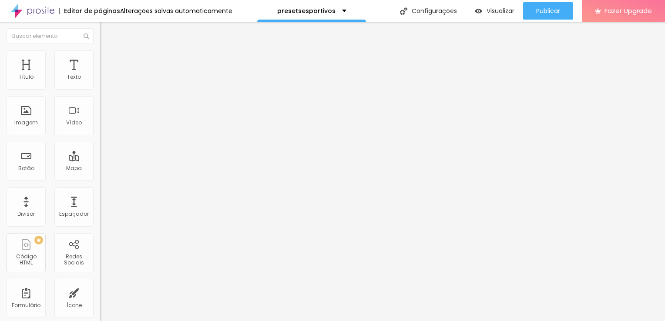
type input "39"
type input "42"
type input "50"
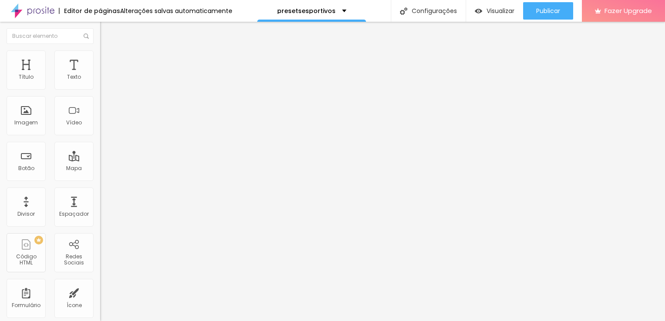
type input "57"
type input "60"
type input "63"
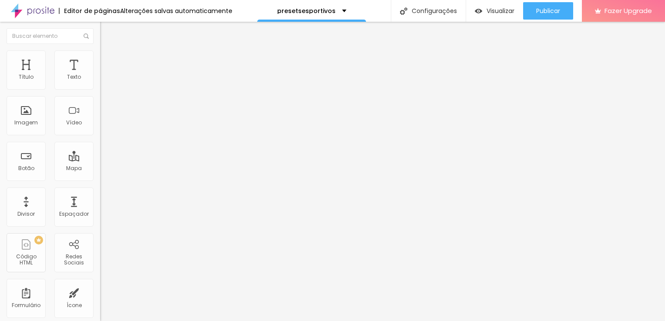
type input "63"
type input "69"
type input "83"
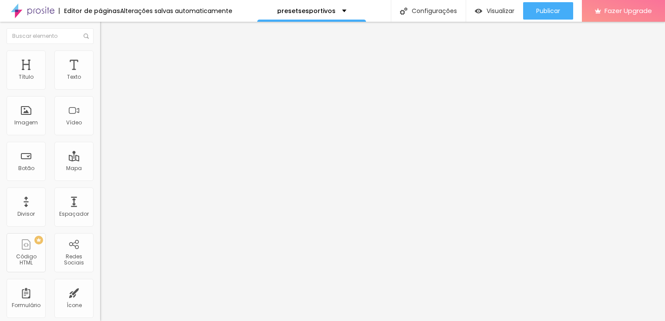
type input "92"
type input "100"
type input "102"
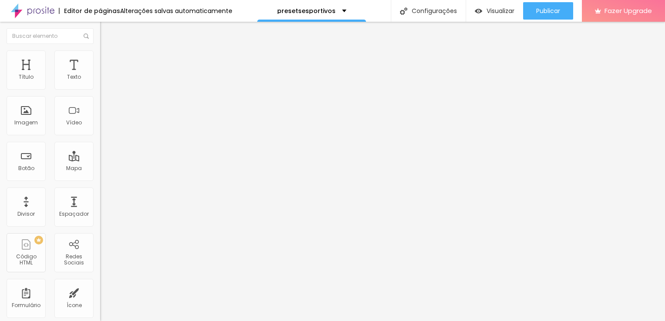
type input "102"
type input "104"
type input "111"
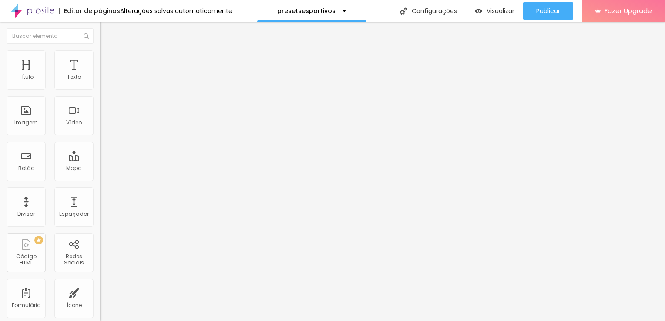
type input "120"
type input "123"
type input "106"
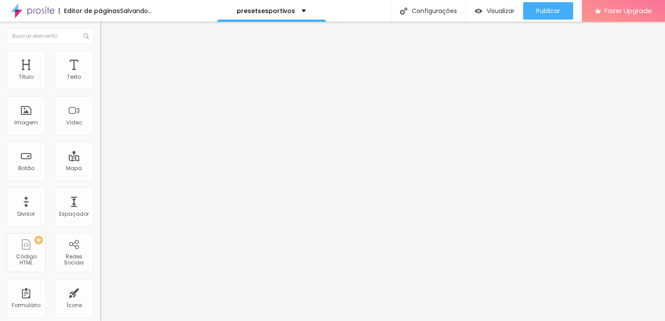
type input "106"
type input "89"
type input "79"
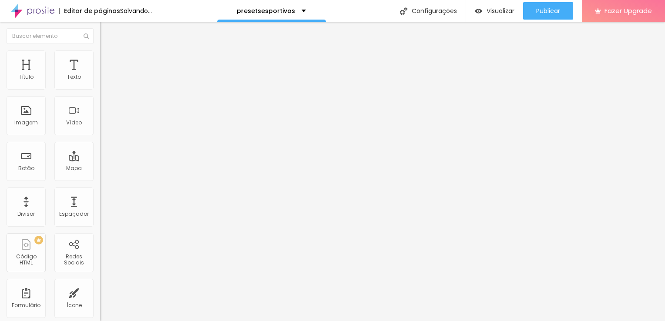
type input "65"
type input "60"
type input "58"
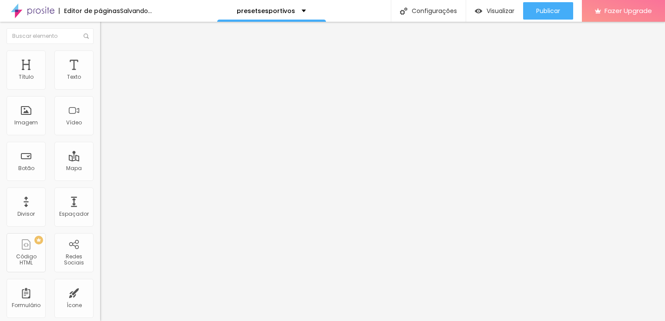
type input "58"
type input "54"
type input "52"
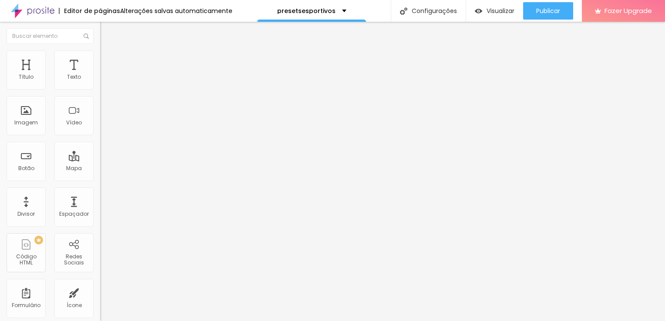
type input "50"
type input "48"
type input "46"
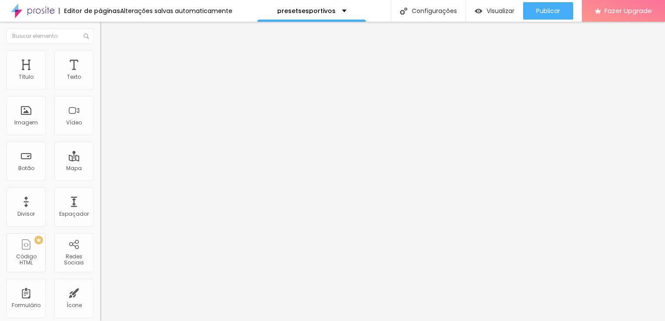
type input "46"
drag, startPoint x: 24, startPoint y: 109, endPoint x: 33, endPoint y: 111, distance: 9.3
type input "46"
click at [100, 191] on input "range" at bounding box center [128, 194] width 56 height 7
click at [108, 61] on span "Avançado" at bounding box center [122, 64] width 29 height 7
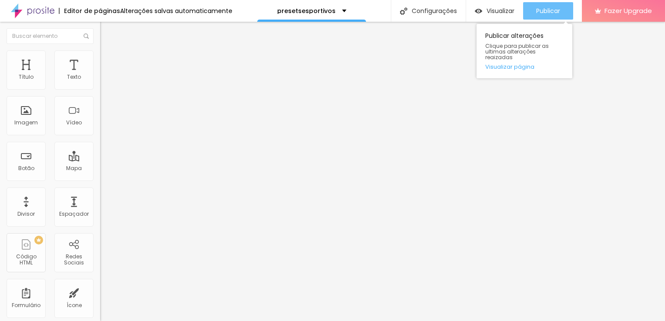
click at [557, 12] on span "Publicar" at bounding box center [548, 10] width 24 height 7
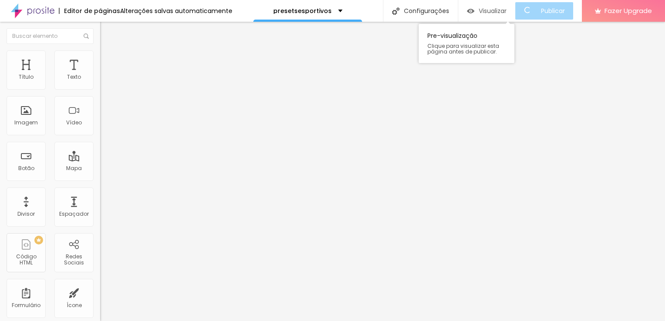
click at [504, 9] on span "Visualizar" at bounding box center [493, 10] width 28 height 7
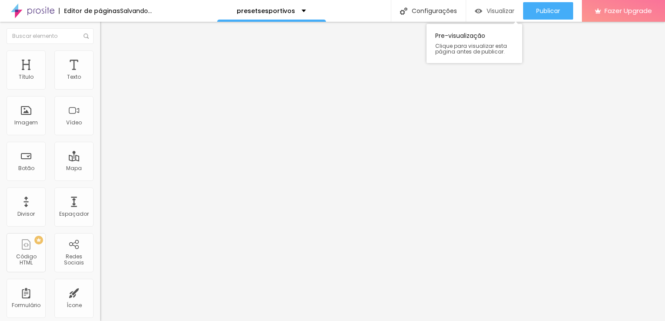
drag, startPoint x: 556, startPoint y: 10, endPoint x: 508, endPoint y: 10, distance: 47.9
click at [555, 10] on span "Publicar" at bounding box center [548, 10] width 24 height 7
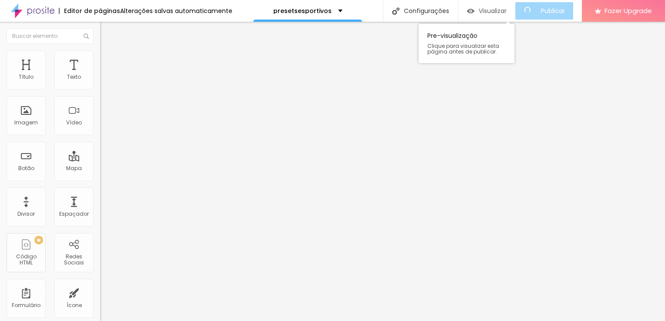
click at [487, 14] on span "Visualizar" at bounding box center [493, 10] width 28 height 7
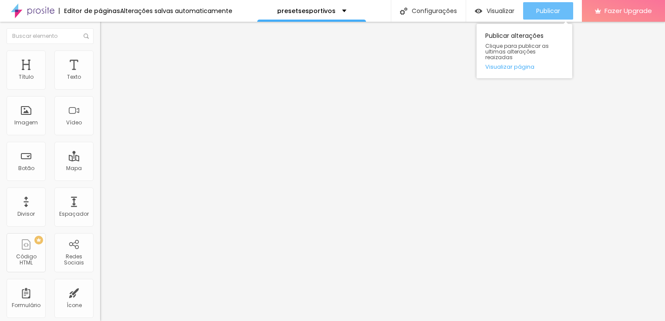
click at [531, 7] on button "Publicar" at bounding box center [548, 10] width 50 height 17
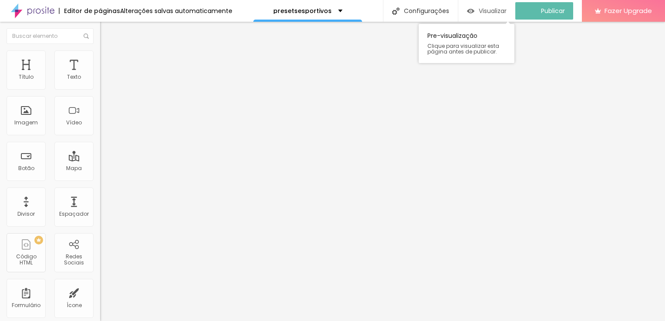
click at [496, 8] on span "Visualizar" at bounding box center [493, 10] width 28 height 7
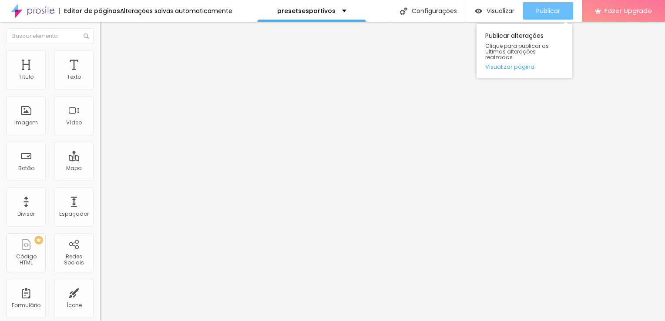
click at [538, 11] on span "Publicar" at bounding box center [548, 10] width 24 height 7
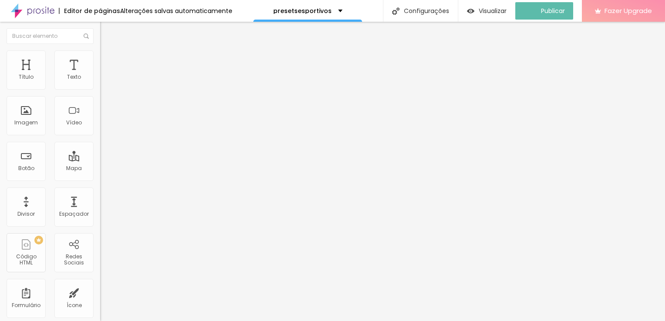
click at [620, 10] on span "Fazer Upgrade" at bounding box center [628, 10] width 47 height 7
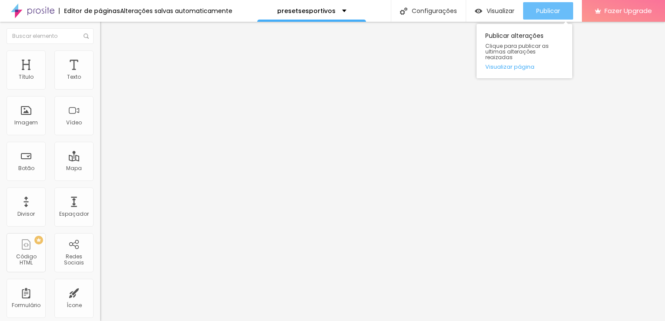
click at [555, 15] on div "Publicar" at bounding box center [548, 10] width 24 height 17
click at [557, 7] on span "Publicar" at bounding box center [548, 10] width 24 height 7
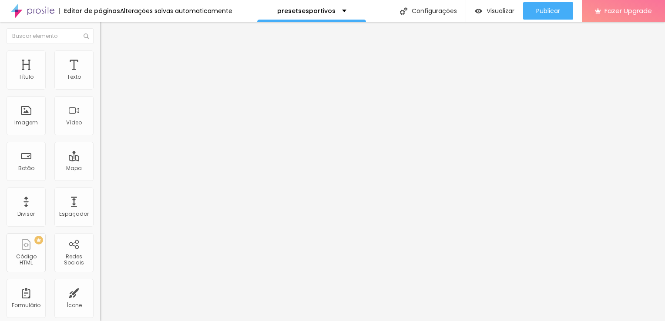
click at [148, 73] on img at bounding box center [150, 70] width 5 height 5
click at [107, 30] on img "button" at bounding box center [110, 31] width 7 height 7
click at [100, 84] on button "button" at bounding box center [106, 78] width 12 height 9
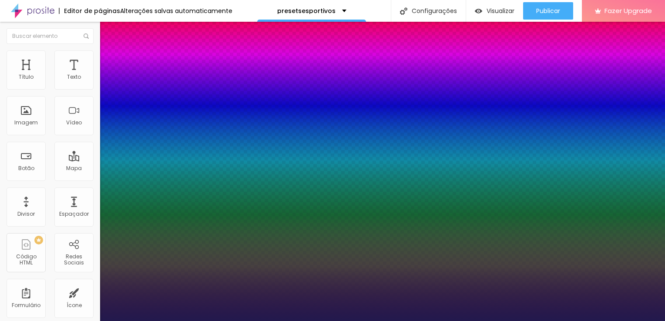
type input "1"
type input "28"
type input "1"
type input "65"
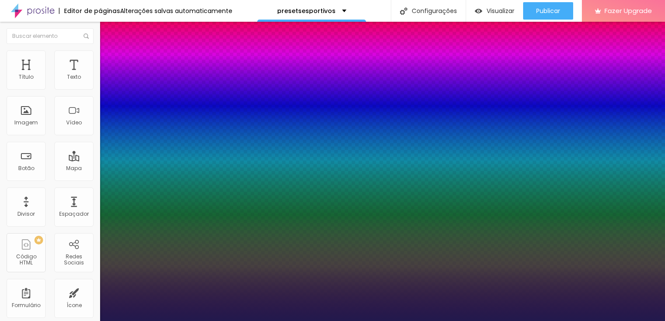
type input "65"
type input "1"
type input "74"
type input "1"
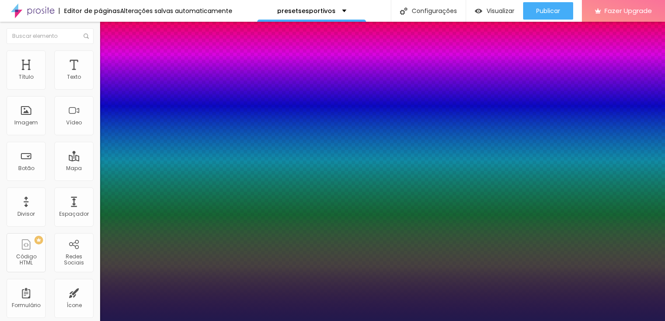
type input "86"
type input "1"
type input "96"
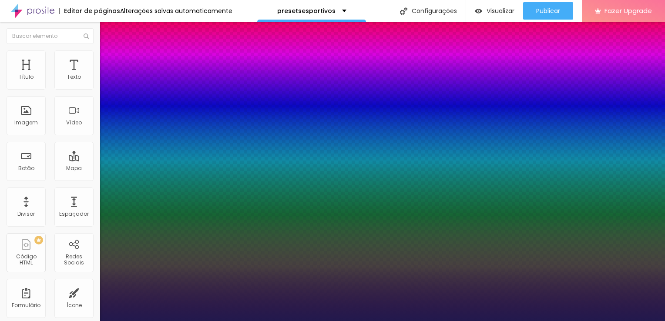
type input "1"
type input "84"
type input "1"
type input "73"
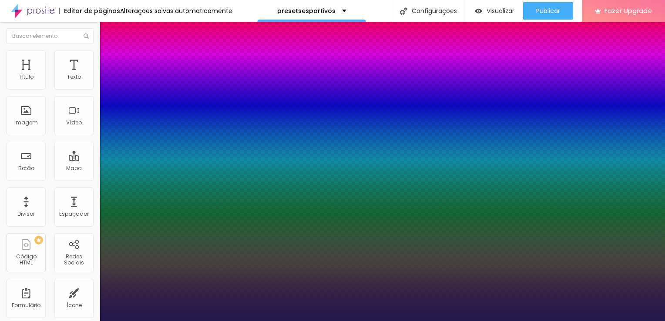
type input "73"
type input "1"
type input "72"
type input "1"
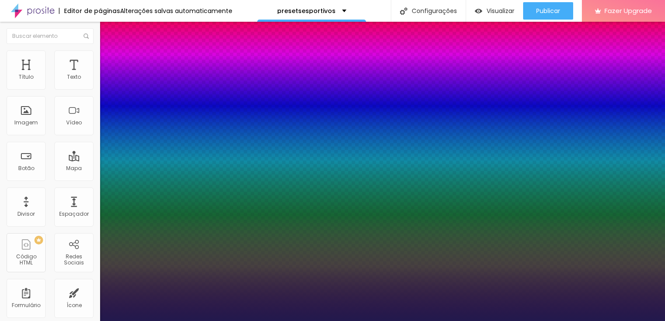
type input "71"
type input "1"
type input "70"
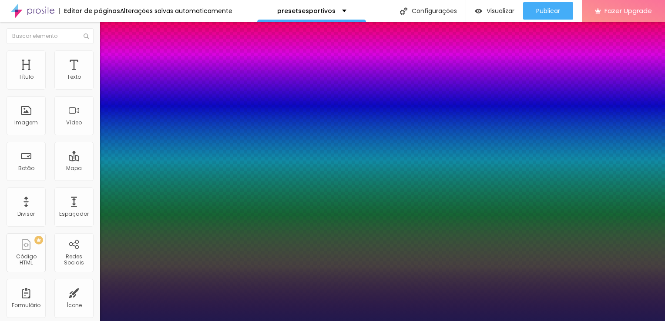
type input "1"
type input "68"
type input "1"
type input "61"
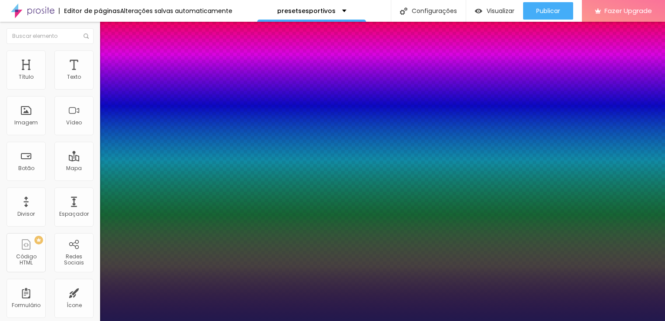
type input "61"
type input "1"
type input "60"
type input "1"
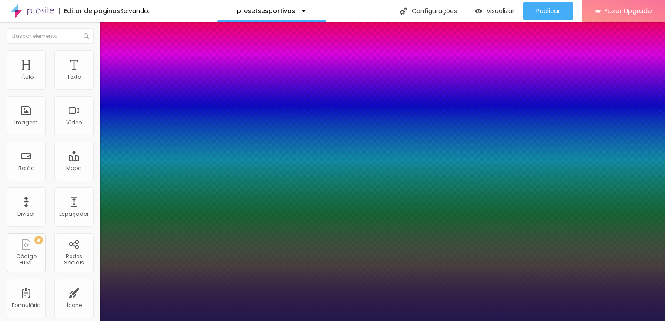
type input "58"
type input "1"
type input "55"
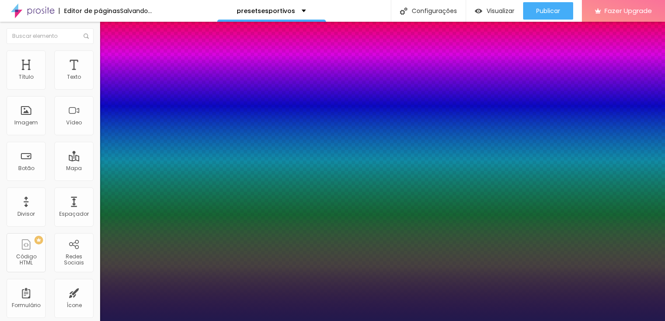
type input "1"
drag, startPoint x: 117, startPoint y: 149, endPoint x: 144, endPoint y: 144, distance: 27.1
type input "55"
type input "1"
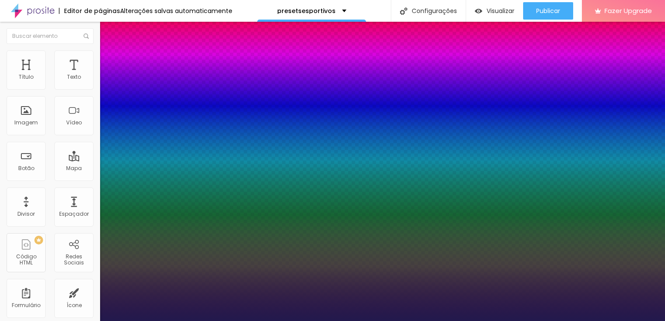
type input "0.5"
type input "1"
type input "0.6"
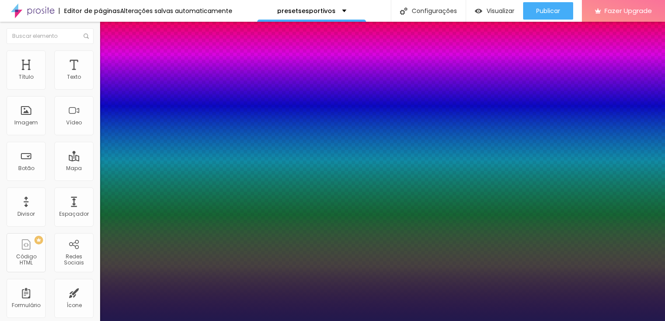
type input "1"
type input "0.7"
type input "1"
type input "0.7"
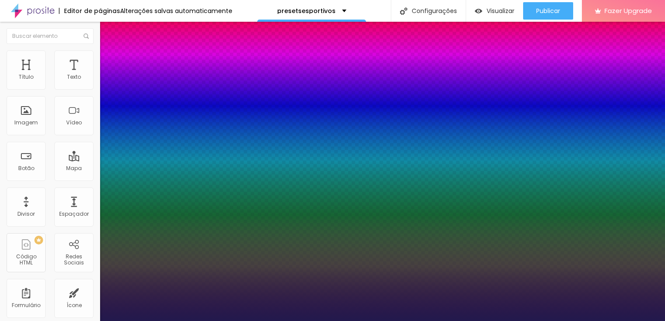
type input "4"
type input "5"
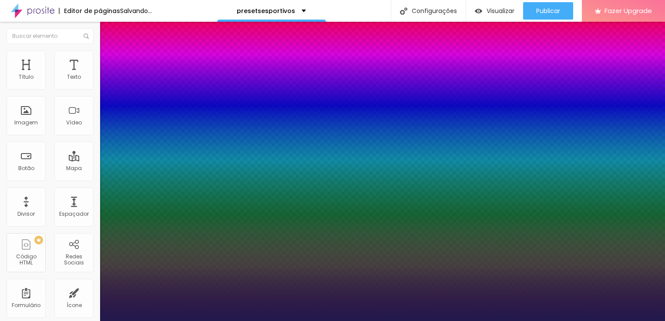
type input "6"
type input "7"
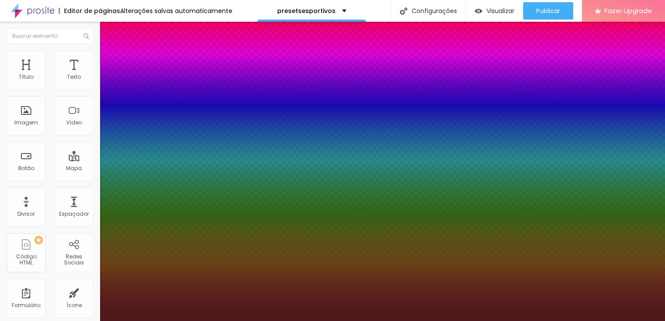
drag, startPoint x: 185, startPoint y: 261, endPoint x: 184, endPoint y: 236, distance: 24.4
click at [184, 236] on div at bounding box center [332, 160] width 665 height 321
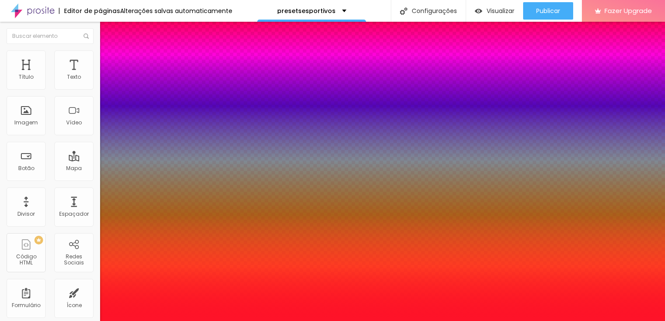
type input "#FE011A"
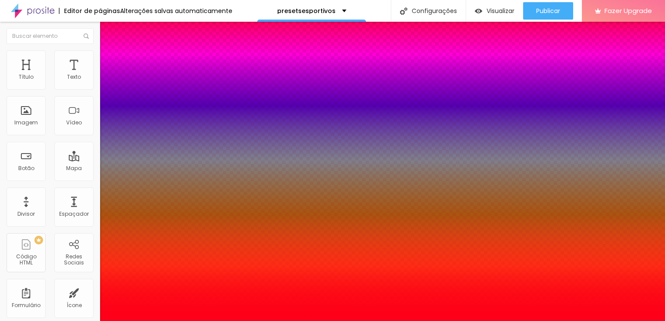
drag, startPoint x: 165, startPoint y: 238, endPoint x: 180, endPoint y: 235, distance: 15.4
click at [271, 321] on div at bounding box center [332, 321] width 665 height 0
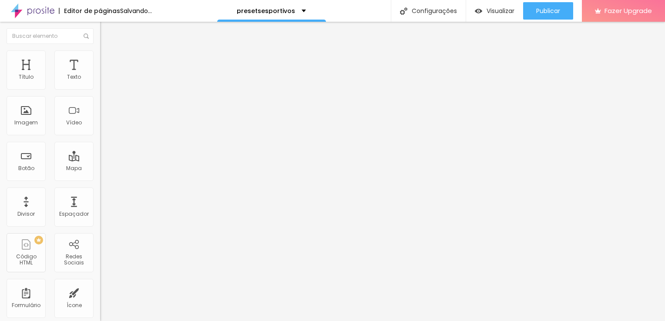
click at [107, 32] on img "button" at bounding box center [110, 31] width 7 height 7
click at [104, 126] on icon "button" at bounding box center [106, 123] width 5 height 5
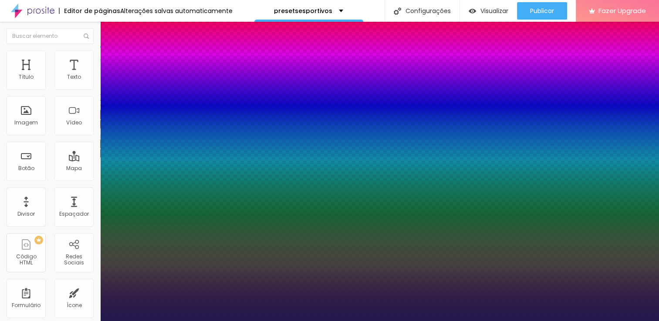
type input "1"
select select "AlegreyaBlack"
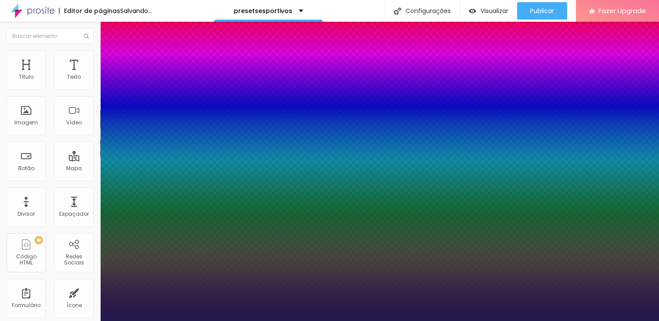
type input "1"
select select "AmaticaSC"
type input "1"
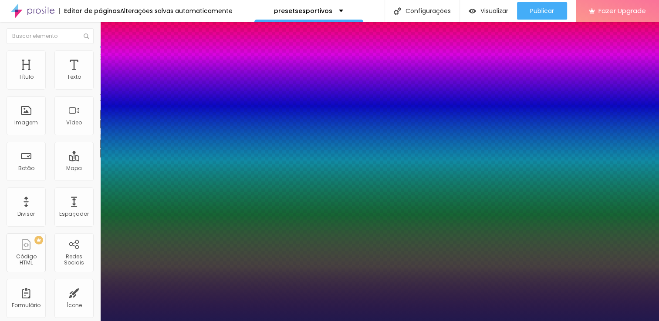
click at [524, 321] on div at bounding box center [329, 321] width 659 height 0
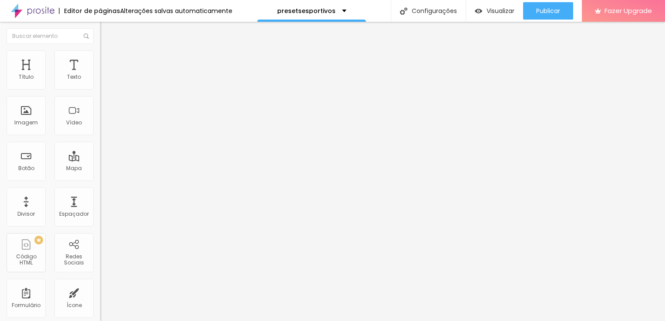
click at [100, 129] on button "button" at bounding box center [106, 124] width 12 height 9
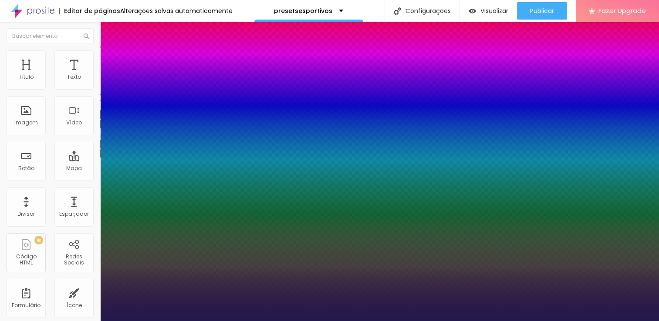
type input "1"
type input "17"
type input "1"
type input "18"
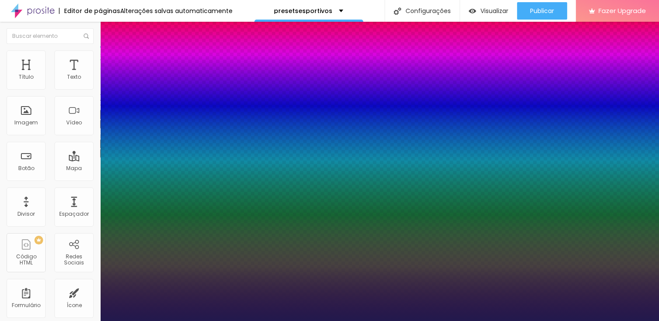
type input "18"
type input "1"
type input "19"
type input "1"
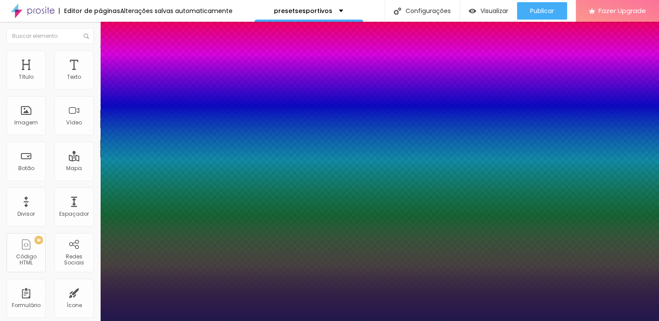
type input "21"
type input "1"
type input "22"
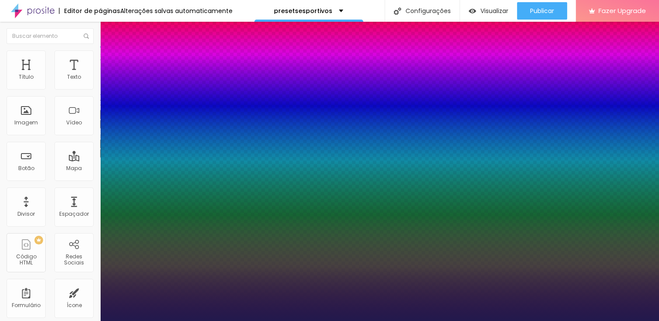
type input "1"
type input "24"
type input "1"
type input "25"
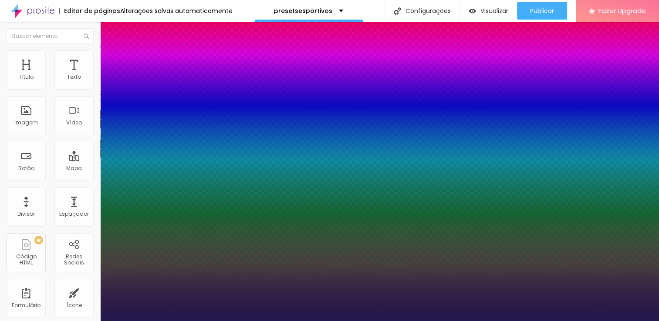
type input "25"
type input "1"
type input "24"
type input "1"
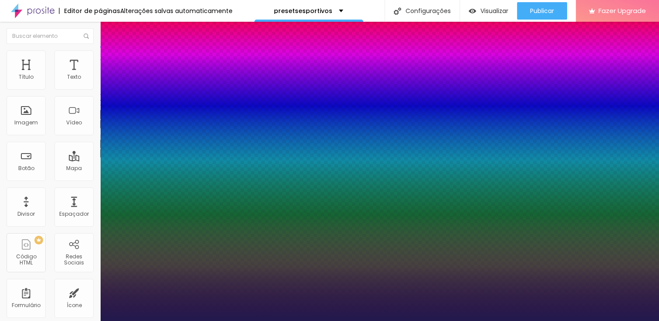
type input "23"
type input "1"
type input "22"
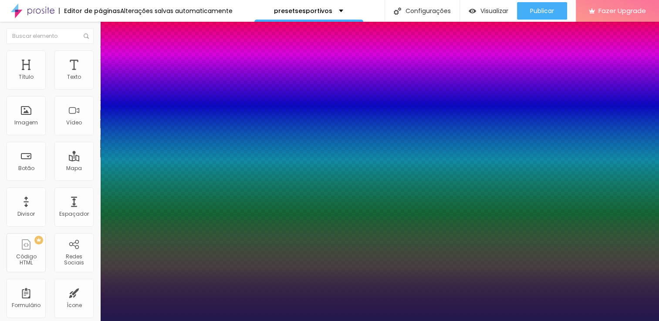
type input "1"
type input "22"
click at [253, 321] on div at bounding box center [329, 321] width 659 height 0
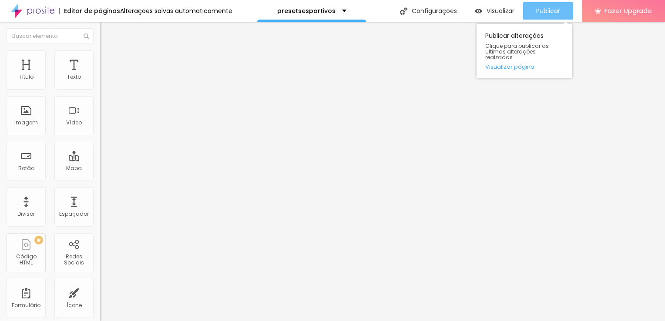
click at [538, 15] on div "Publicar" at bounding box center [548, 10] width 24 height 17
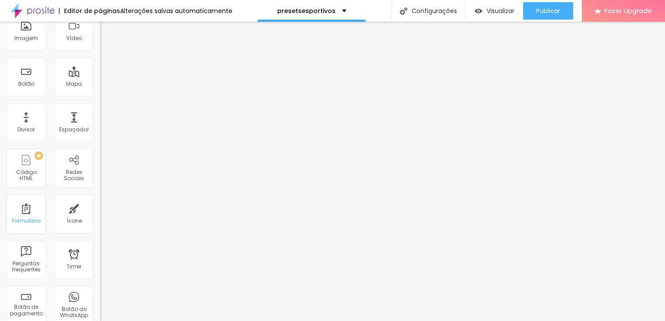
scroll to position [174, 0]
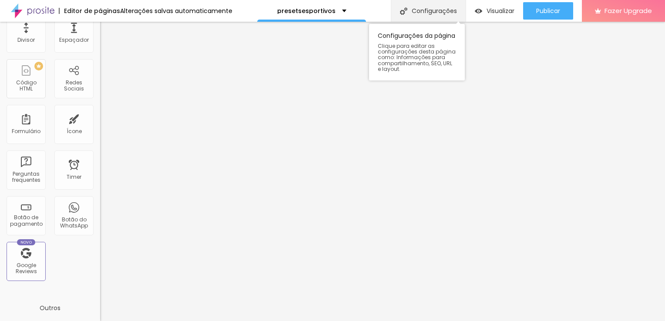
click at [431, 7] on div "Configurações" at bounding box center [428, 11] width 75 height 22
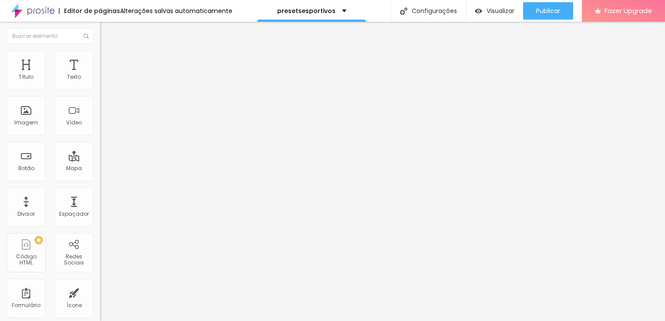
click at [108, 58] on span "Estilo" at bounding box center [114, 56] width 13 height 7
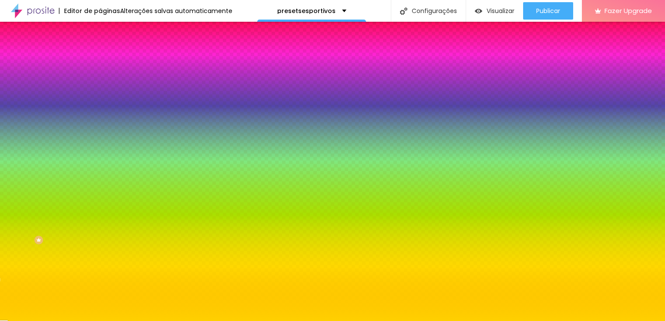
click at [108, 61] on span "Avançado" at bounding box center [122, 64] width 29 height 7
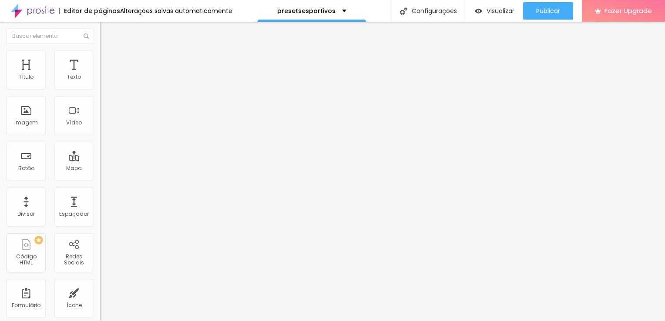
type input "25"
type input "45"
type input "52"
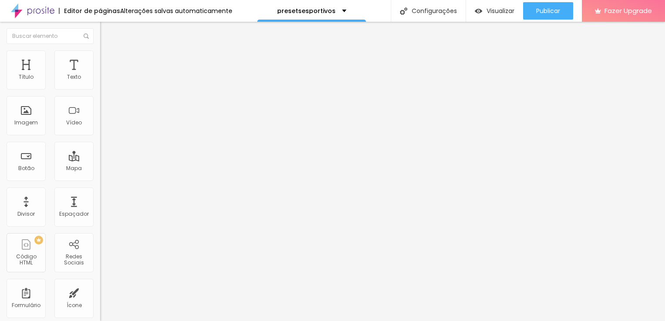
type input "52"
type input "53"
type input "54"
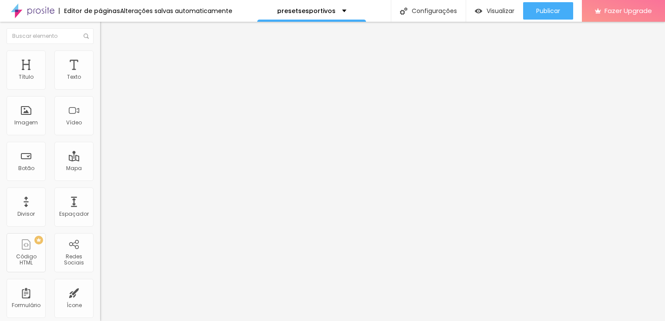
type input "52"
type input "46"
type input "44"
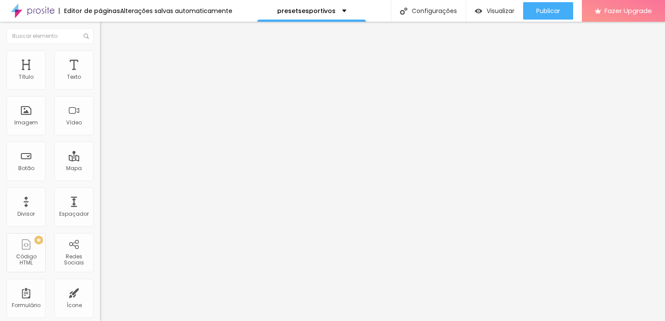
type input "44"
type input "43"
type input "42"
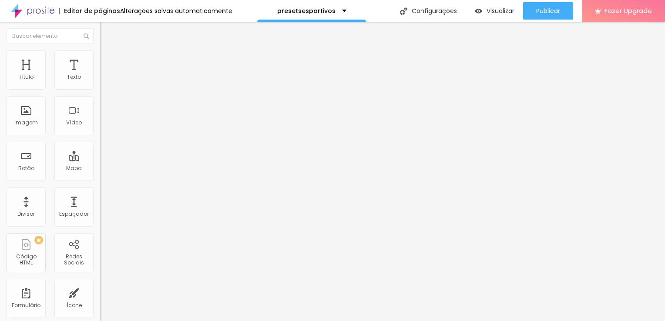
type input "41"
type input "37"
type input "35"
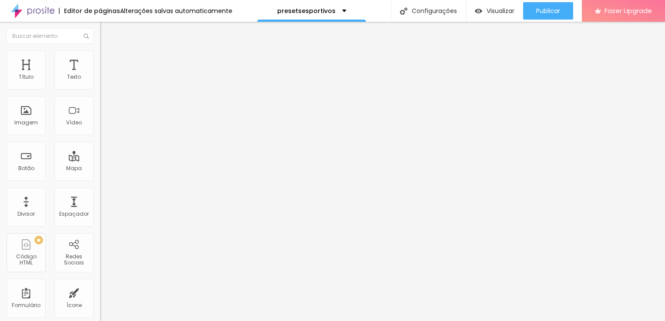
type input "35"
type input "34"
type input "31"
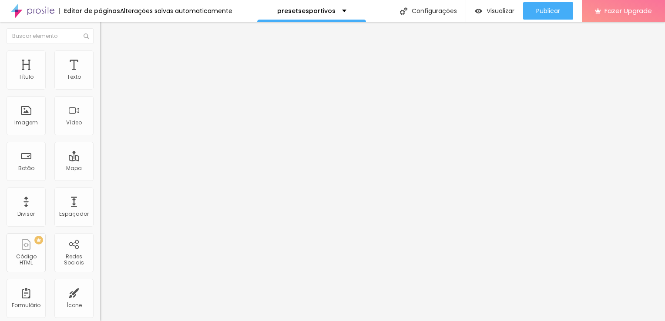
type input "21"
drag, startPoint x: 41, startPoint y: 101, endPoint x: 30, endPoint y: 98, distance: 11.6
type input "21"
click at [100, 292] on input "range" at bounding box center [128, 295] width 56 height 7
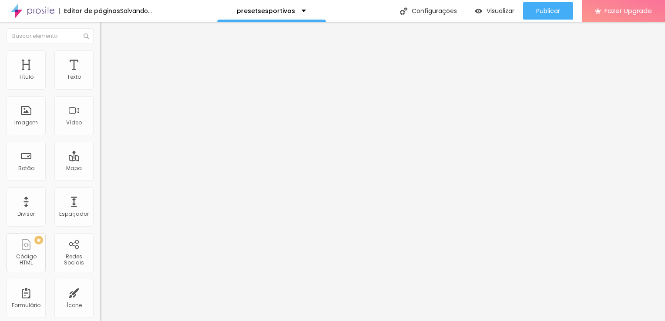
type input "10"
type input "35"
type input "40"
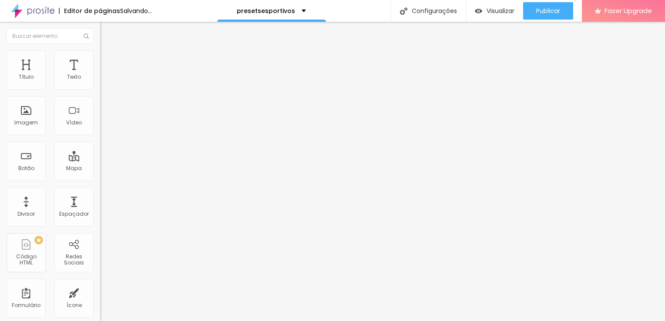
type input "41"
type input "43"
type input "46"
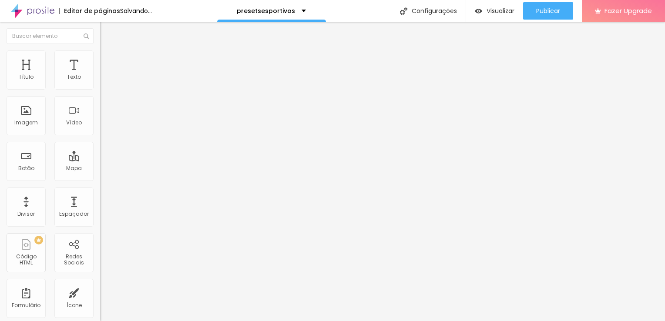
type input "46"
type input "49"
type input "54"
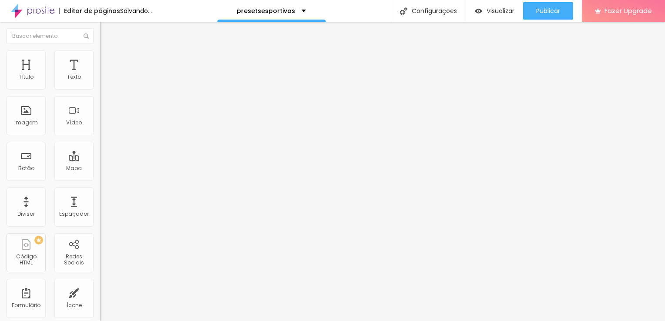
type input "66"
type input "70"
type input "72"
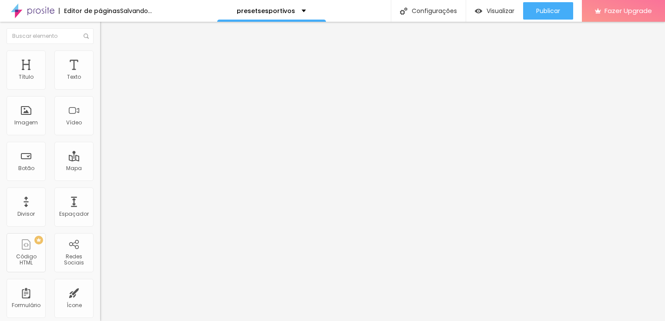
type input "72"
type input "73"
type input "85"
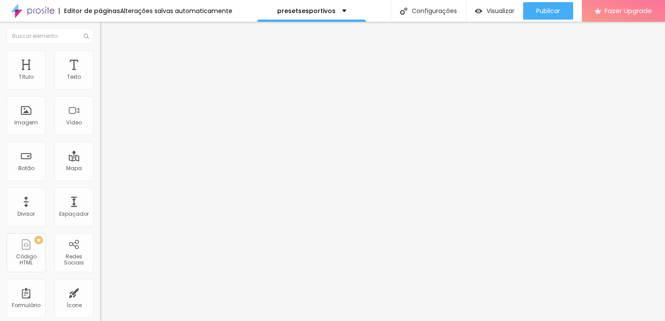
type input "88"
type input "100"
type input "73"
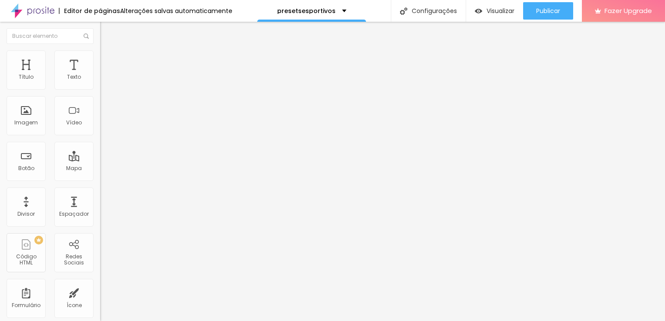
type input "73"
type input "58"
drag, startPoint x: 37, startPoint y: 83, endPoint x: 47, endPoint y: 81, distance: 10.5
type input "58"
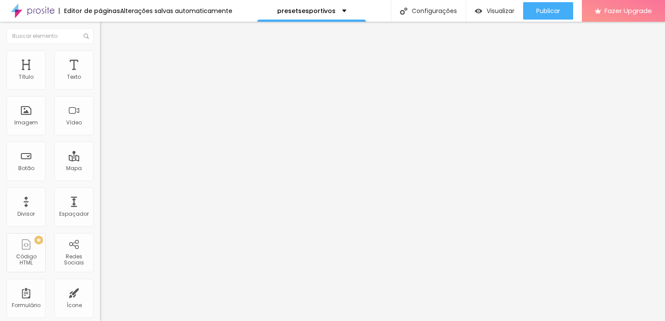
click at [100, 169] on input "range" at bounding box center [128, 172] width 56 height 7
click at [100, 50] on img at bounding box center [104, 54] width 8 height 8
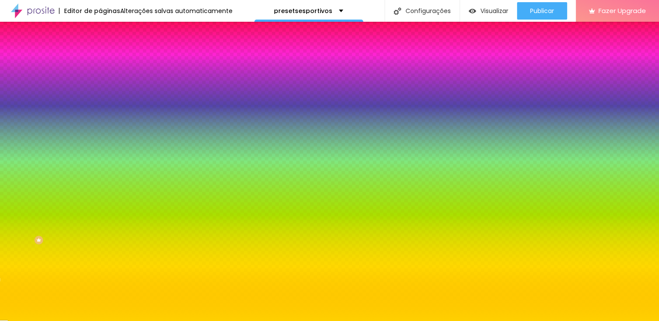
type input "1"
type input "2"
type input "3"
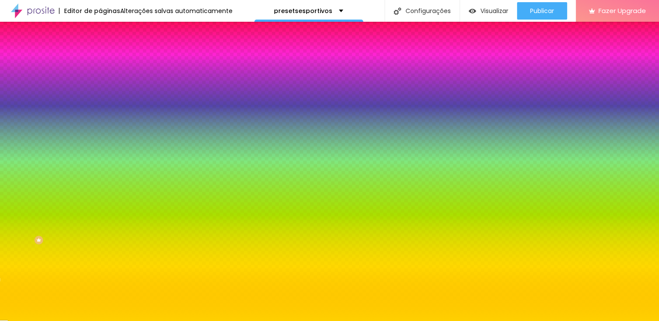
type input "3"
type input "4"
type input "5"
drag, startPoint x: 101, startPoint y: 257, endPoint x: 140, endPoint y: 254, distance: 38.9
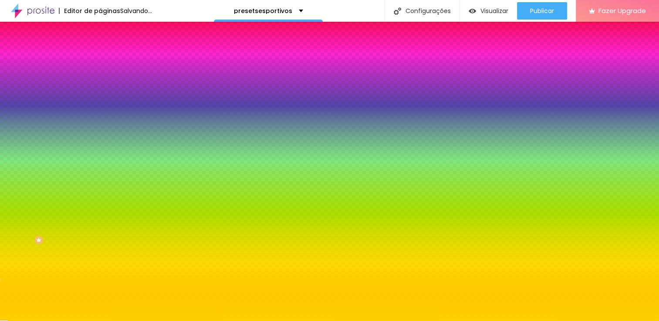
type input "5"
type input "4"
type input "3"
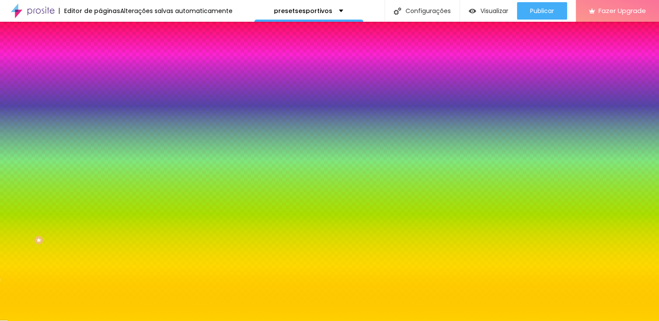
type input "3"
type input "0"
drag, startPoint x: 167, startPoint y: 259, endPoint x: -2, endPoint y: 252, distance: 169.0
type input "0"
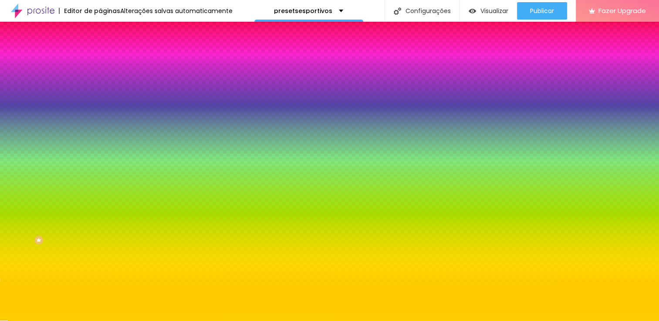
type input "1"
drag, startPoint x: 118, startPoint y: 258, endPoint x: 135, endPoint y: 258, distance: 16.5
type input "1"
type input "0"
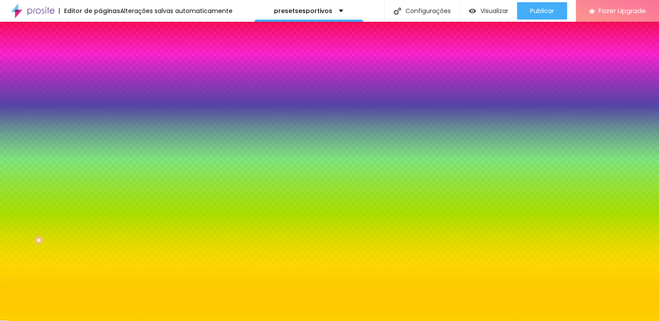
drag, startPoint x: 117, startPoint y: 258, endPoint x: -2, endPoint y: 243, distance: 119.7
type input "0"
click at [87, 321] on div at bounding box center [329, 321] width 659 height 0
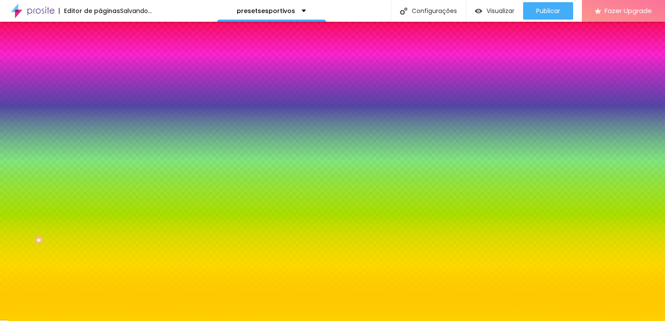
click at [104, 132] on icon "button" at bounding box center [106, 134] width 5 height 5
type input "3"
type input "7"
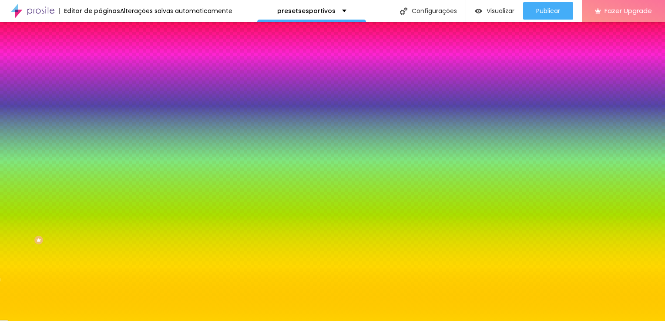
type input "8"
type input "9"
drag, startPoint x: 106, startPoint y: 161, endPoint x: 133, endPoint y: 163, distance: 27.1
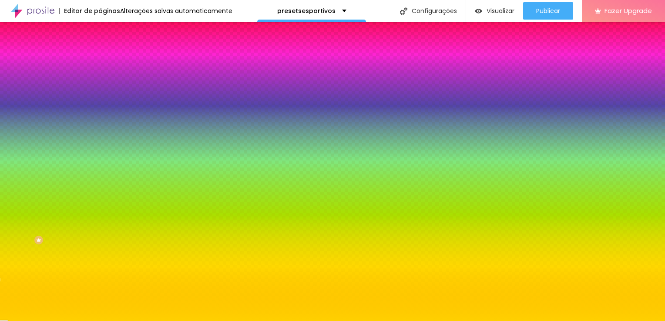
click at [221, 321] on div at bounding box center [332, 321] width 665 height 0
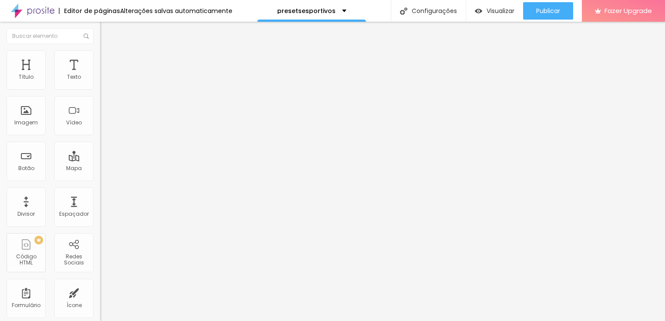
click at [108, 58] on span "Estilo" at bounding box center [114, 56] width 13 height 7
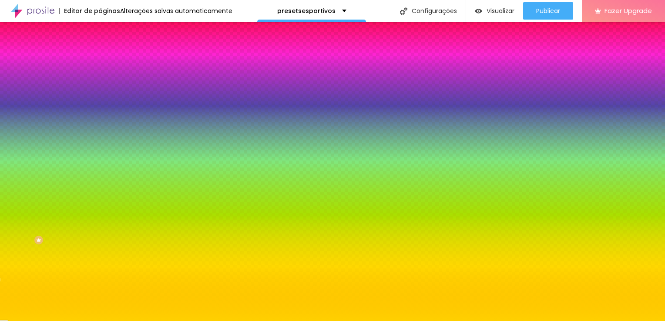
click at [100, 50] on img at bounding box center [104, 46] width 8 height 8
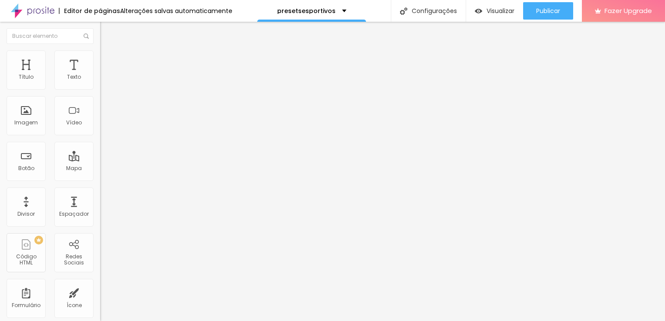
click at [108, 61] on span "Avançado" at bounding box center [122, 64] width 29 height 7
click at [100, 55] on img at bounding box center [104, 54] width 8 height 8
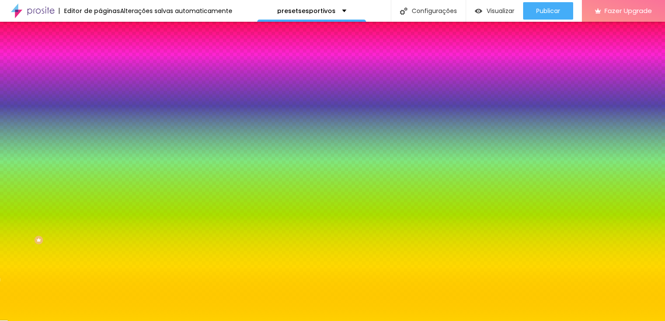
click at [100, 112] on button "button" at bounding box center [106, 111] width 12 height 9
drag, startPoint x: 132, startPoint y: 169, endPoint x: 147, endPoint y: 167, distance: 14.5
click at [212, 321] on div at bounding box center [332, 321] width 665 height 0
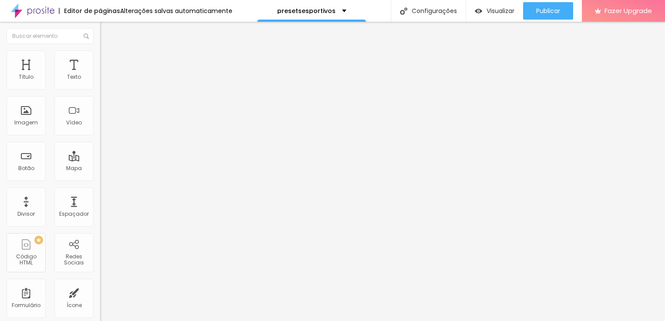
click at [100, 59] on li "Avançado" at bounding box center [150, 63] width 100 height 9
click at [100, 56] on li "Estilo" at bounding box center [150, 54] width 100 height 9
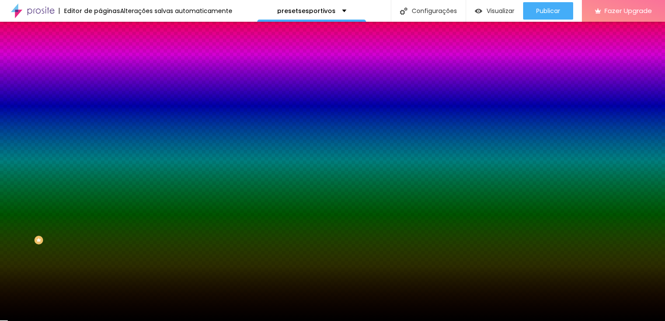
click at [100, 131] on button "button" at bounding box center [106, 135] width 12 height 9
drag, startPoint x: 100, startPoint y: 159, endPoint x: 145, endPoint y: 165, distance: 45.6
drag, startPoint x: 101, startPoint y: 184, endPoint x: 144, endPoint y: 184, distance: 42.7
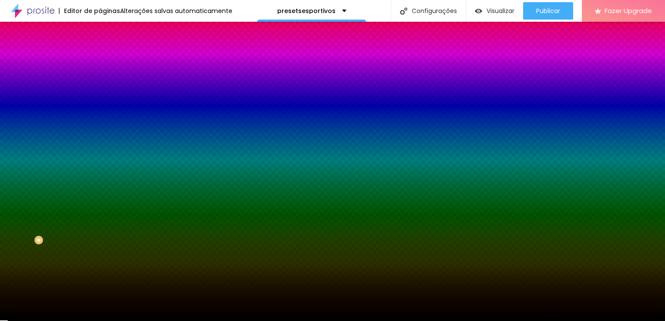
click at [80, 321] on div at bounding box center [332, 321] width 665 height 0
click at [100, 59] on li "Avançado" at bounding box center [150, 63] width 100 height 9
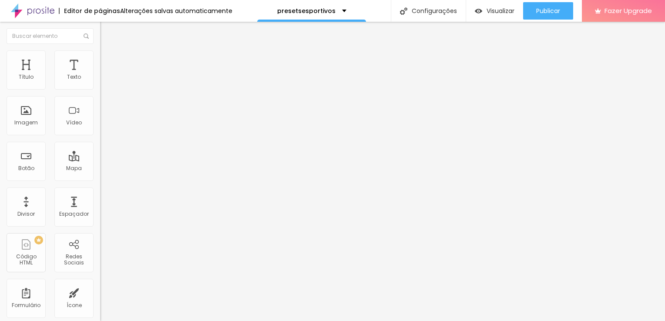
click at [100, 50] on ul "Conteúdo Estilo Avançado" at bounding box center [150, 55] width 100 height 26
click at [108, 58] on span "Estilo" at bounding box center [114, 56] width 13 height 7
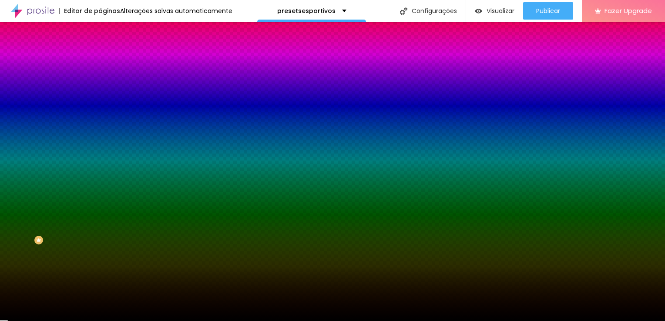
click at [100, 111] on button "button" at bounding box center [106, 111] width 12 height 9
drag, startPoint x: 136, startPoint y: 165, endPoint x: 142, endPoint y: 166, distance: 6.6
click at [334, 321] on div at bounding box center [332, 321] width 665 height 0
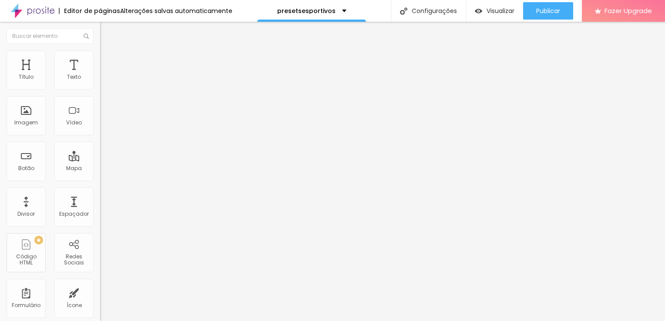
click at [108, 60] on span "Estilo" at bounding box center [114, 56] width 13 height 7
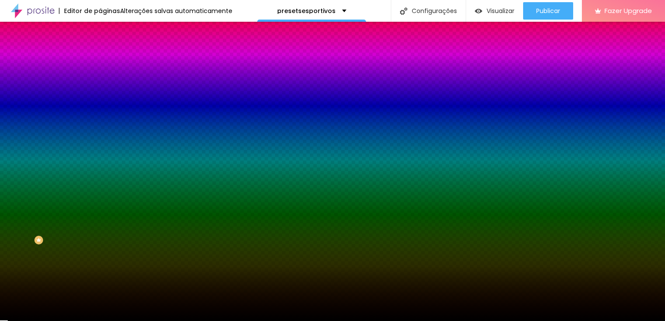
click at [104, 108] on icon "button" at bounding box center [106, 110] width 5 height 5
click at [341, 321] on div at bounding box center [332, 321] width 665 height 0
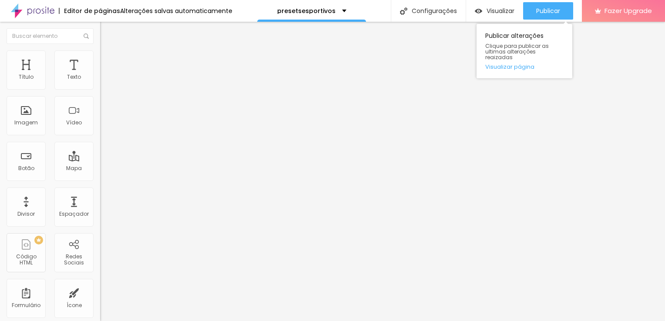
click at [544, 20] on div "Publicar alterações Clique para publicar as ultimas alterações reaizadas Visual…" at bounding box center [525, 49] width 96 height 59
click at [545, 12] on span "Publicar" at bounding box center [548, 10] width 24 height 7
click at [549, 17] on div "Publicar" at bounding box center [548, 10] width 24 height 17
click at [556, 9] on span "Publicar" at bounding box center [548, 10] width 24 height 7
click at [548, 11] on span "Publicar" at bounding box center [548, 10] width 24 height 7
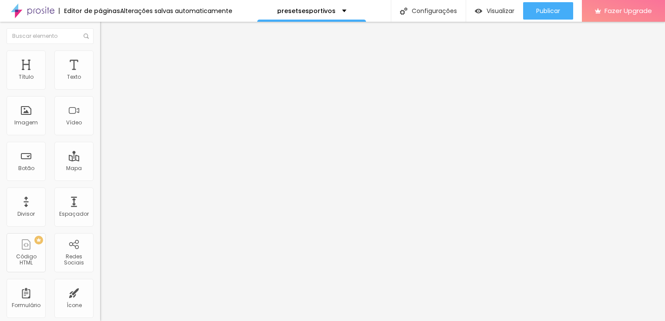
click at [100, 50] on li "Estilo" at bounding box center [150, 54] width 100 height 9
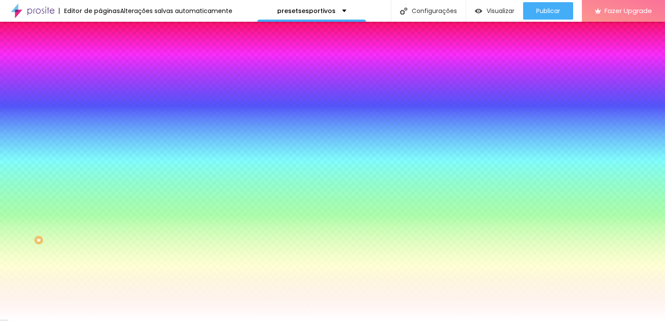
click at [108, 63] on span "Avançado" at bounding box center [122, 64] width 29 height 7
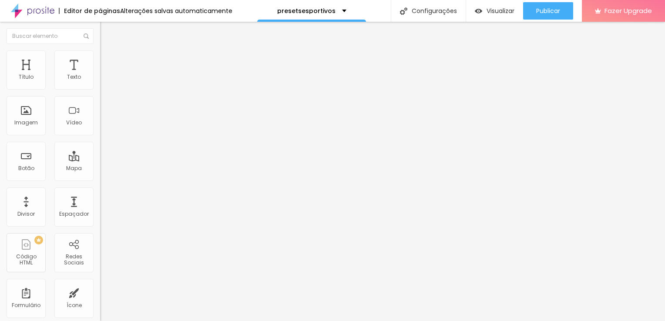
click at [100, 50] on li "Conteúdo" at bounding box center [150, 46] width 100 height 9
click at [100, 56] on ul "Conteúdo Estilo Avançado" at bounding box center [150, 55] width 100 height 26
click at [100, 57] on li "Estilo" at bounding box center [150, 54] width 100 height 9
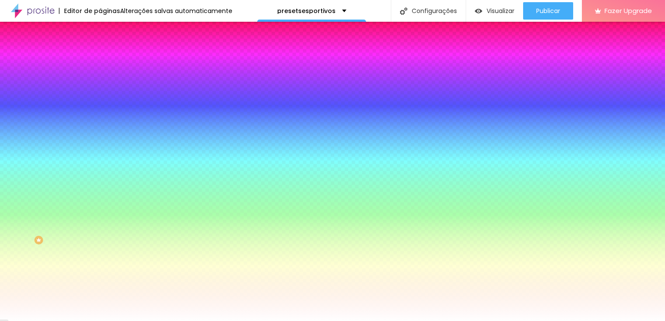
click at [100, 50] on img at bounding box center [104, 46] width 8 height 8
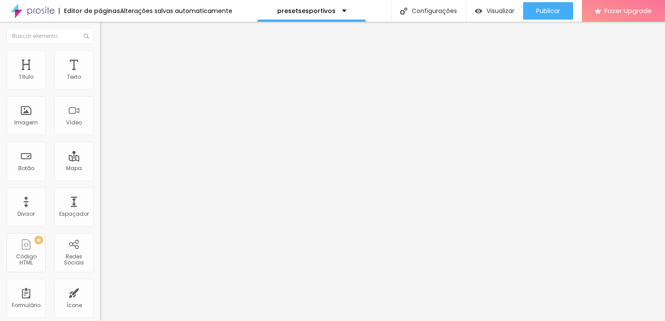
click at [100, 50] on img at bounding box center [104, 54] width 8 height 8
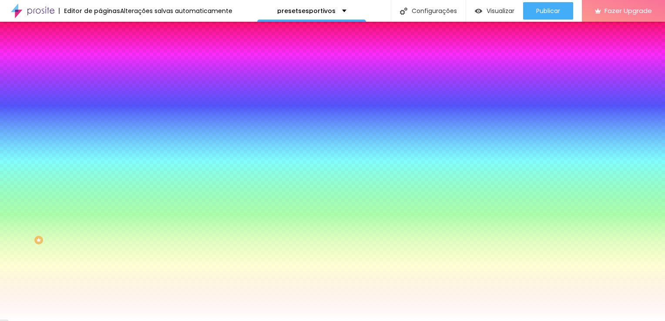
click at [100, 35] on button "Editar Antes/Depois" at bounding box center [150, 32] width 100 height 20
